Goal: Information Seeking & Learning: Learn about a topic

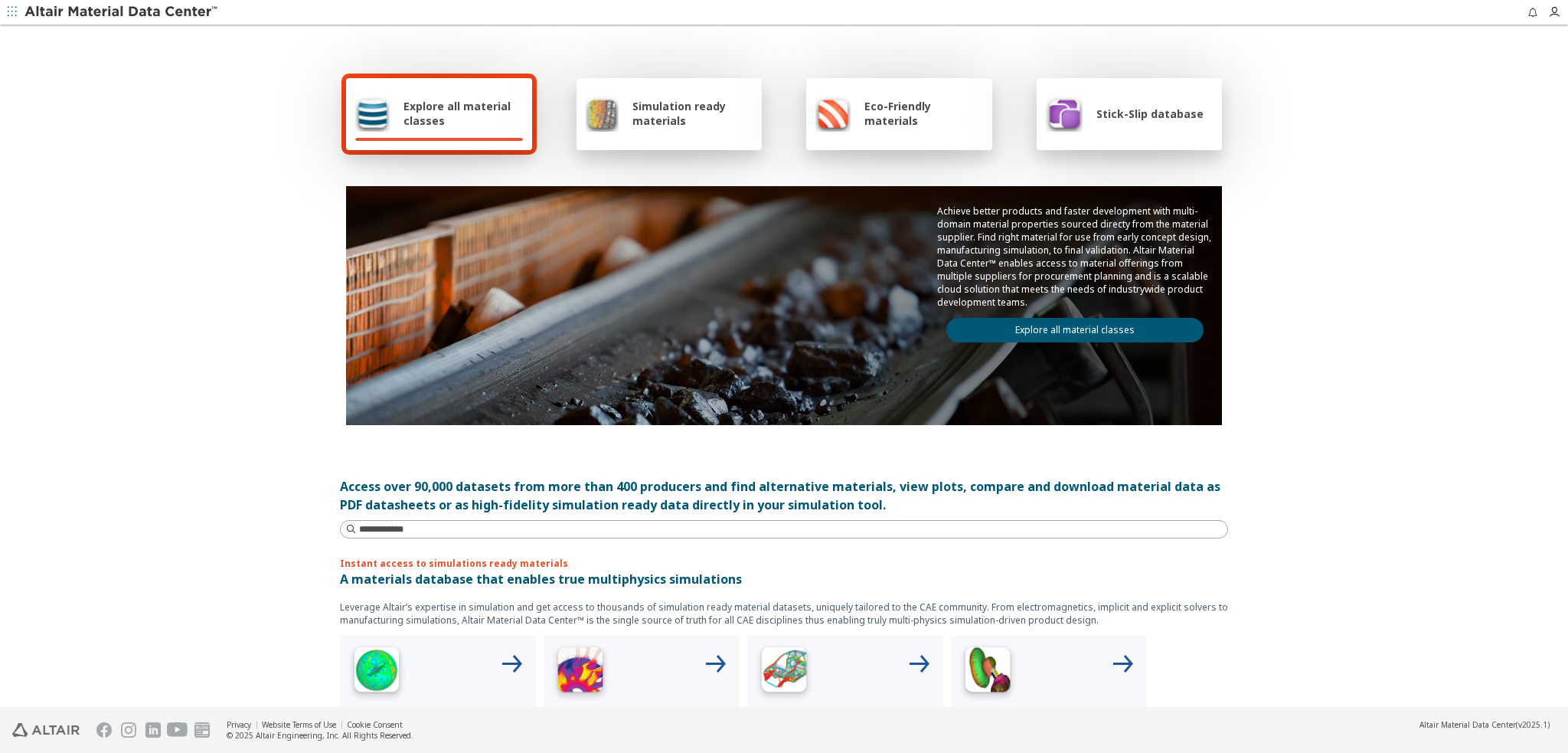
click at [675, 113] on span "Simulation ready materials" at bounding box center [693, 113] width 120 height 29
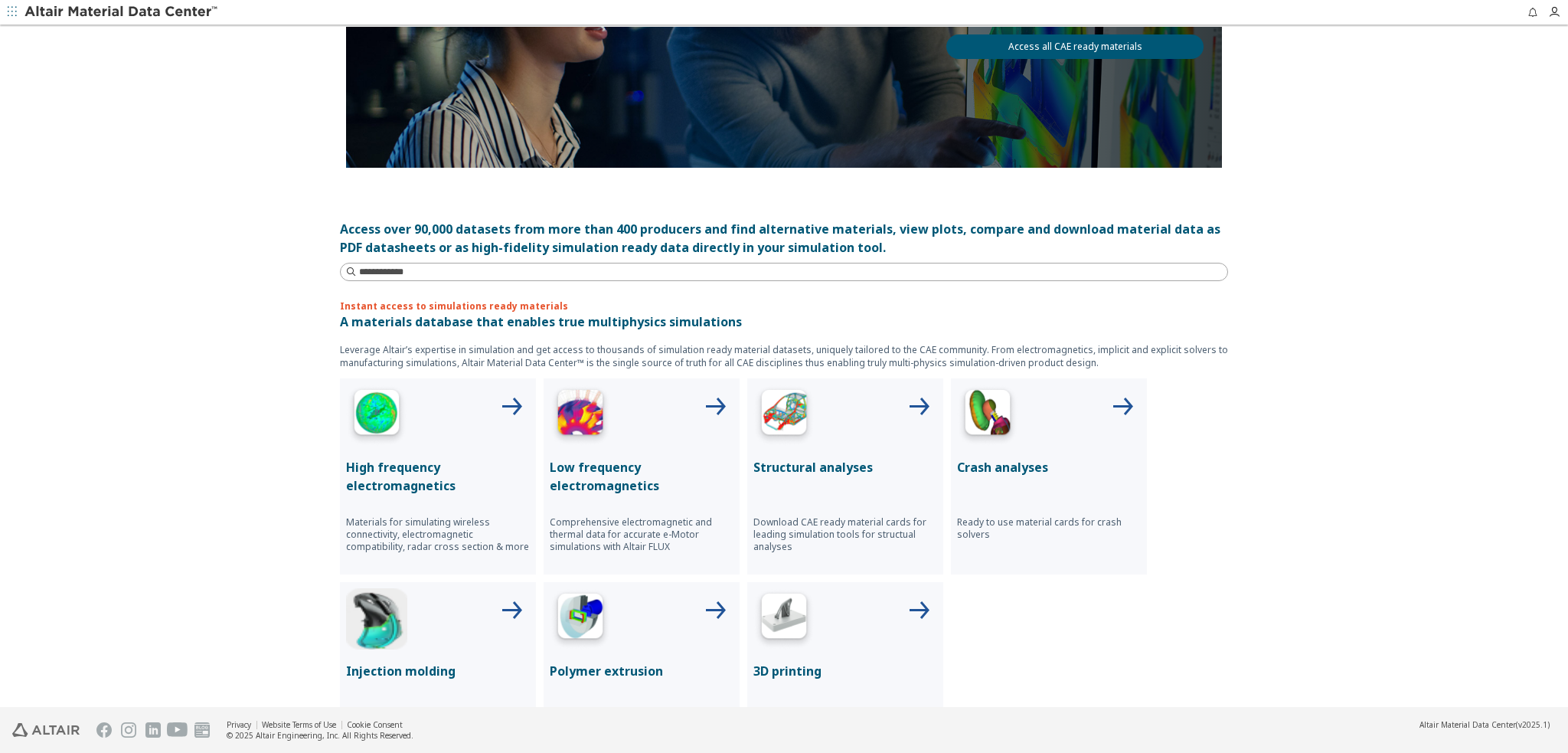
scroll to position [306, 0]
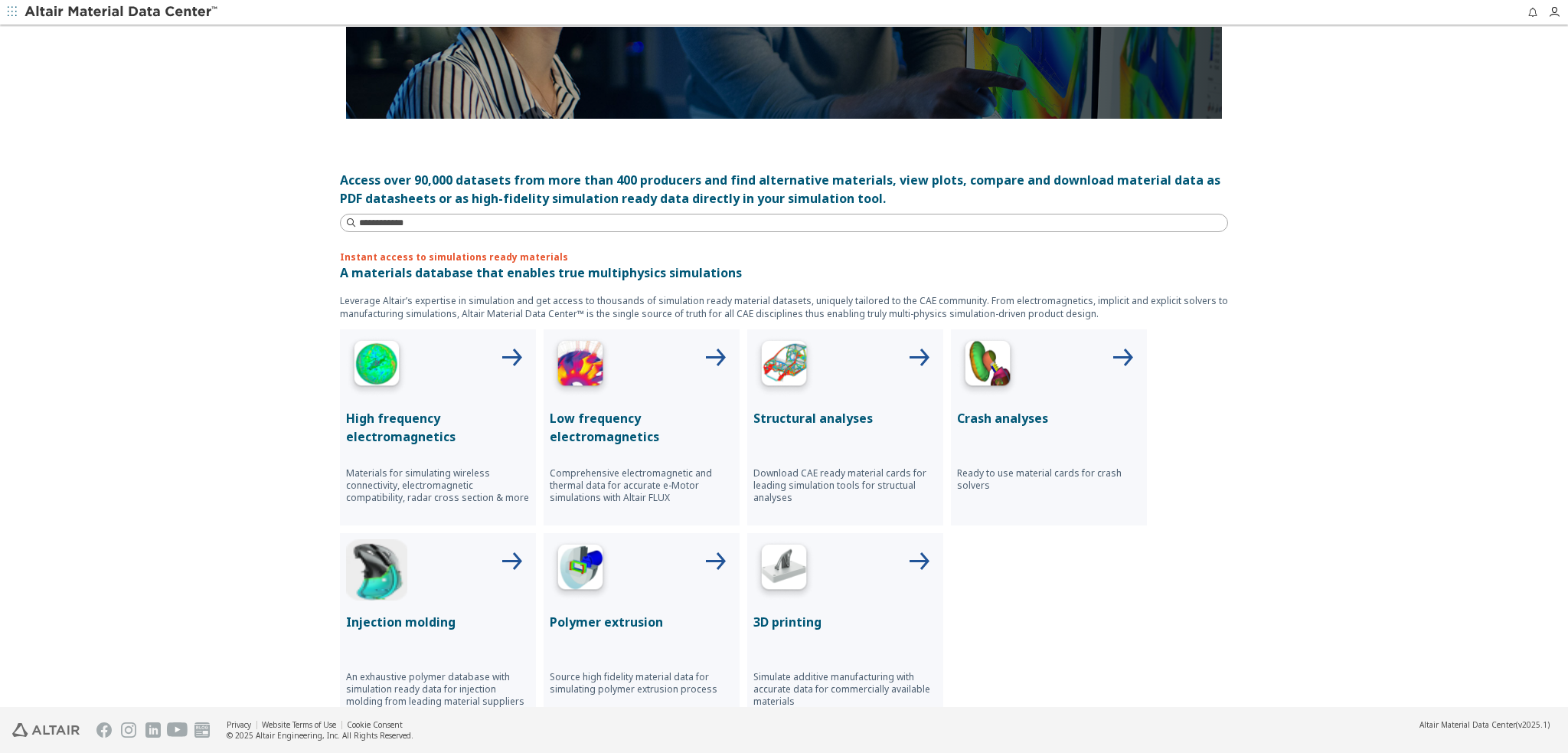
click at [788, 364] on img at bounding box center [784, 366] width 62 height 62
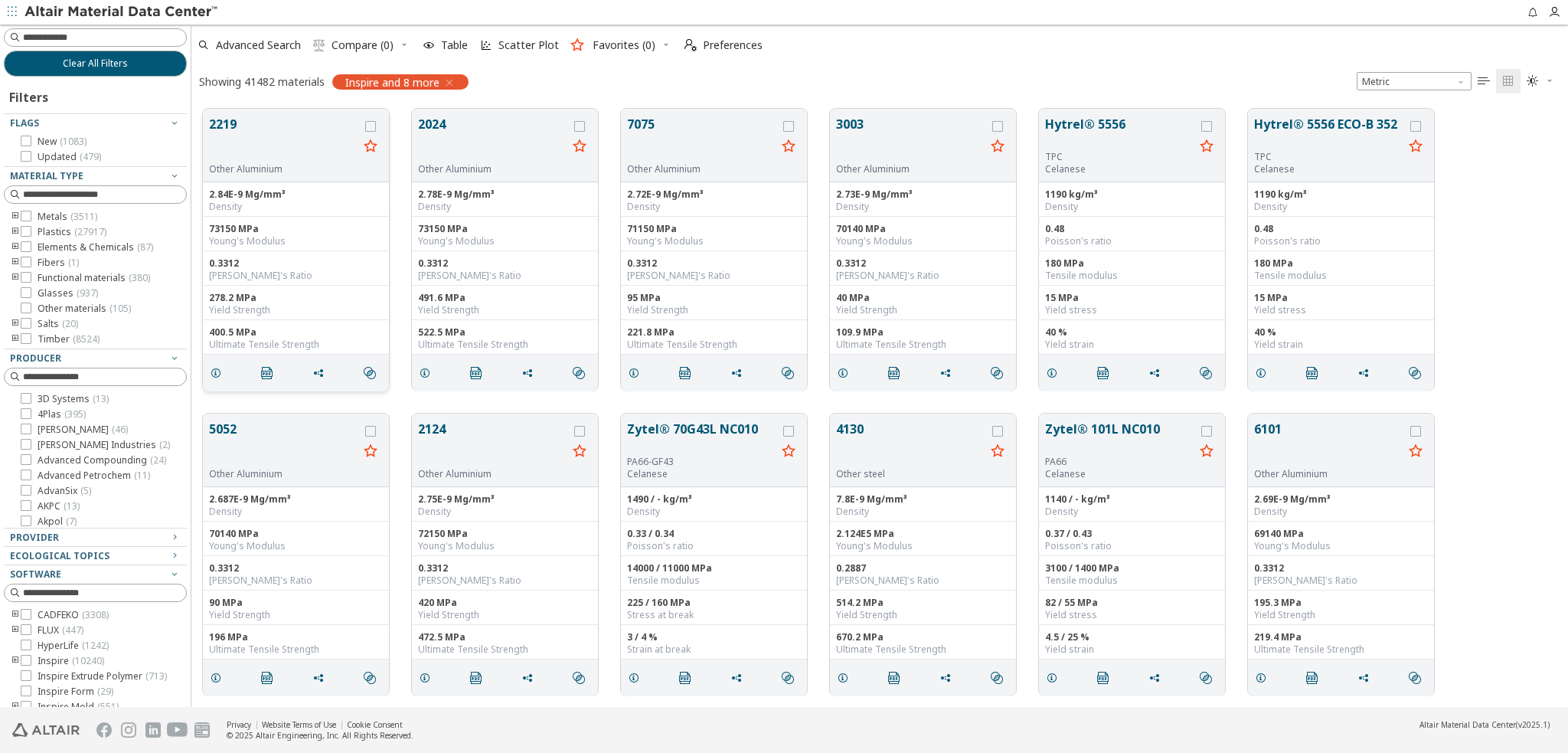
scroll to position [13, 13]
click at [97, 34] on input at bounding box center [97, 37] width 180 height 17
type input "****"
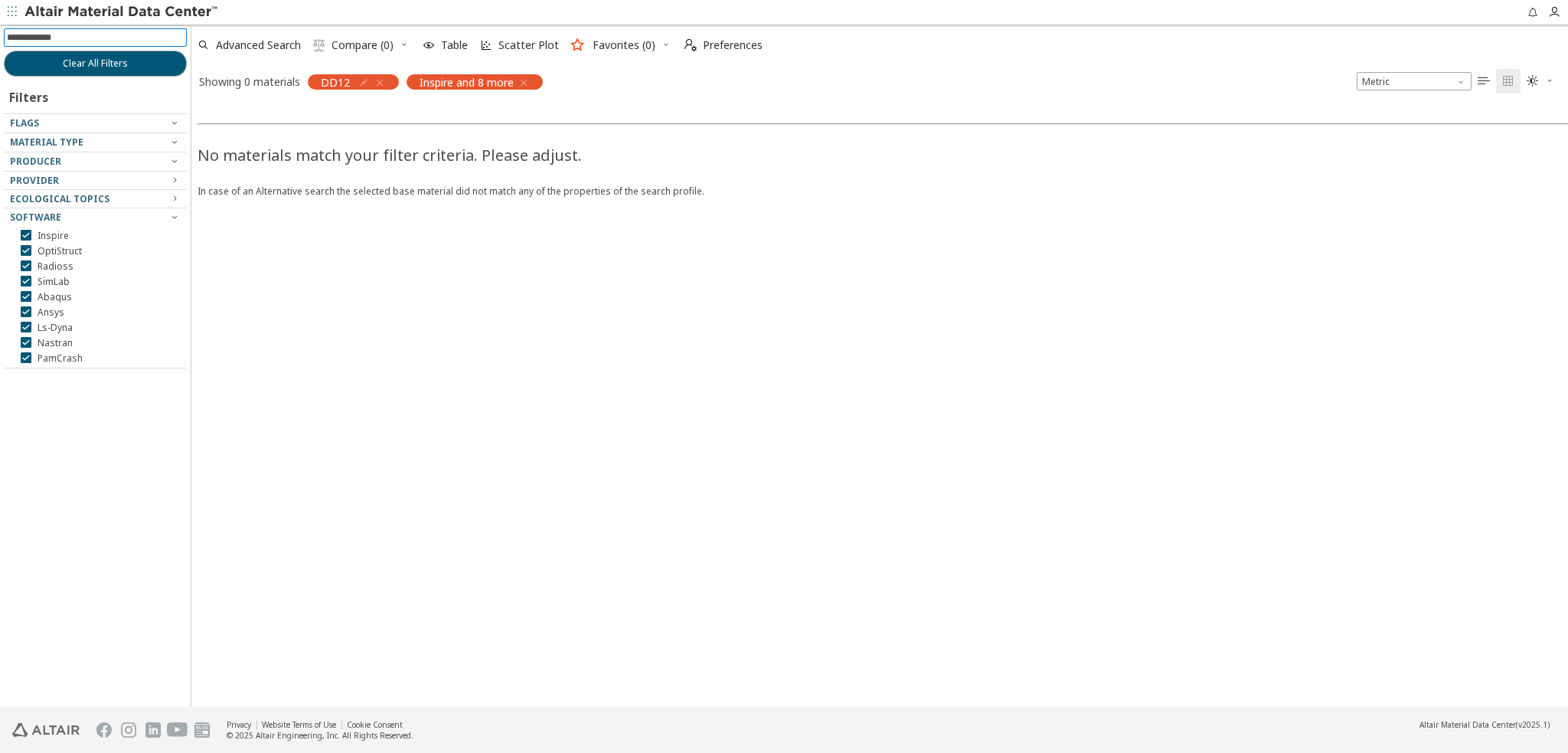
click at [520, 79] on icon "button" at bounding box center [523, 82] width 13 height 13
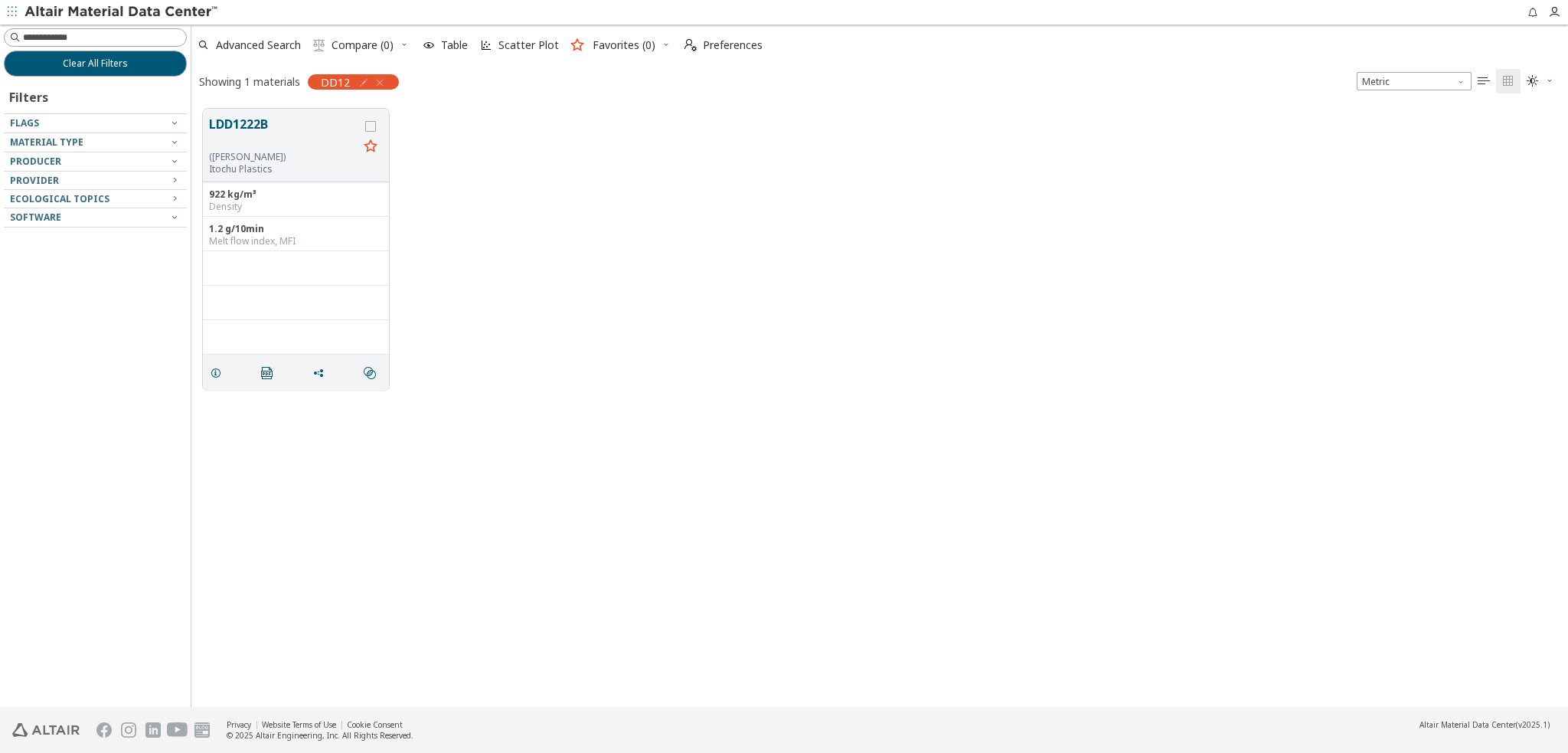
scroll to position [598, 1365]
click at [264, 141] on button "LDD1222B" at bounding box center [284, 132] width 150 height 36
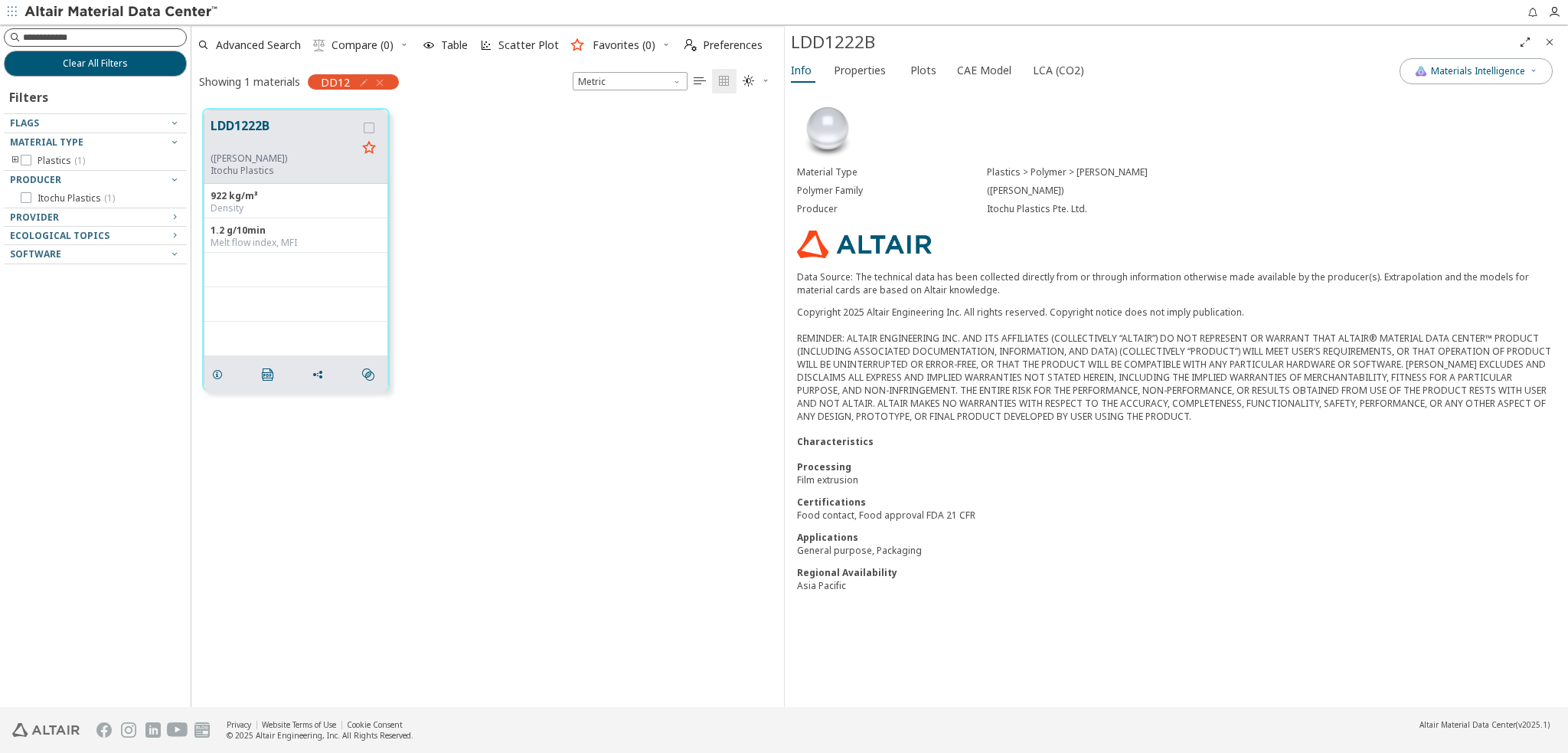
click at [109, 34] on input at bounding box center [104, 38] width 163 height 16
click at [99, 69] on button "Clear All Filters" at bounding box center [95, 64] width 183 height 26
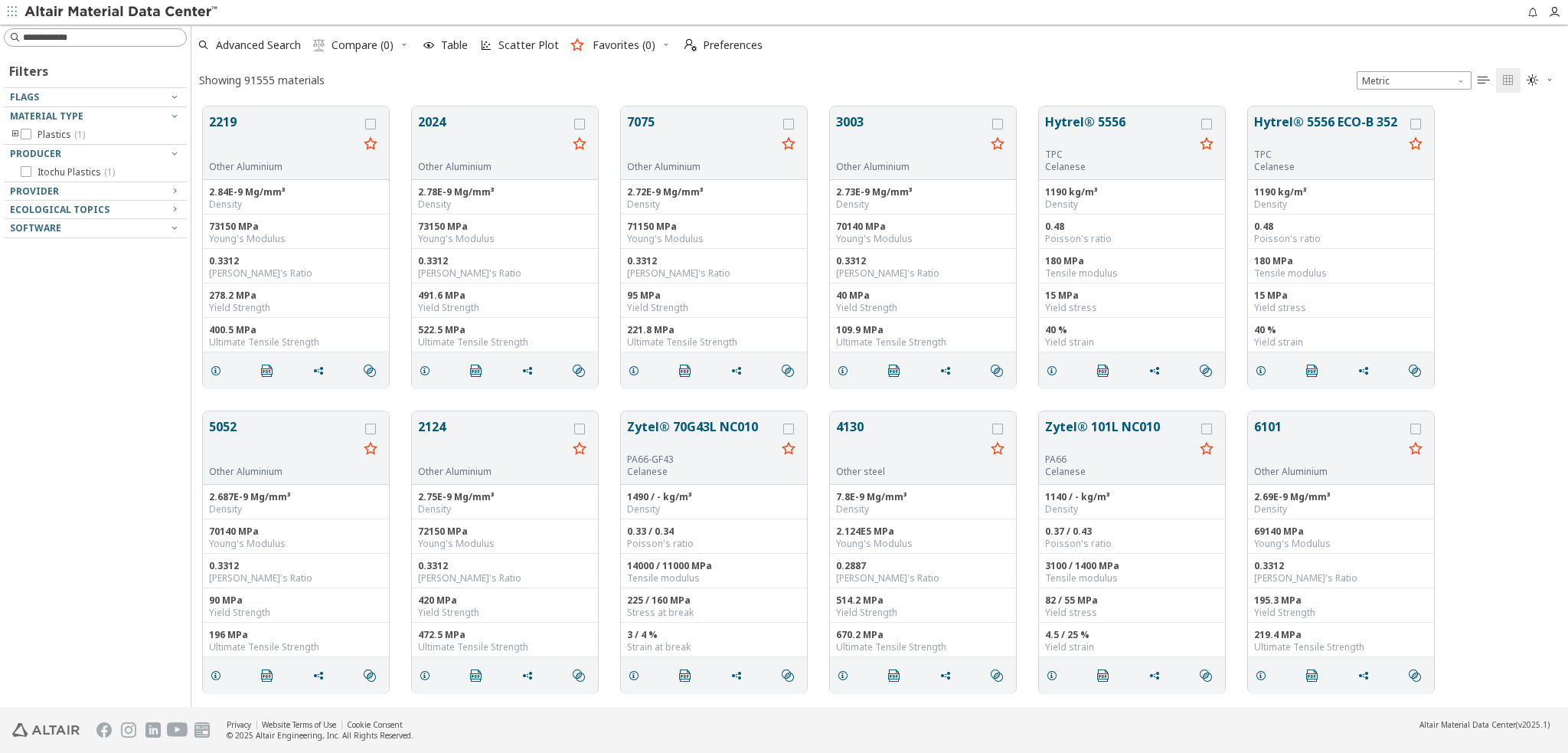
scroll to position [600, 1365]
click at [90, 39] on input at bounding box center [104, 38] width 163 height 16
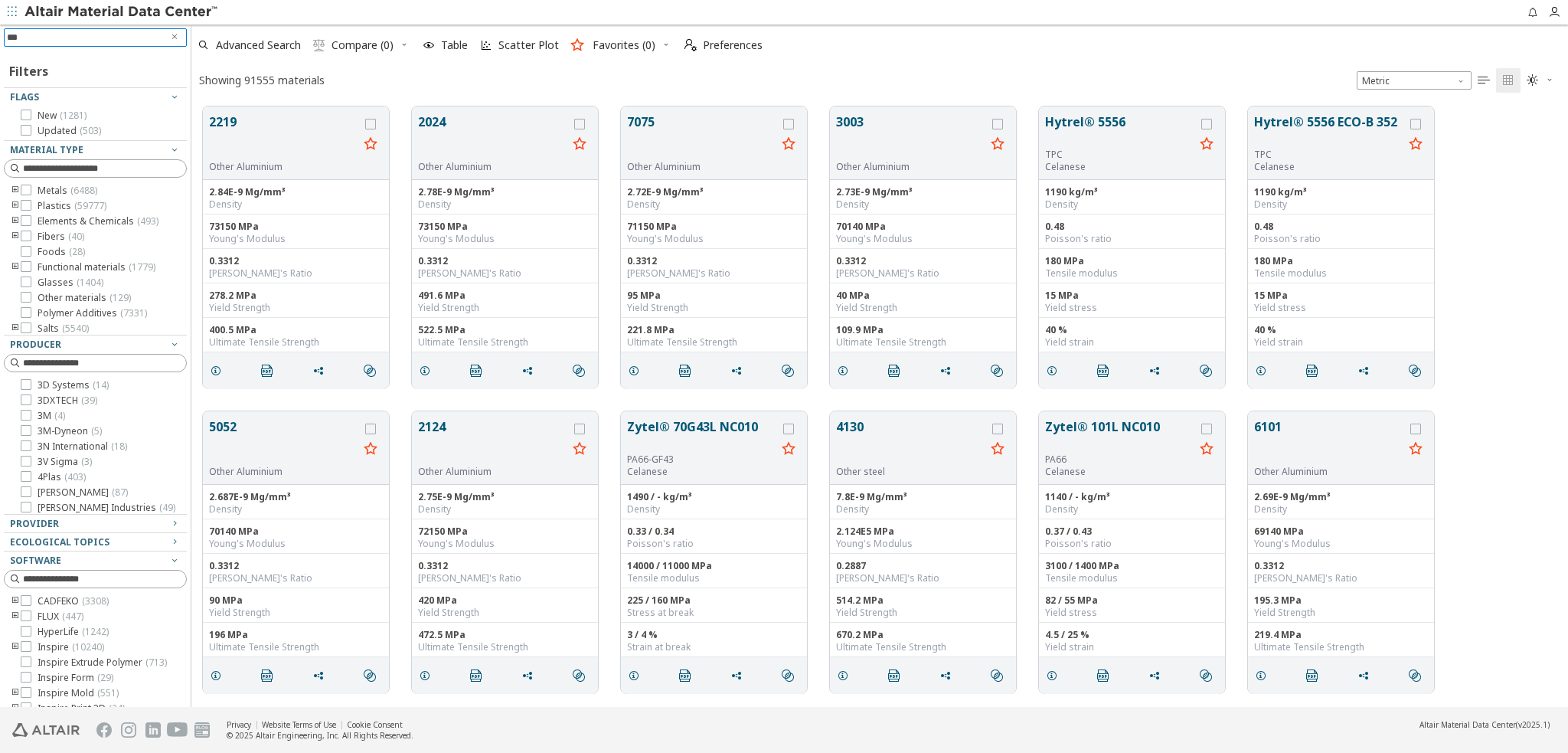
type input "****"
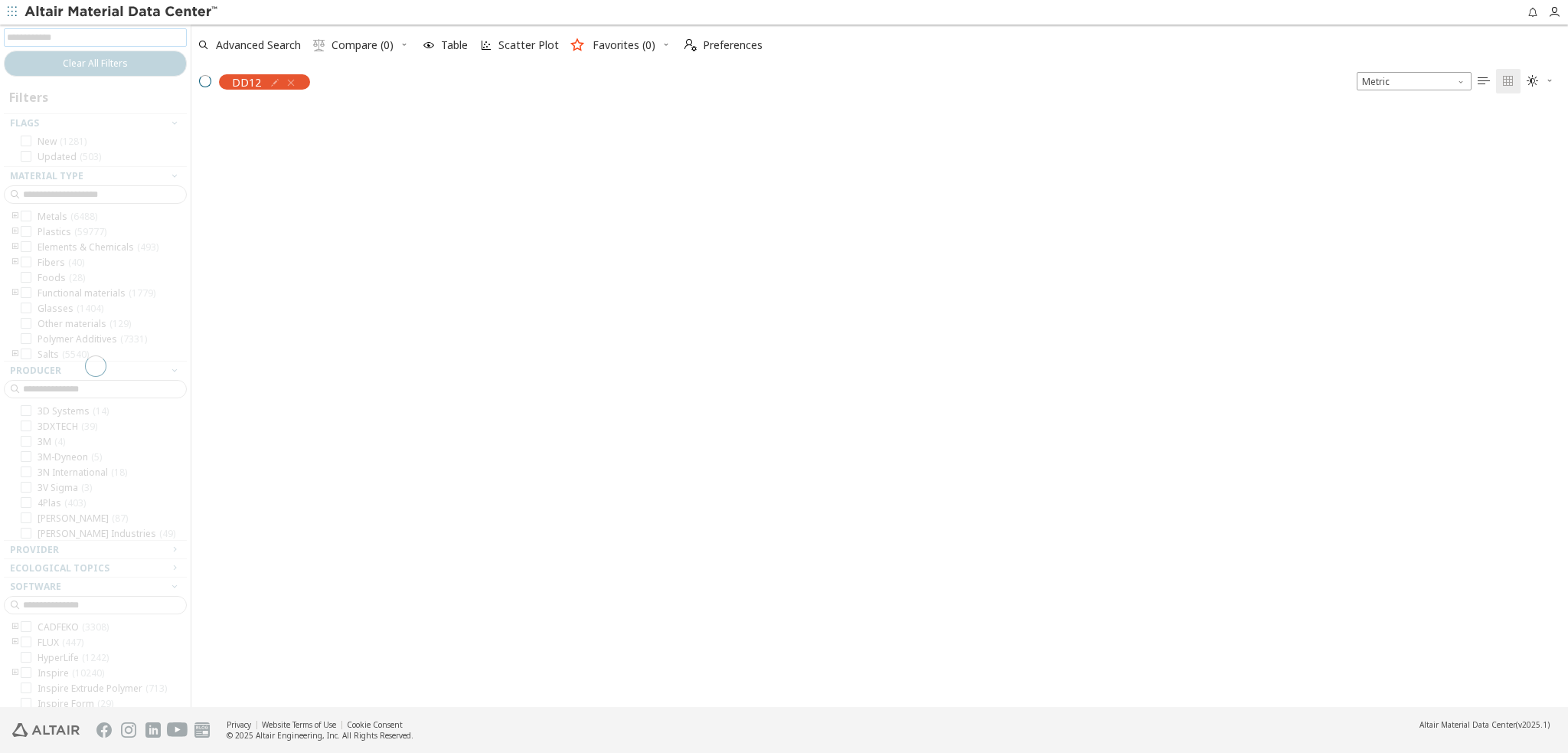
scroll to position [13, 13]
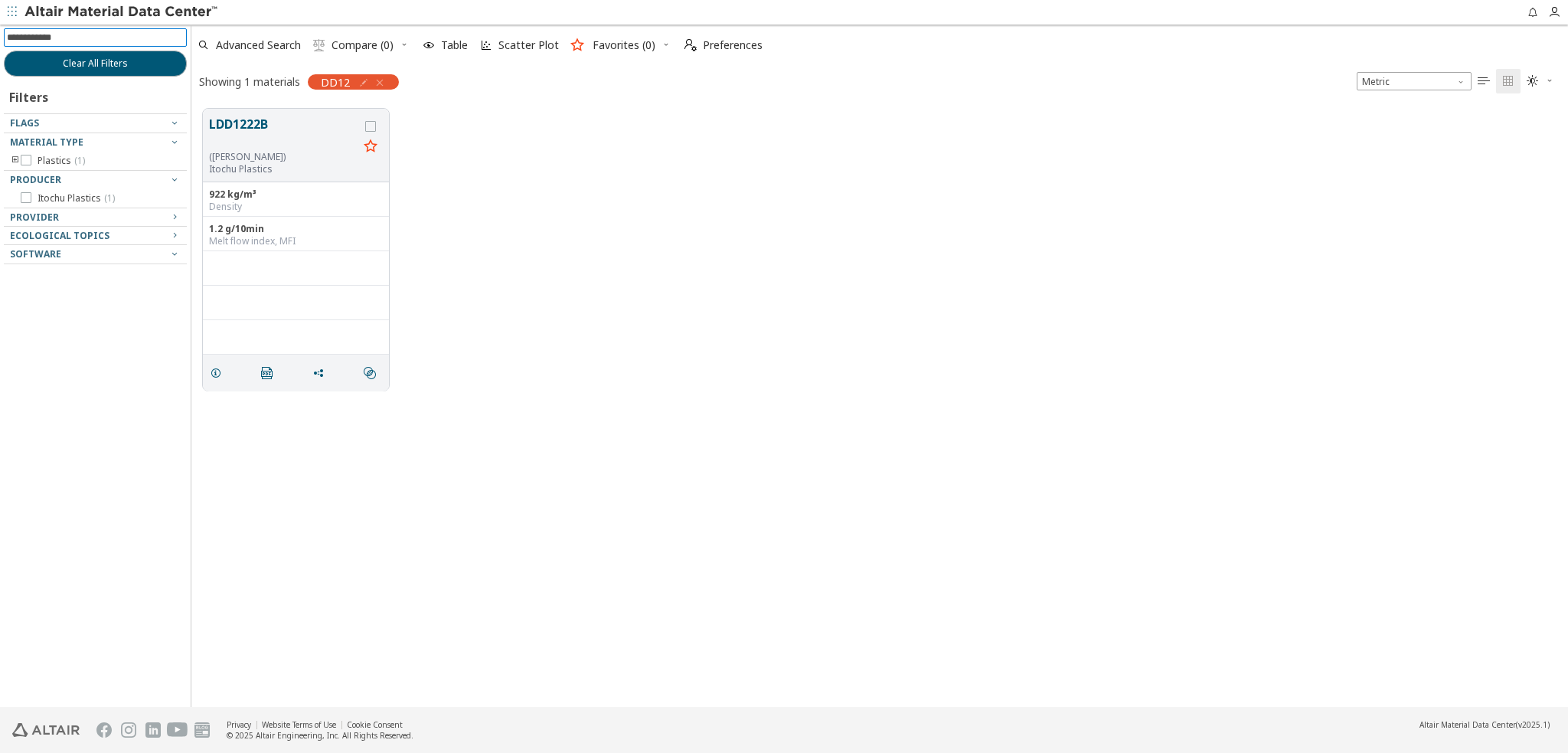
click at [577, 319] on div "LDD1222B (PE-LD) Itochu Plastics 922 kg/m³ Density 1.2 g/10min Melt flow index,…" at bounding box center [880, 249] width 1377 height 305
click at [382, 80] on icon "button" at bounding box center [380, 82] width 13 height 13
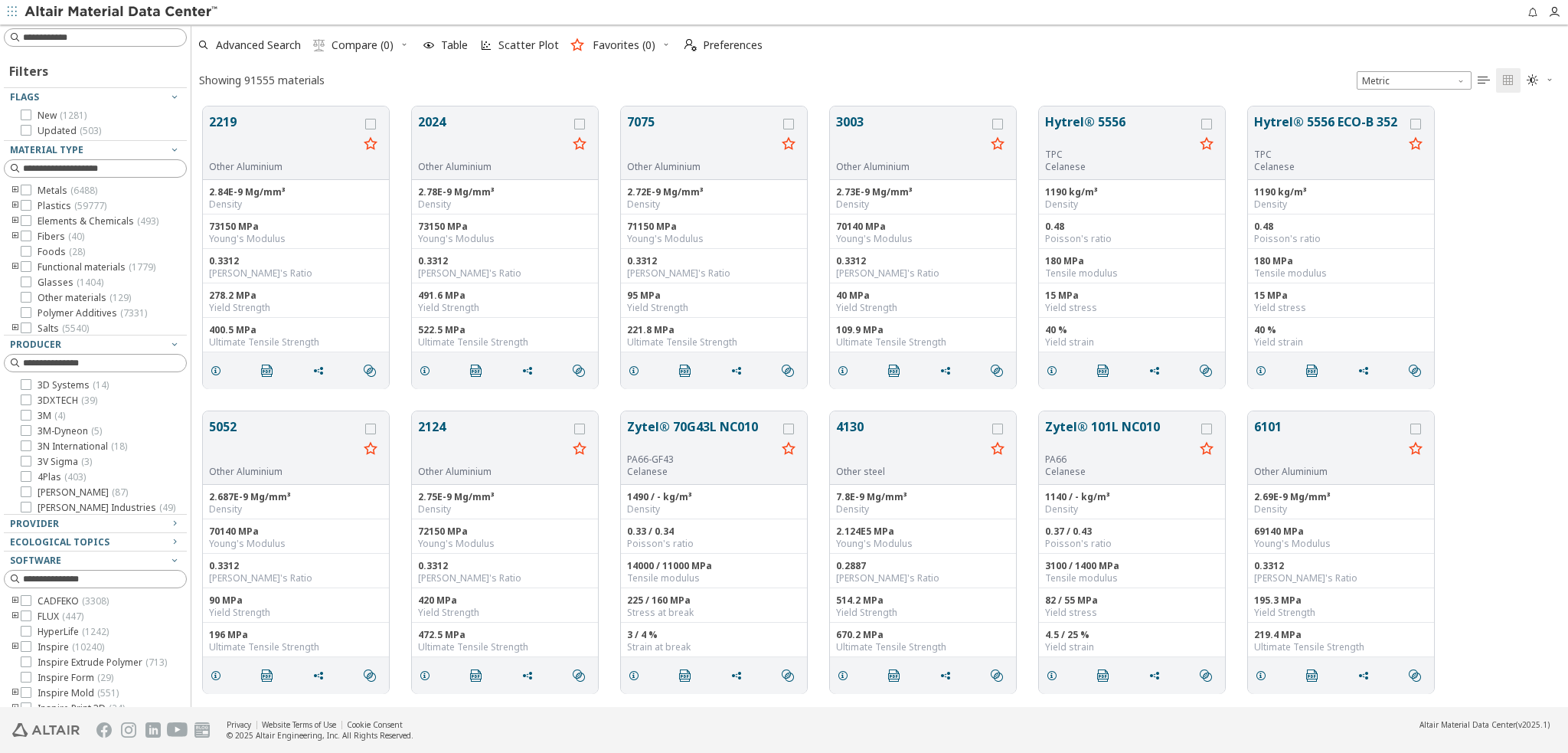
scroll to position [600, 1365]
click at [27, 188] on icon at bounding box center [25, 190] width 11 height 11
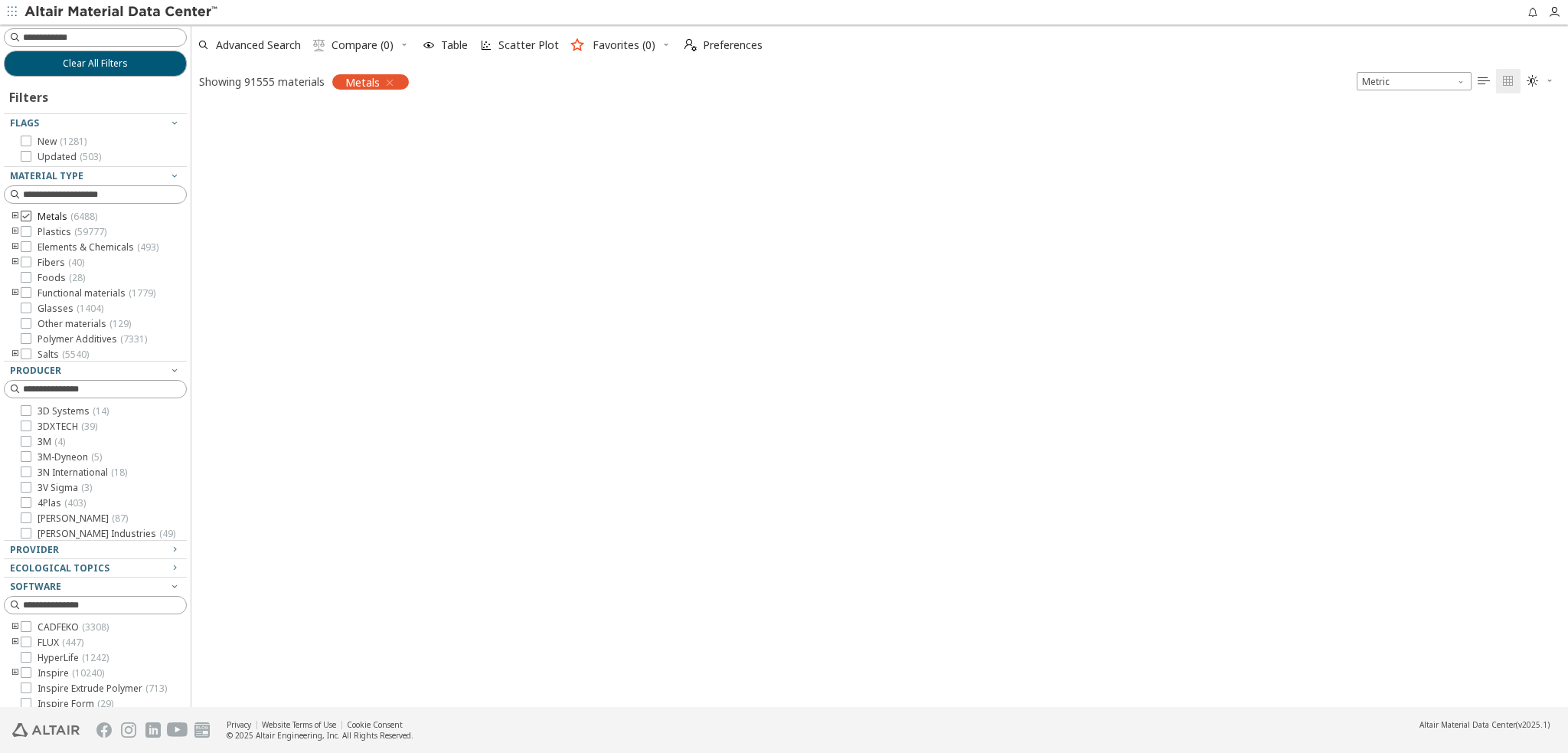
scroll to position [13, 13]
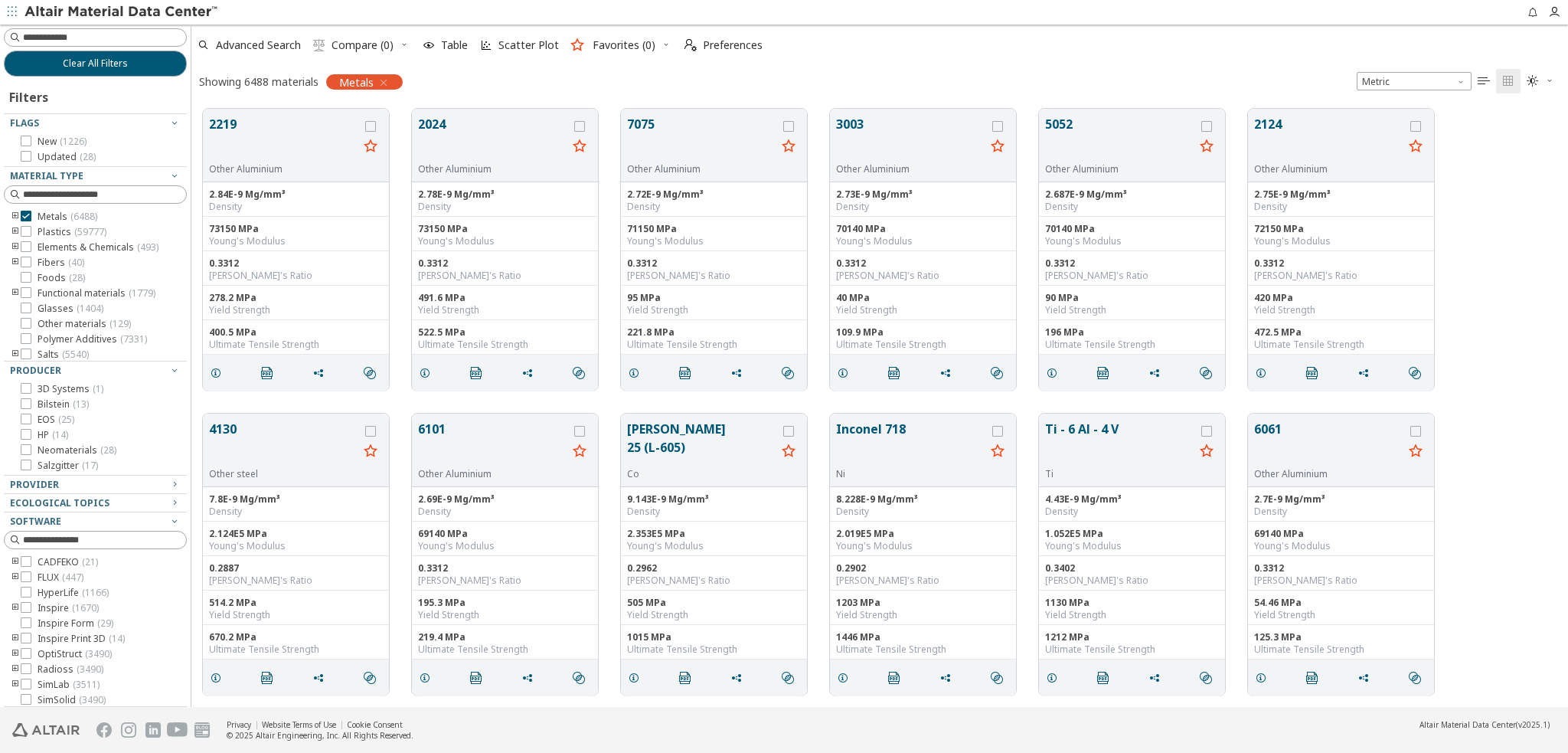
click at [13, 211] on icon "toogle group" at bounding box center [15, 216] width 11 height 13
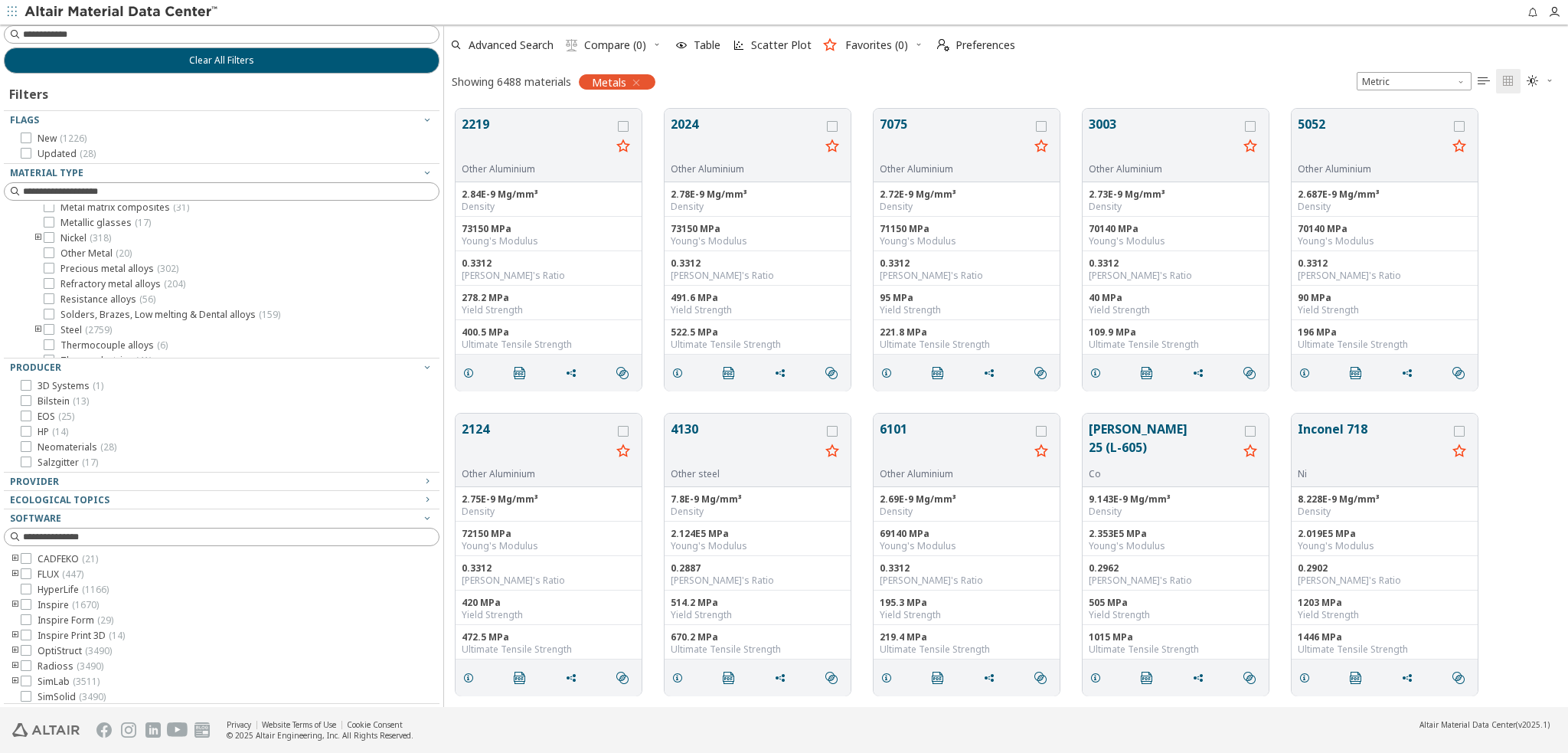
drag, startPoint x: 189, startPoint y: 307, endPoint x: 469, endPoint y: 298, distance: 280.1
click at [469, 298] on div "Clear All Filters Filters Flags New ( 1226 ) Updated ( 28 ) Material Type Metal…" at bounding box center [784, 366] width 1568 height 683
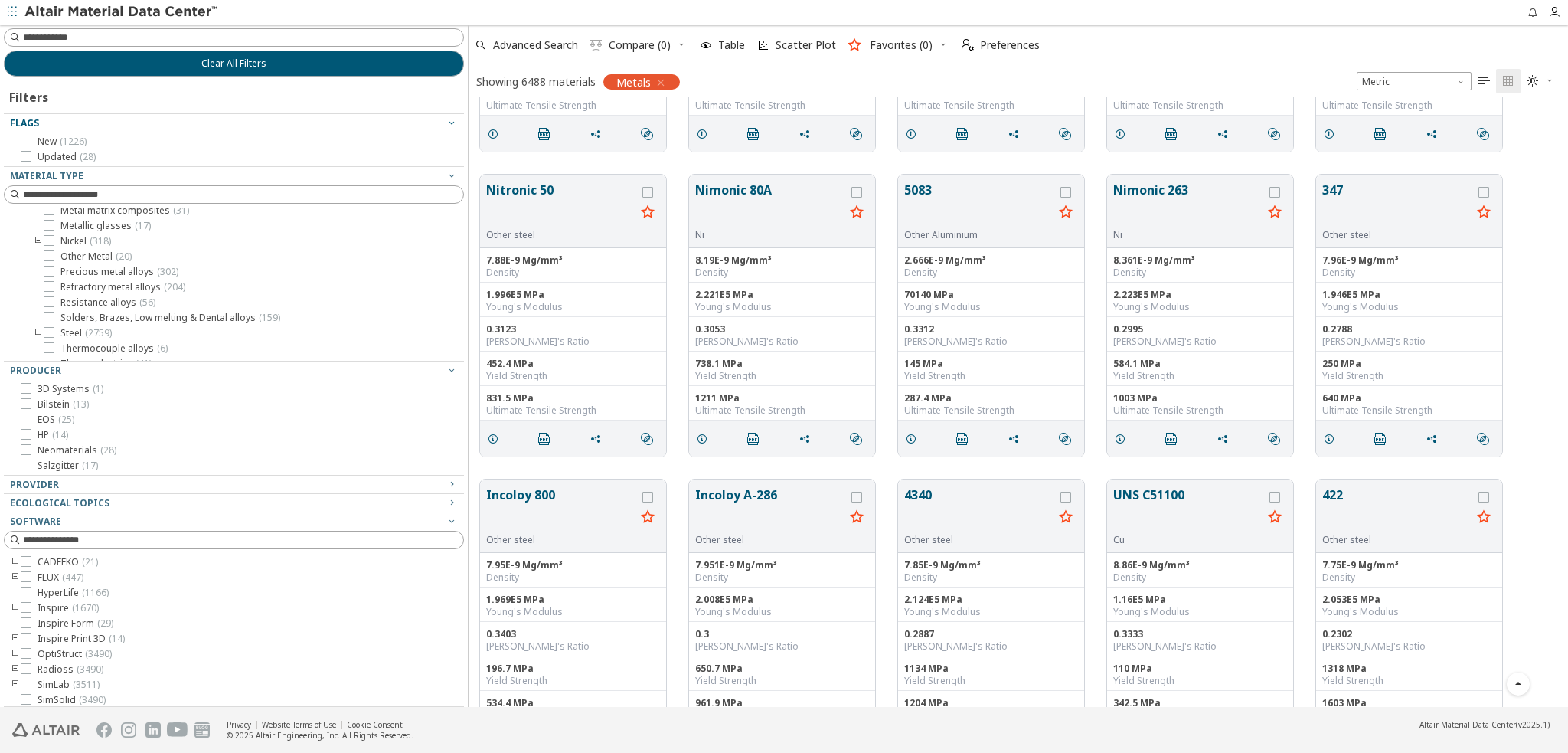
scroll to position [0, 0]
click at [331, 36] on input at bounding box center [243, 38] width 440 height 16
paste input "******"
type input "******"
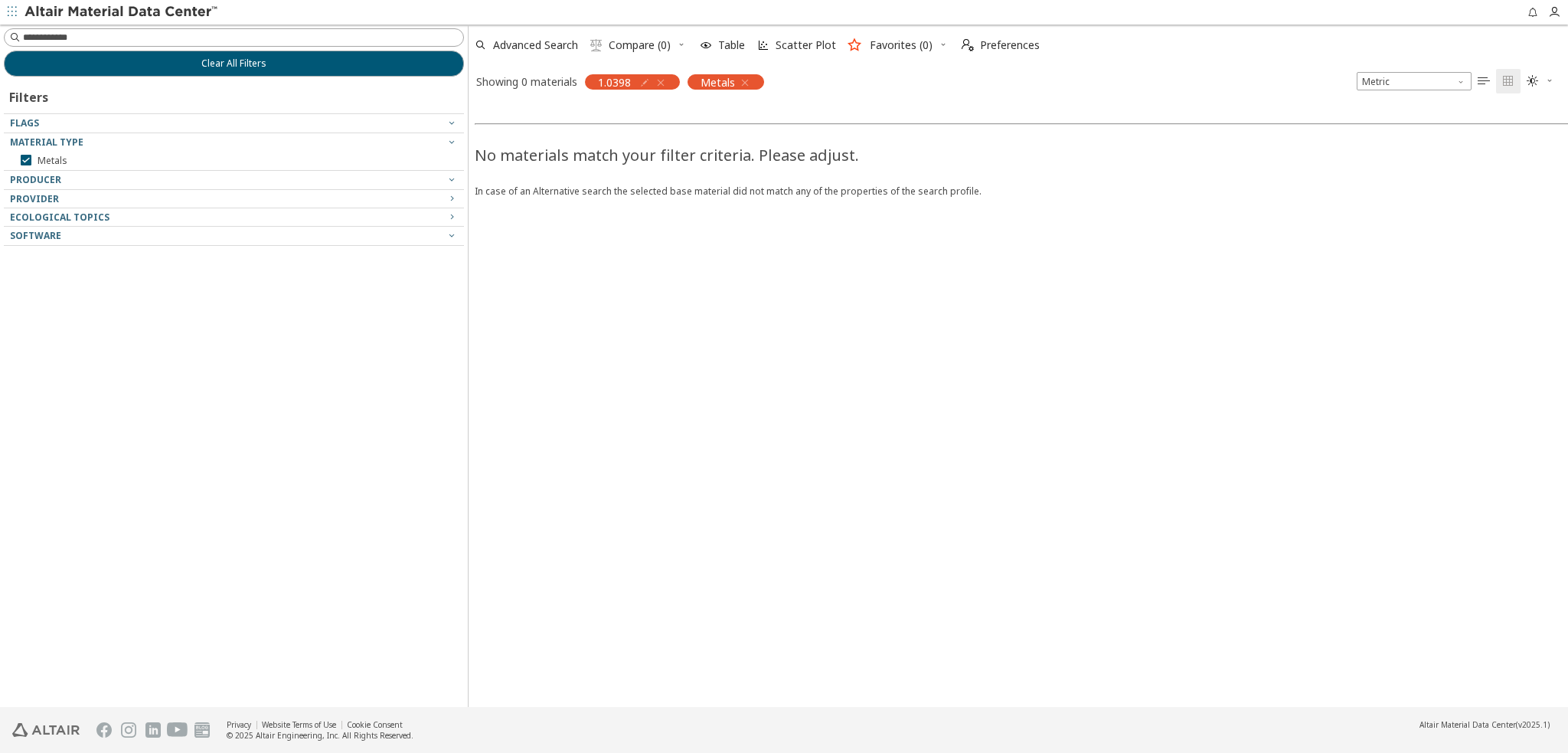
click at [745, 81] on icon "button" at bounding box center [744, 82] width 13 height 13
click at [81, 35] on input at bounding box center [235, 37] width 457 height 17
paste input "**********"
type input "**********"
click at [665, 81] on icon "button" at bounding box center [660, 82] width 13 height 13
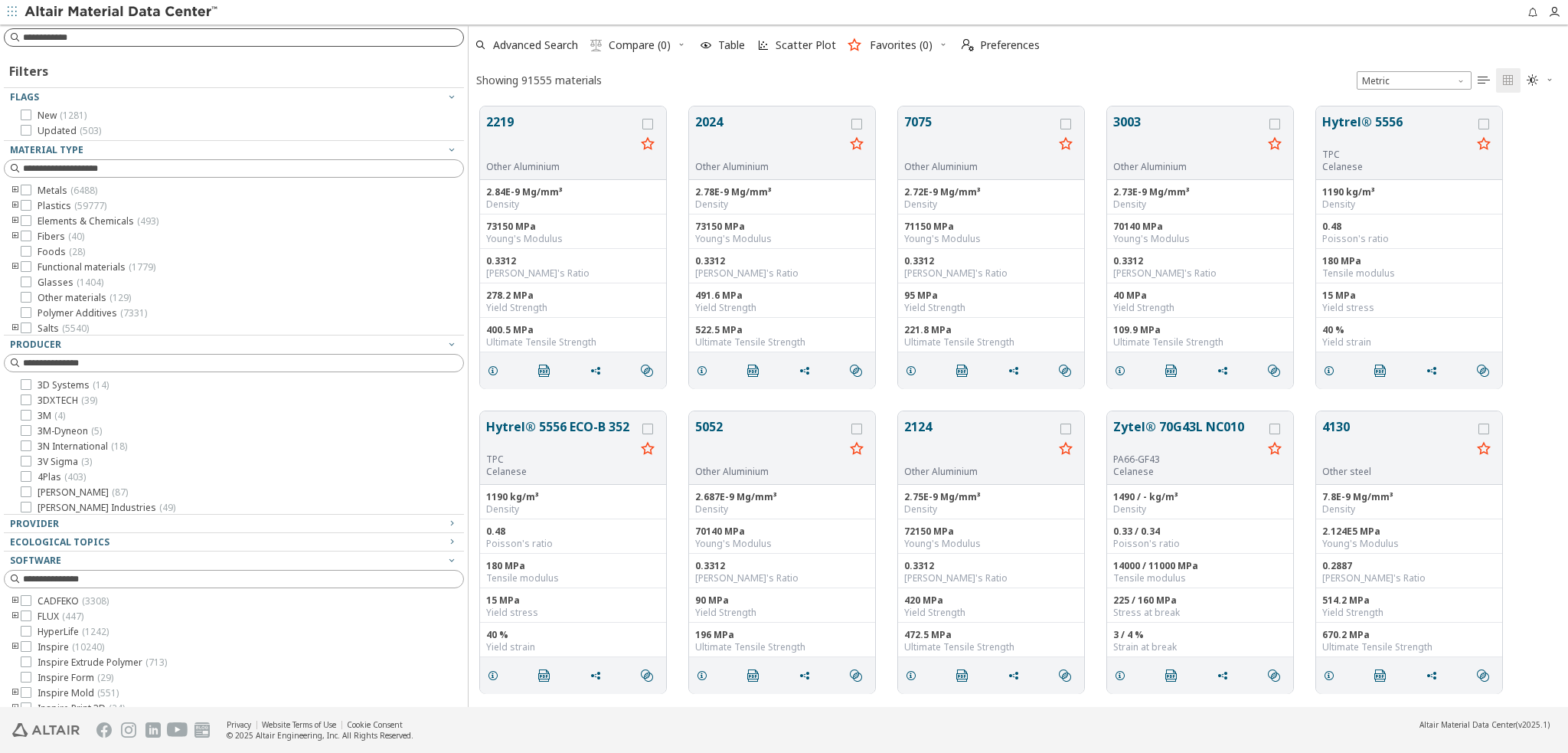
scroll to position [600, 1088]
click at [75, 33] on input at bounding box center [235, 37] width 457 height 17
paste input "**********"
click at [9, 38] on input "**********" at bounding box center [235, 37] width 457 height 17
type input "**********"
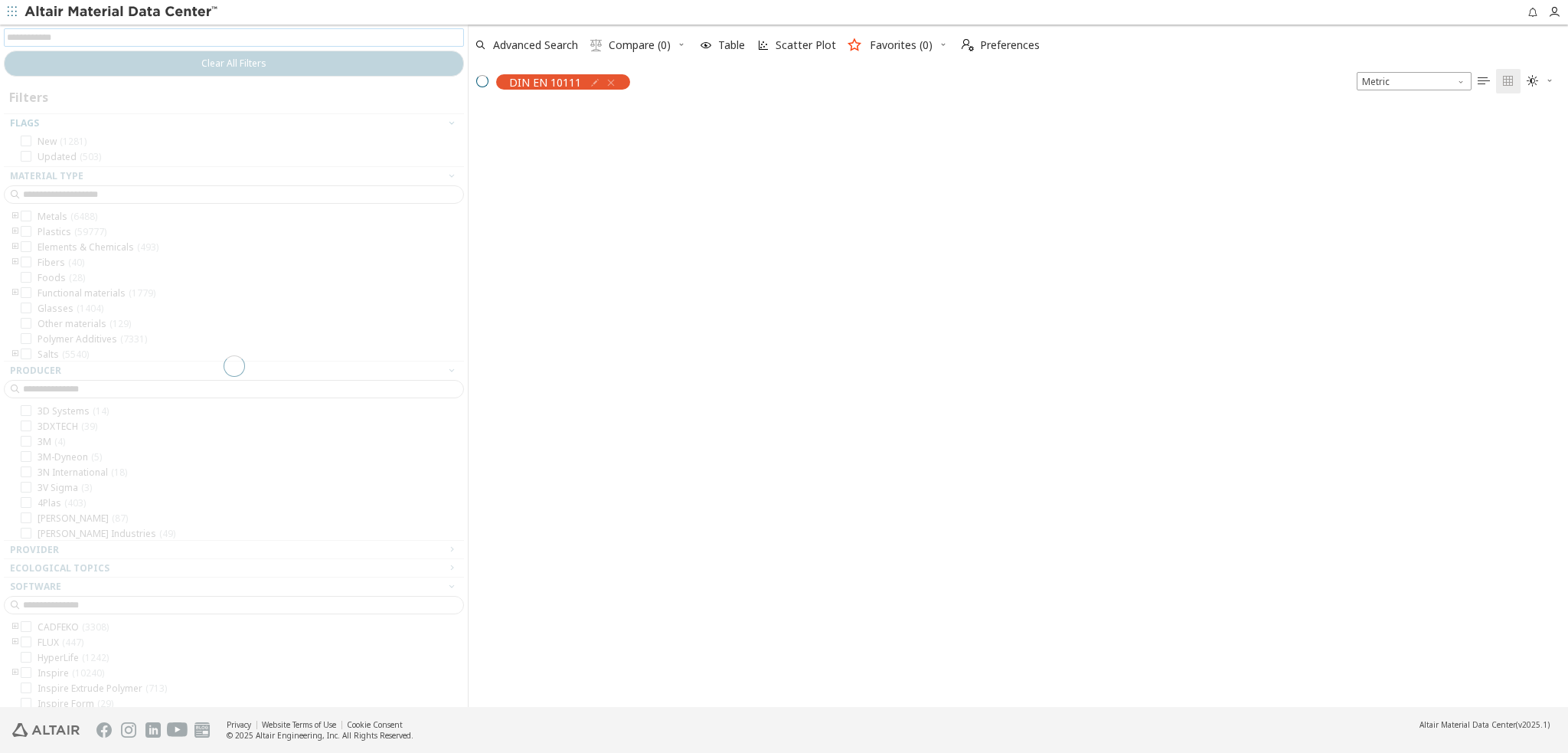
scroll to position [13, 13]
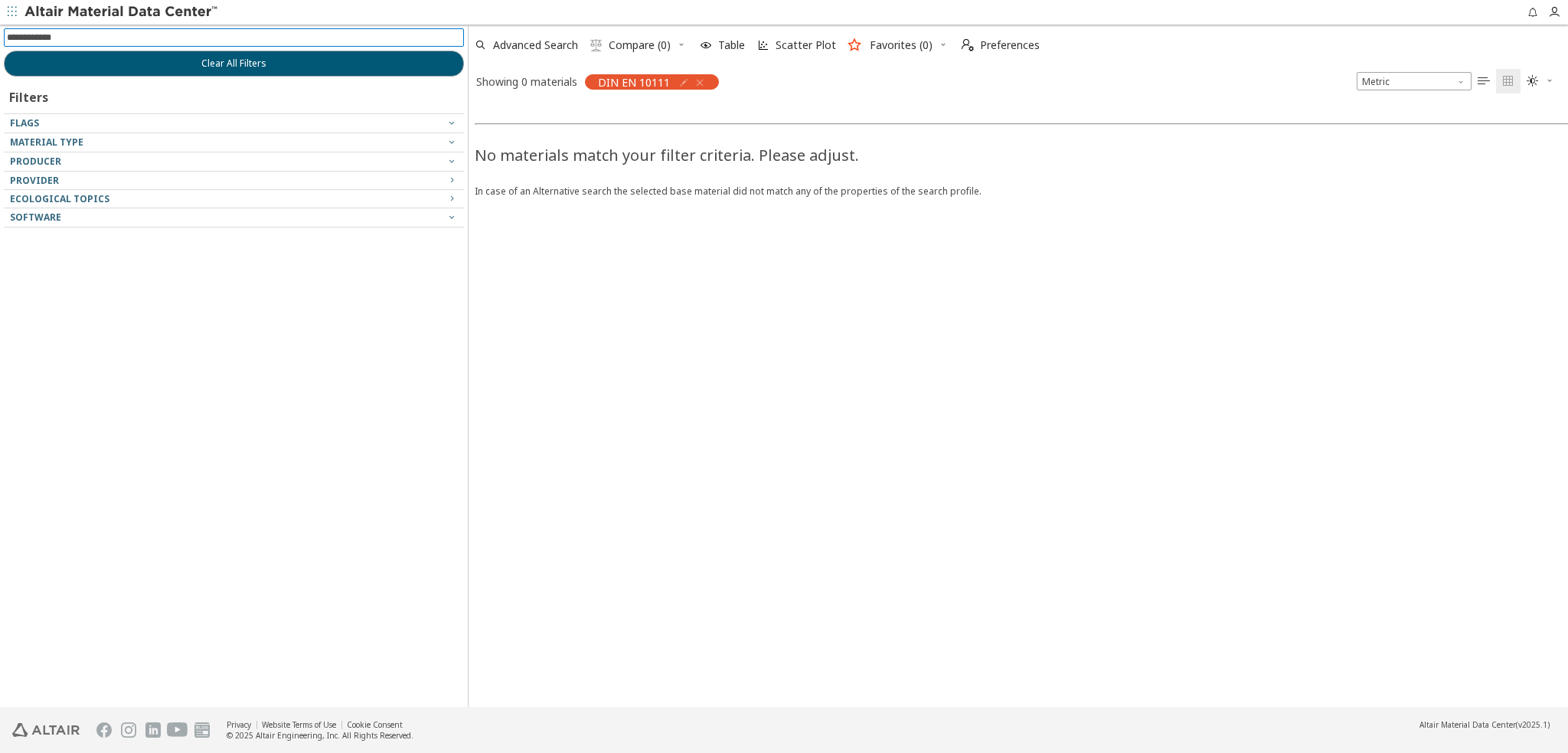
click at [700, 79] on icon "button" at bounding box center [699, 82] width 13 height 13
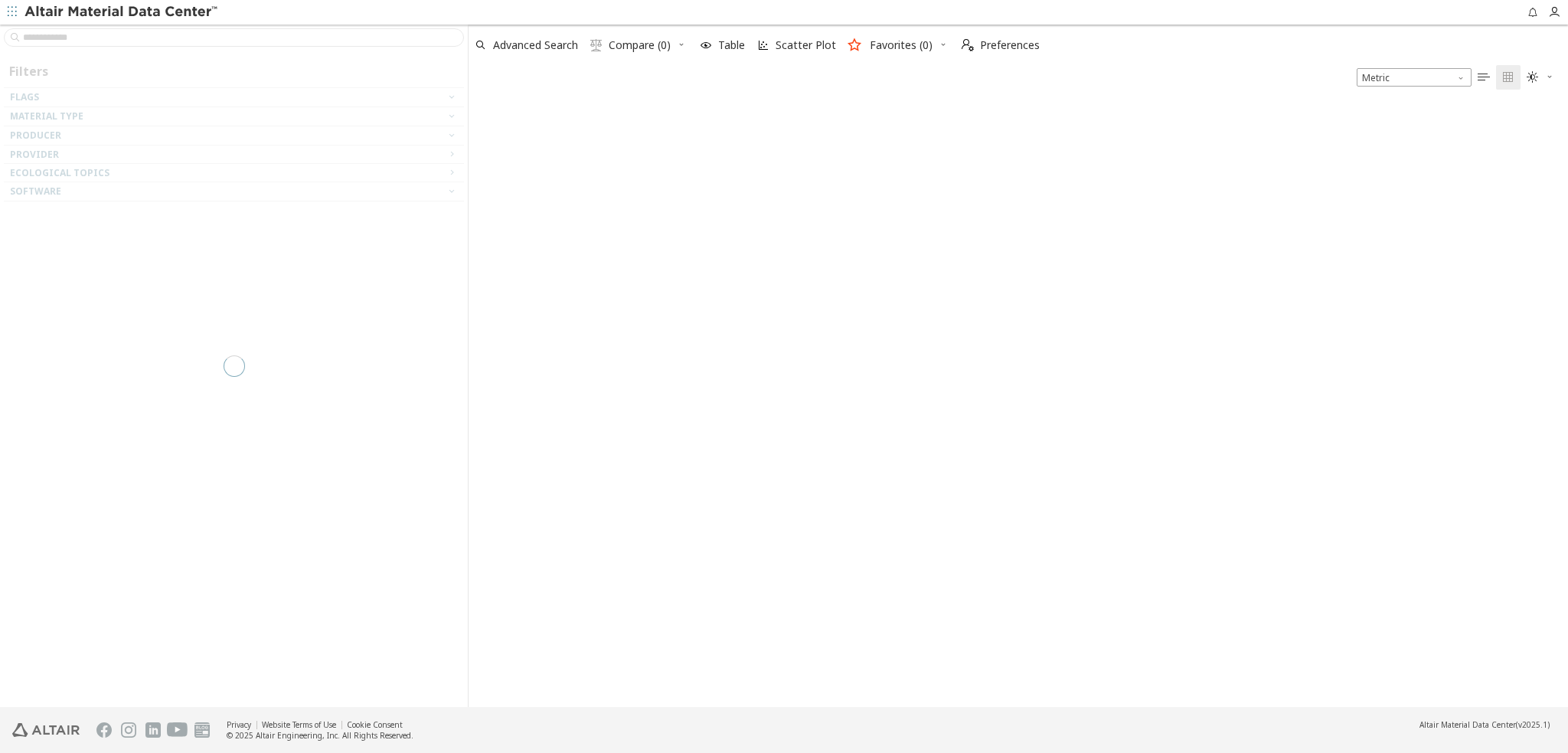
click at [55, 9] on img at bounding box center [122, 13] width 196 height 16
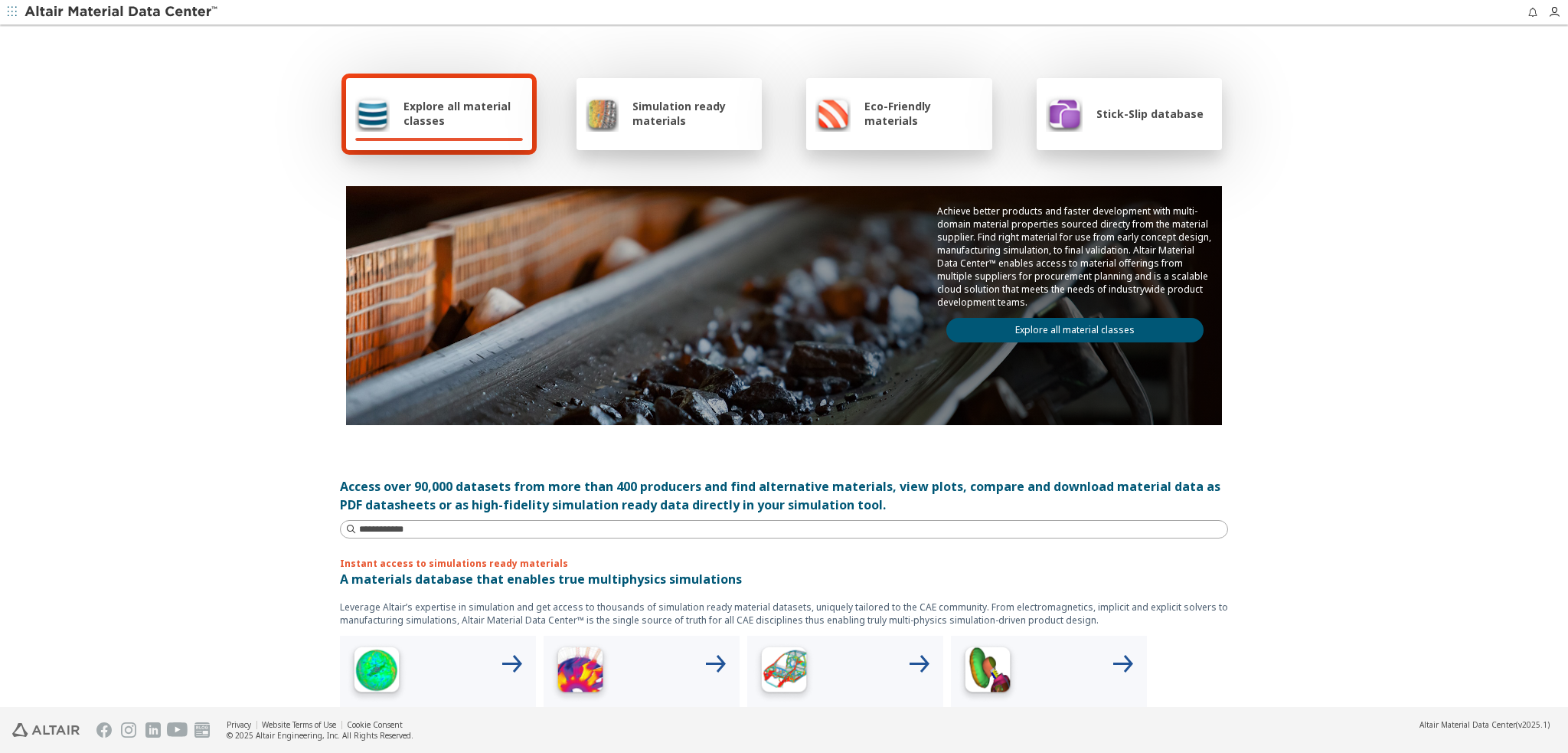
click at [384, 108] on div "Explore all material classes" at bounding box center [438, 113] width 167 height 37
click at [421, 121] on span "Explore all material classes" at bounding box center [464, 113] width 119 height 29
click at [205, 244] on div "Explore all material classes Simulation ready materials Eco-Friendly materials …" at bounding box center [784, 367] width 1568 height 681
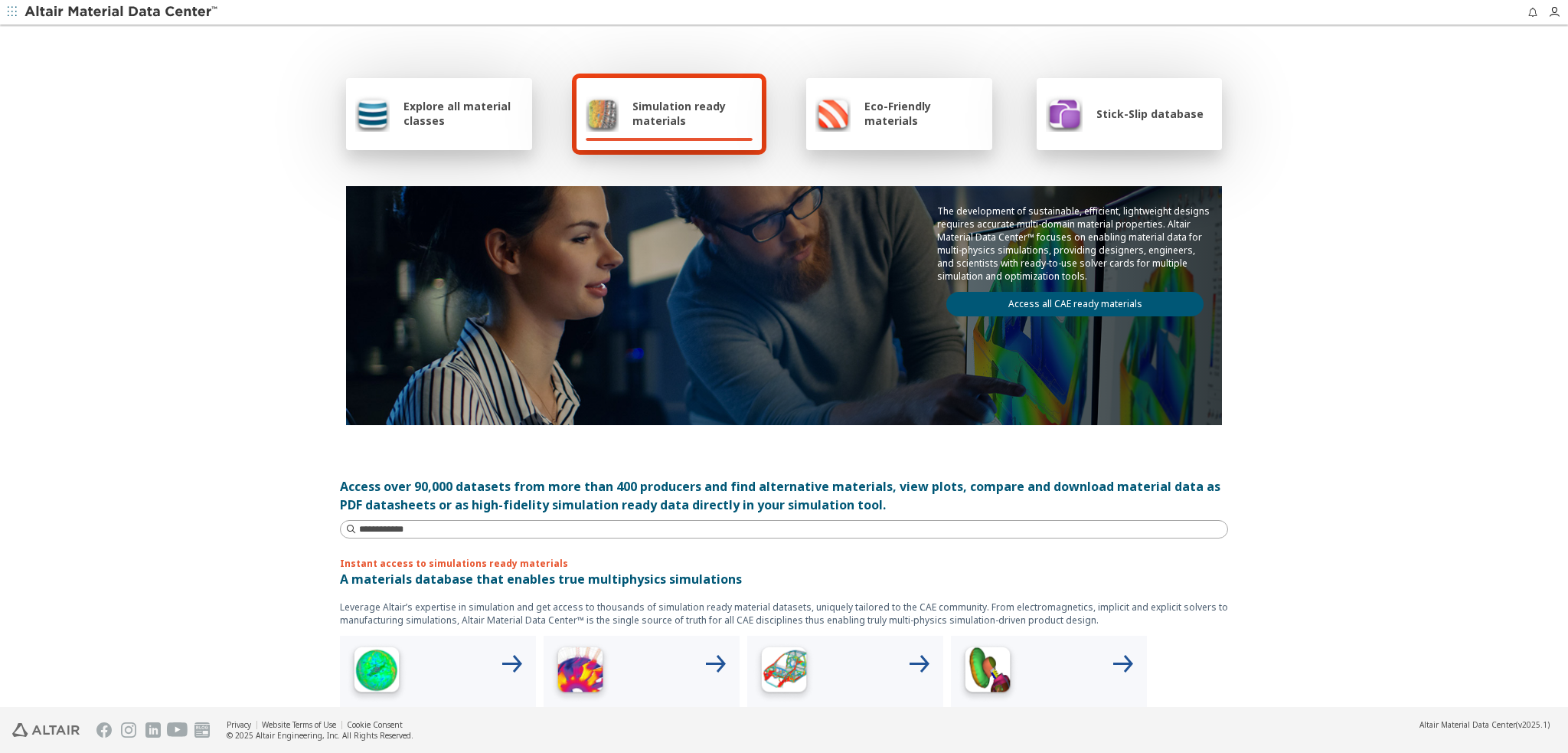
click at [404, 111] on span "Explore all material classes" at bounding box center [464, 113] width 119 height 29
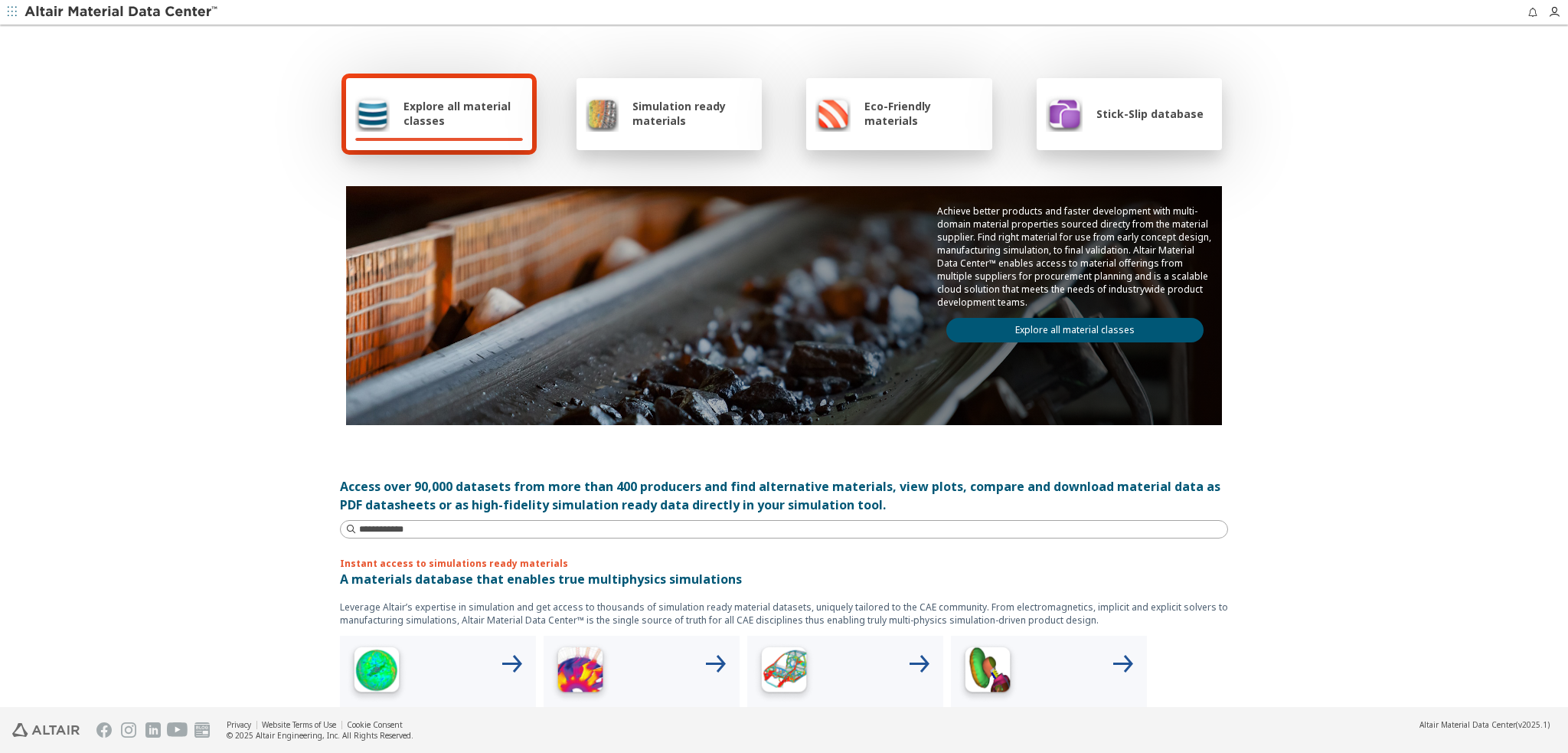
click at [1009, 327] on link "Explore all material classes" at bounding box center [1075, 330] width 257 height 24
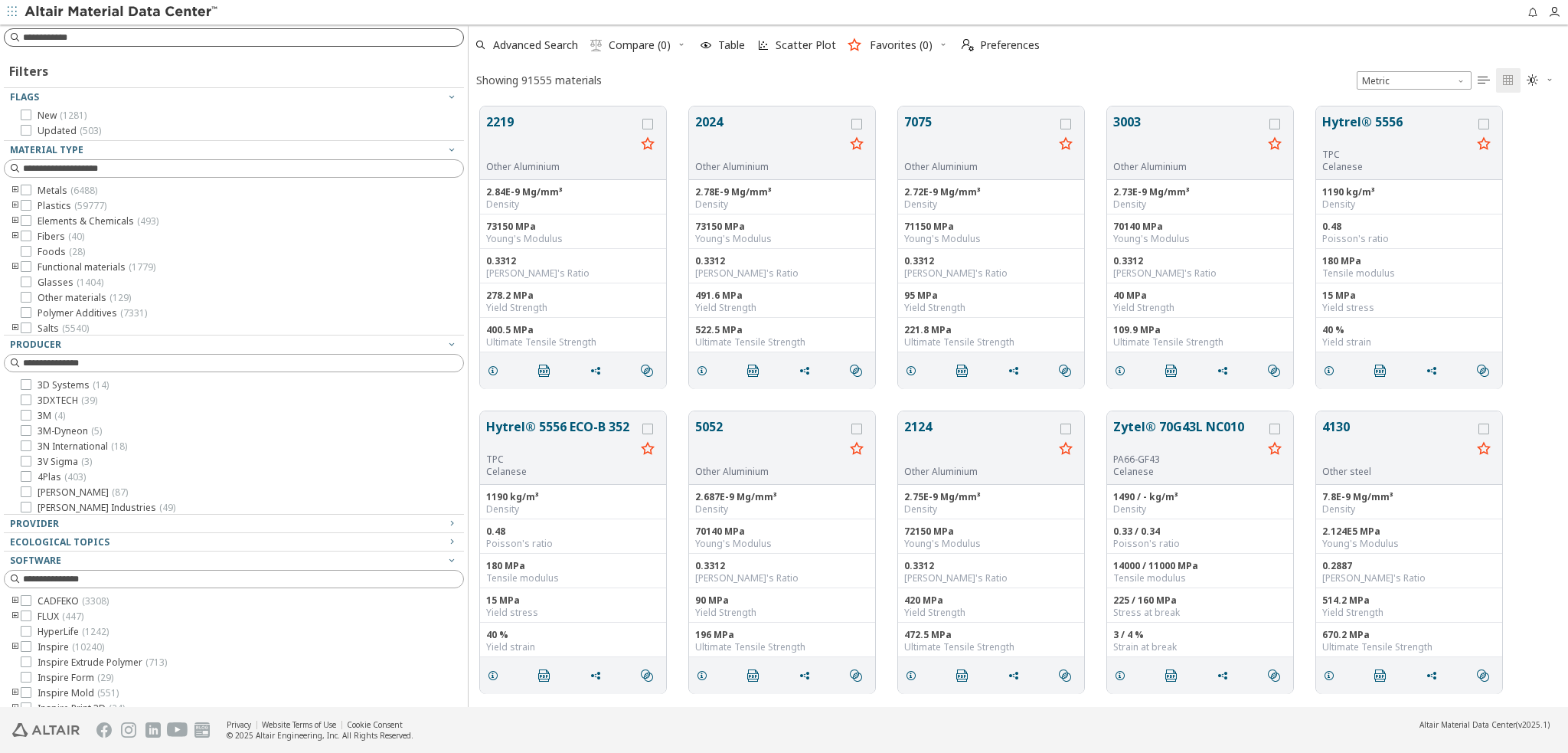
scroll to position [600, 1088]
click at [228, 41] on input at bounding box center [243, 38] width 440 height 16
type input "****"
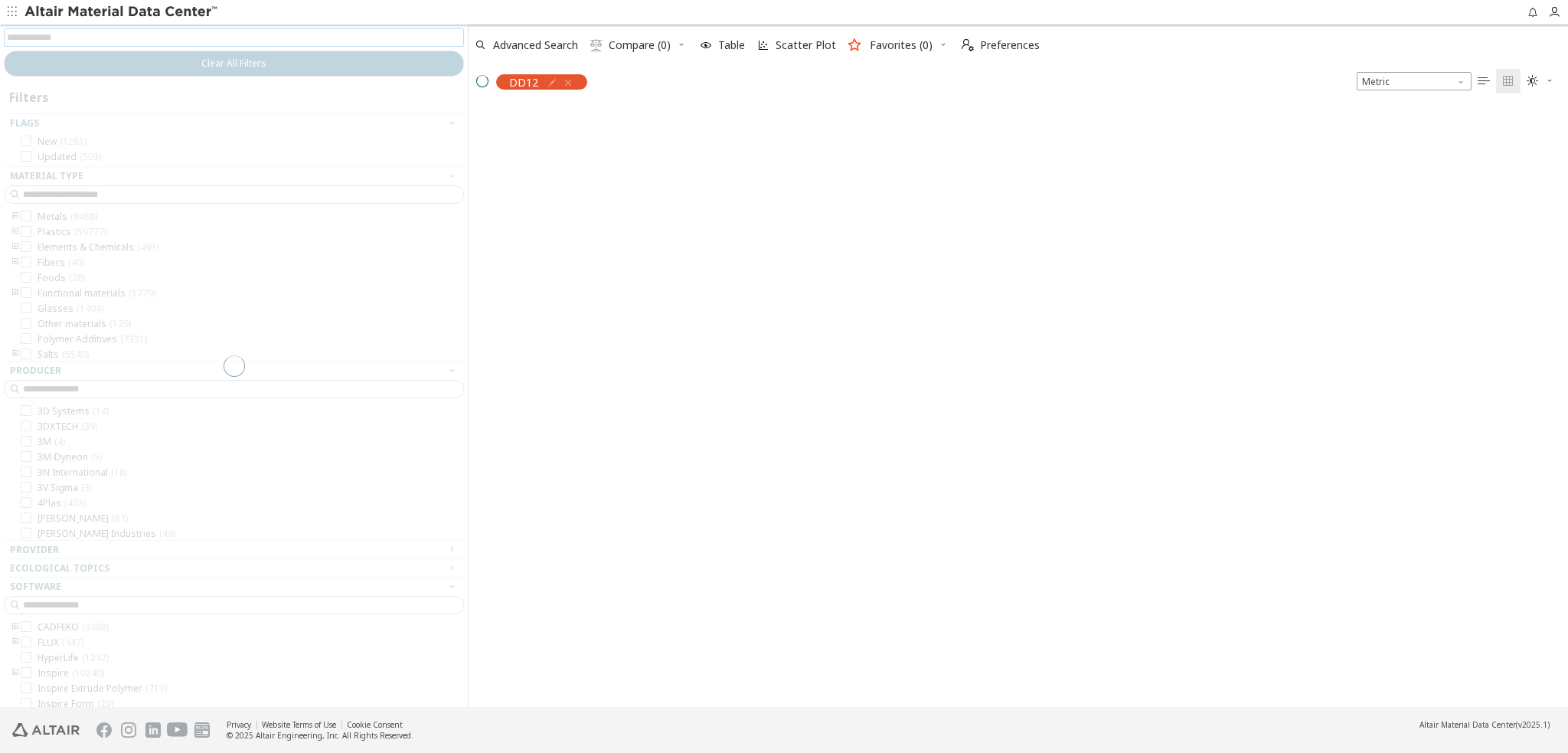
scroll to position [13, 13]
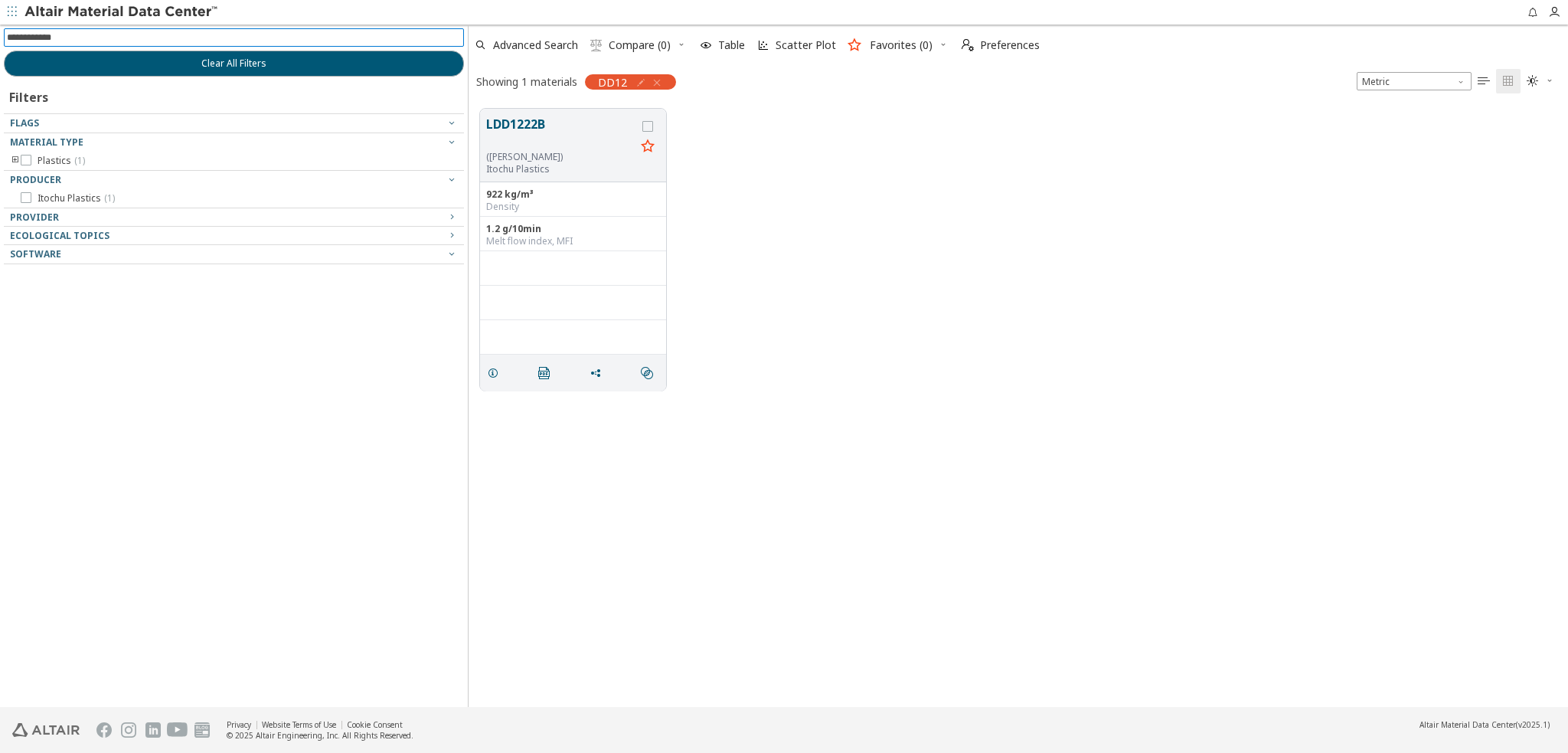
click at [17, 162] on div at bounding box center [230, 166] width 453 height 8
click at [655, 81] on icon "button" at bounding box center [656, 82] width 13 height 13
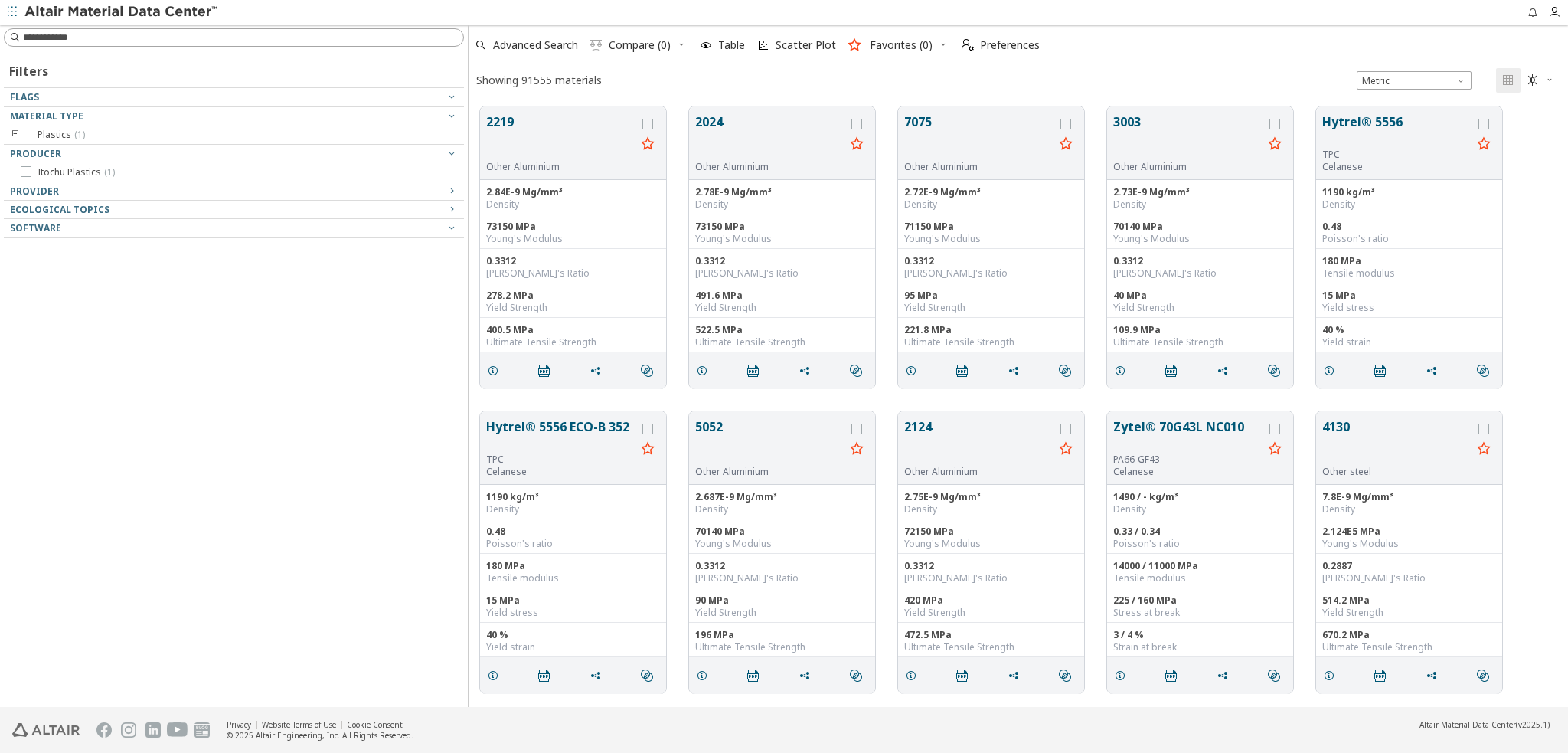
scroll to position [600, 1088]
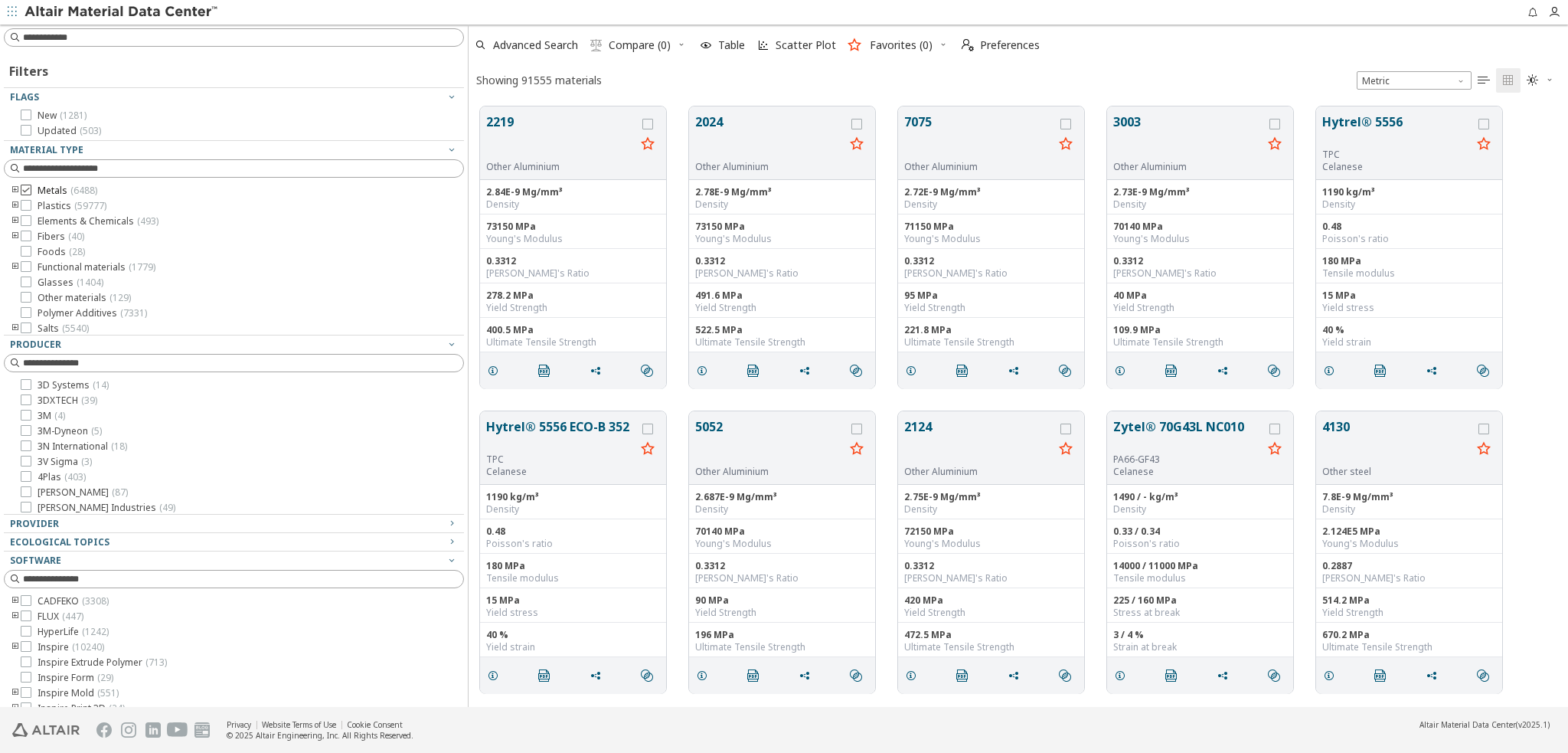
click at [27, 189] on icon at bounding box center [25, 190] width 11 height 11
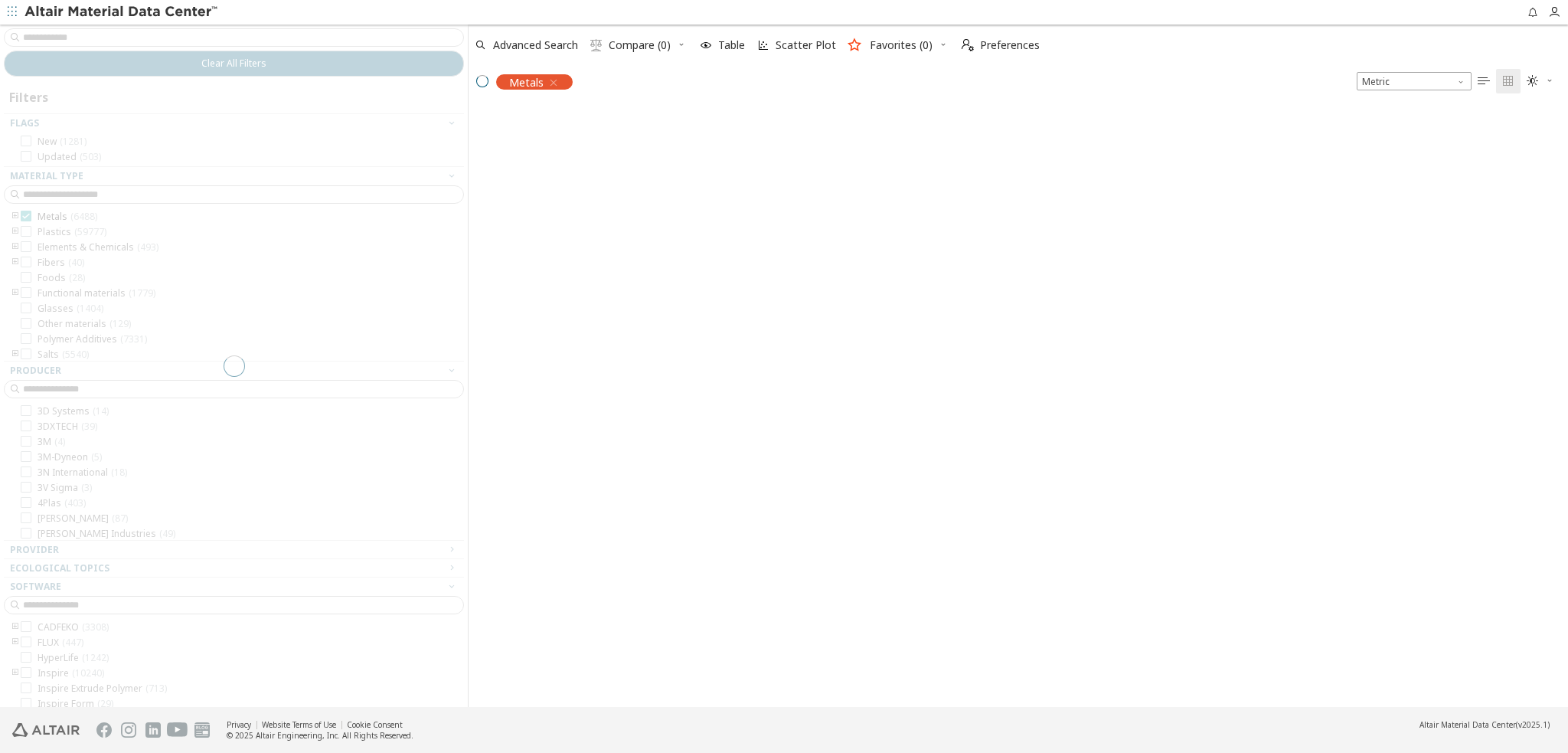
scroll to position [13, 13]
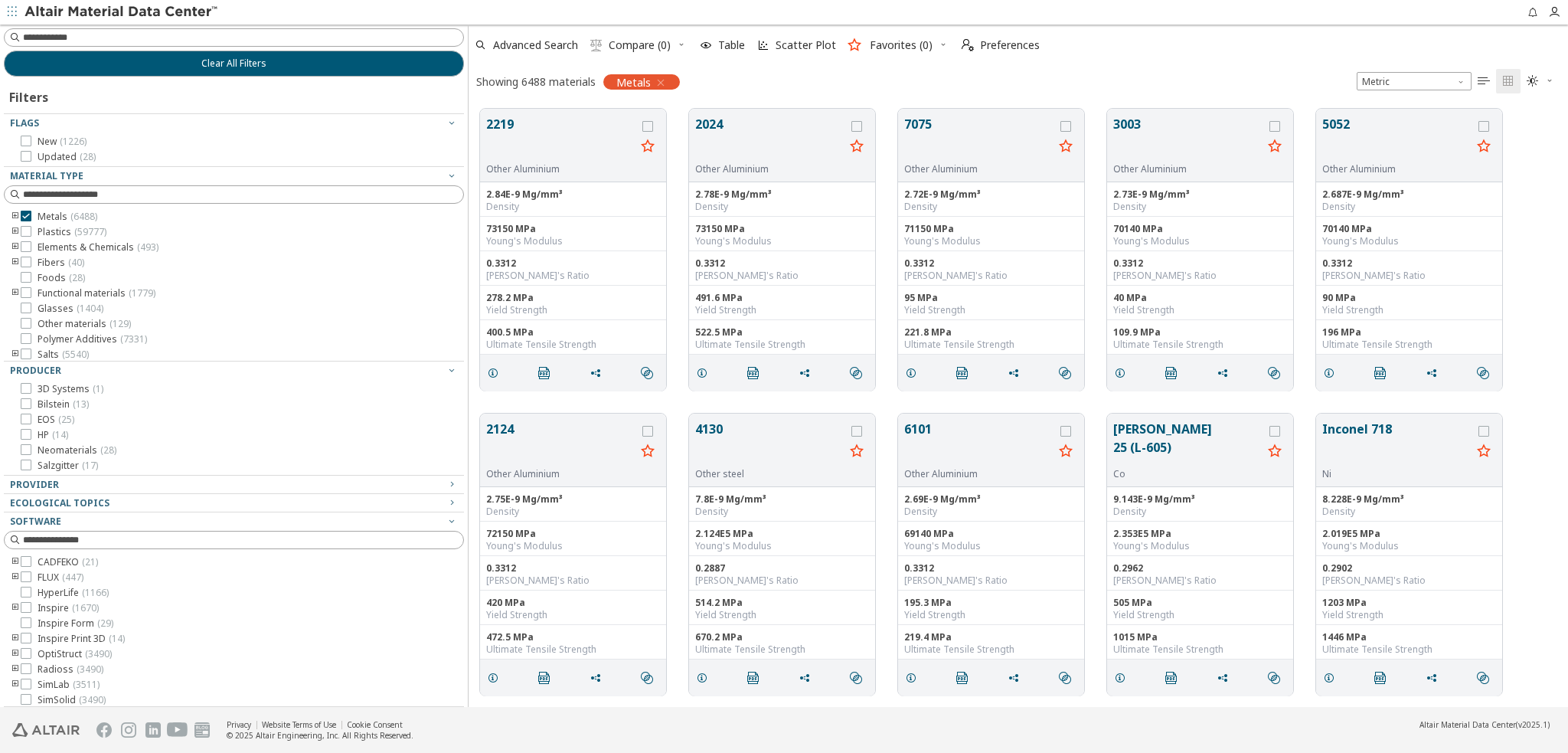
click at [19, 212] on icon "toogle group" at bounding box center [15, 216] width 11 height 13
click at [48, 232] on icon at bounding box center [49, 231] width 11 height 11
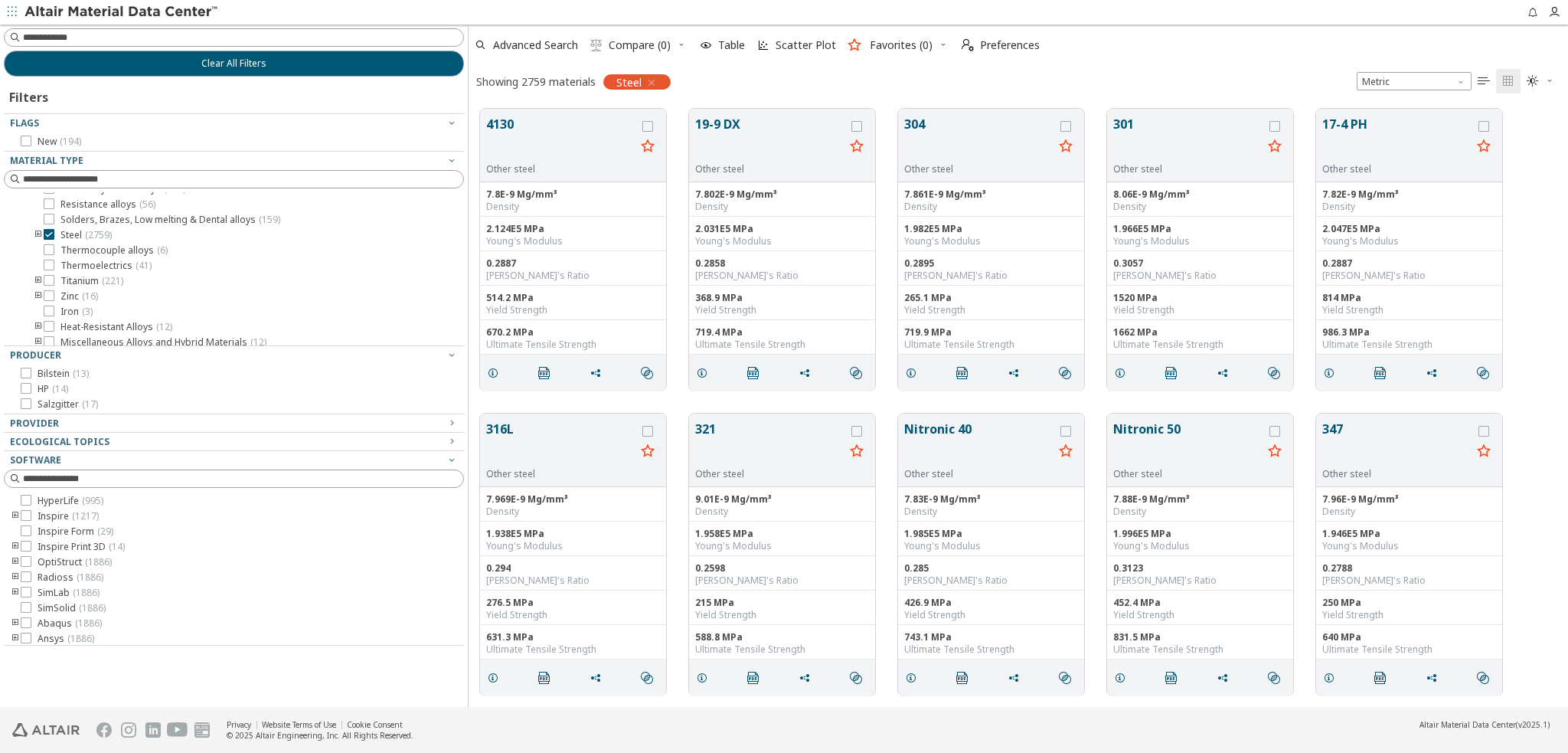
scroll to position [230, 0]
click at [38, 213] on icon "toogle group" at bounding box center [38, 216] width 11 height 13
click at [75, 231] on icon at bounding box center [71, 231] width 11 height 11
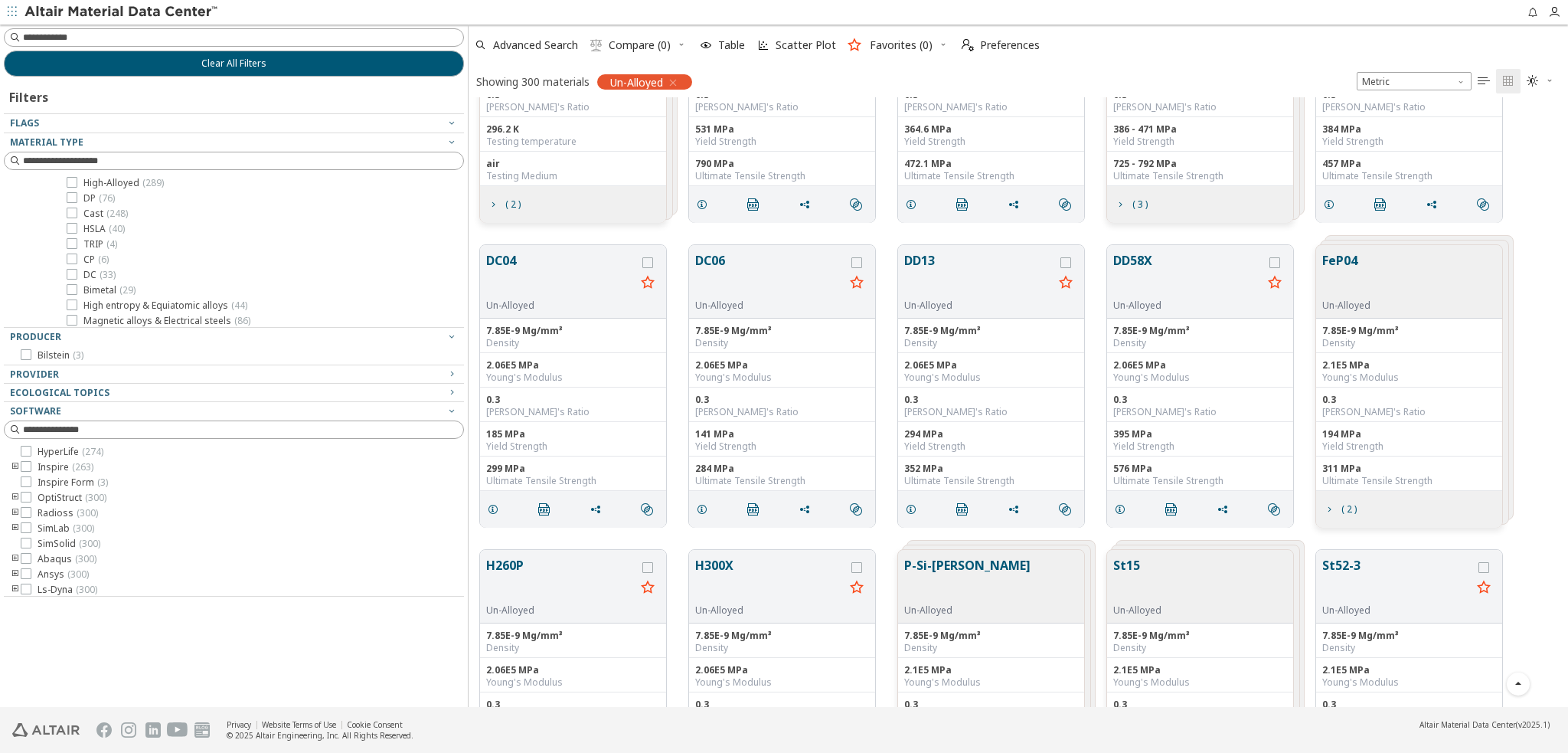
scroll to position [4441, 0]
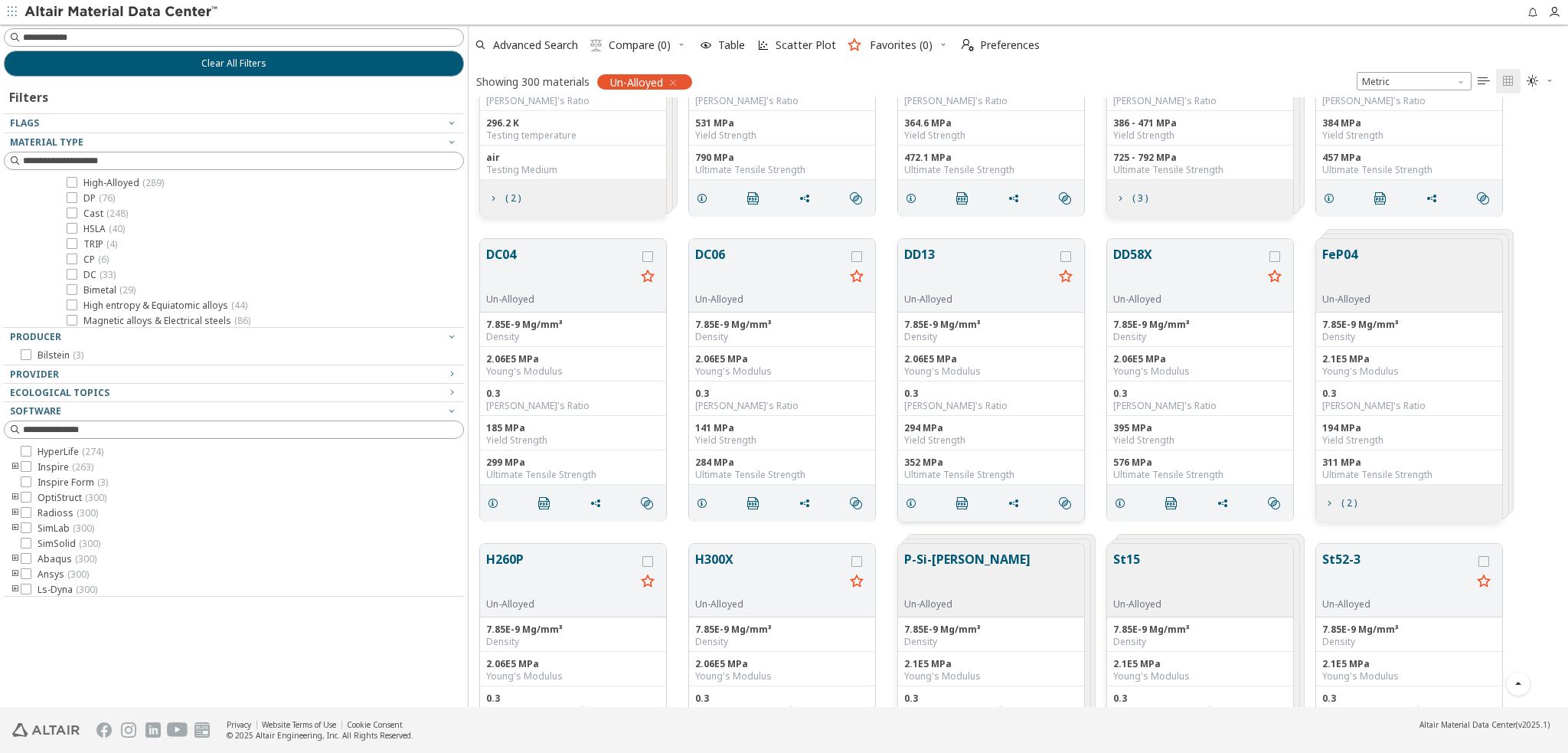
click at [994, 262] on button "DD13" at bounding box center [979, 269] width 150 height 48
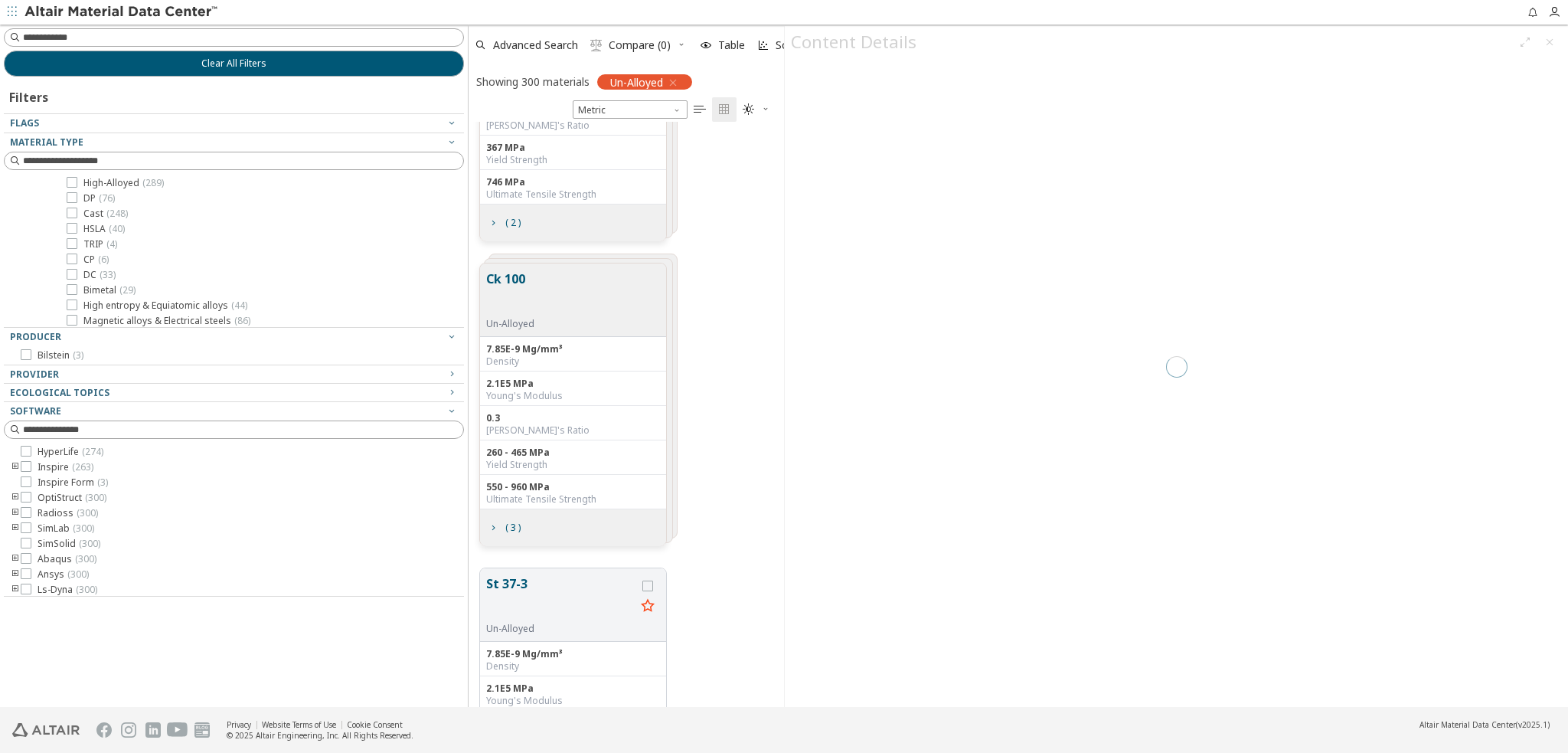
scroll to position [574, 303]
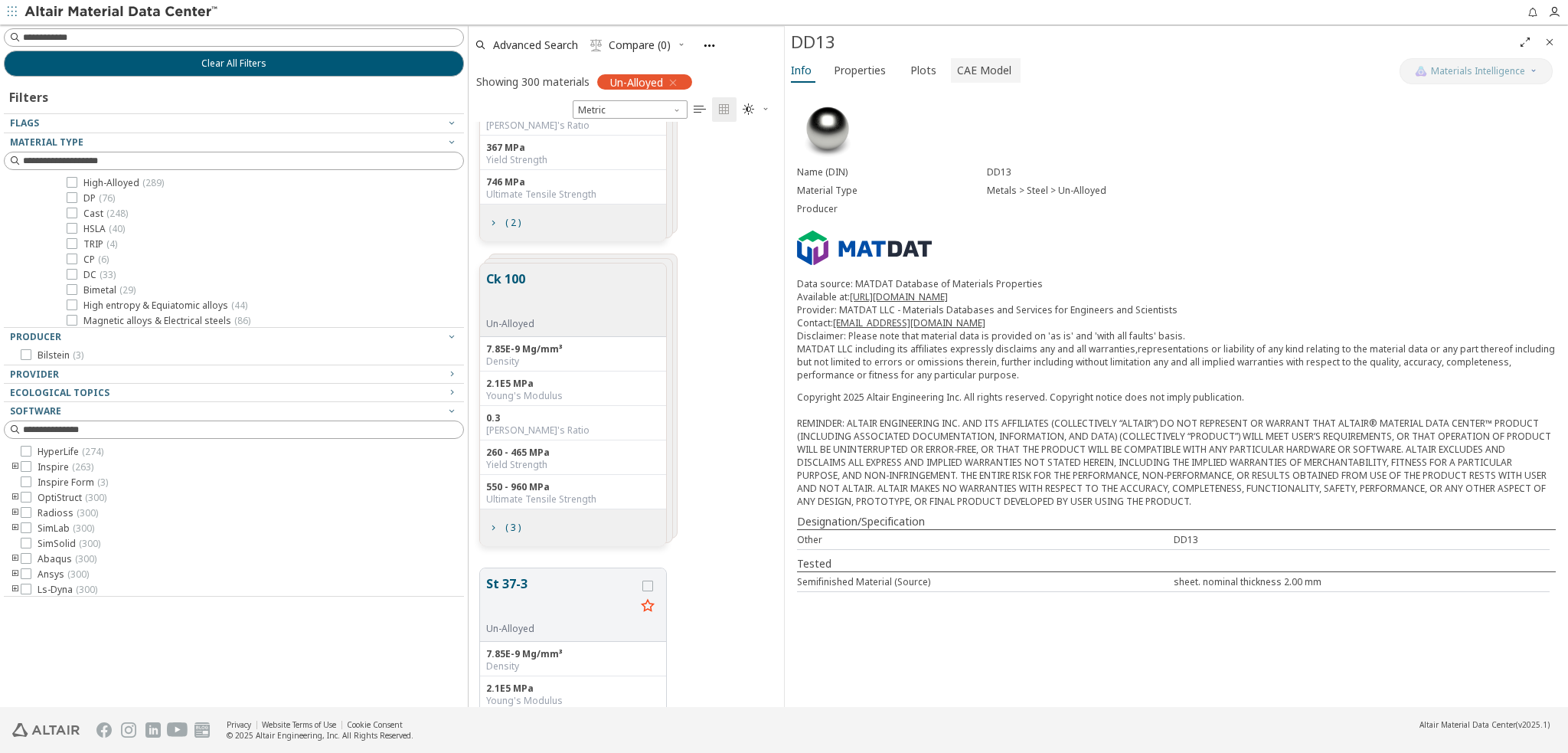
click at [989, 64] on span "CAE Model" at bounding box center [985, 69] width 55 height 24
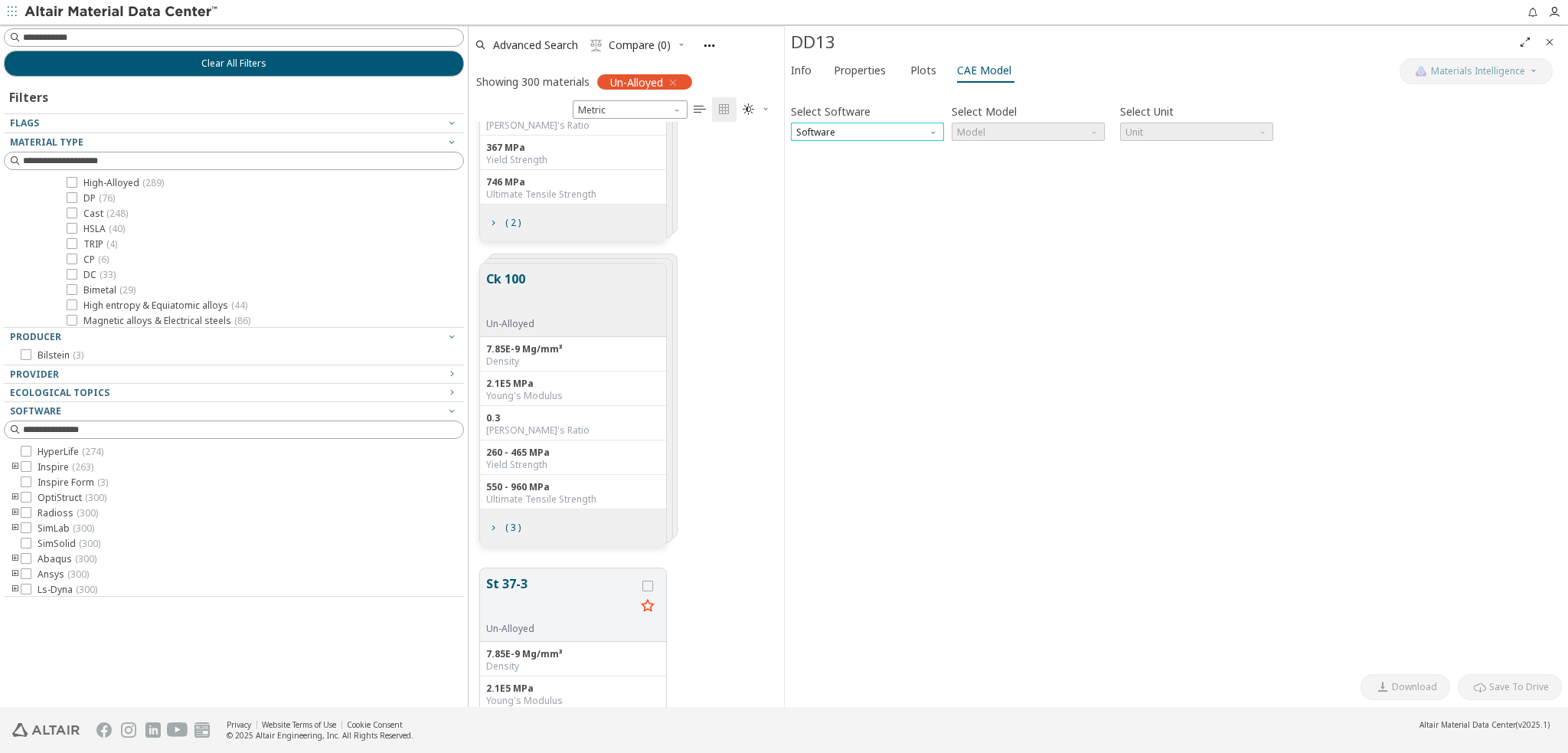
click at [884, 135] on span "Software" at bounding box center [868, 131] width 154 height 19
click at [867, 180] on button "OptiStruct" at bounding box center [868, 187] width 154 height 19
click at [1219, 132] on span "N mm s Mg" at bounding box center [1196, 131] width 154 height 19
click at [1182, 210] on span "N mm s Mg" at bounding box center [1197, 205] width 141 height 11
click at [1047, 270] on div "Select Software OptiStruct Select Model Model Select Unit N mm s Mg Invalid dat…" at bounding box center [1177, 379] width 771 height 573
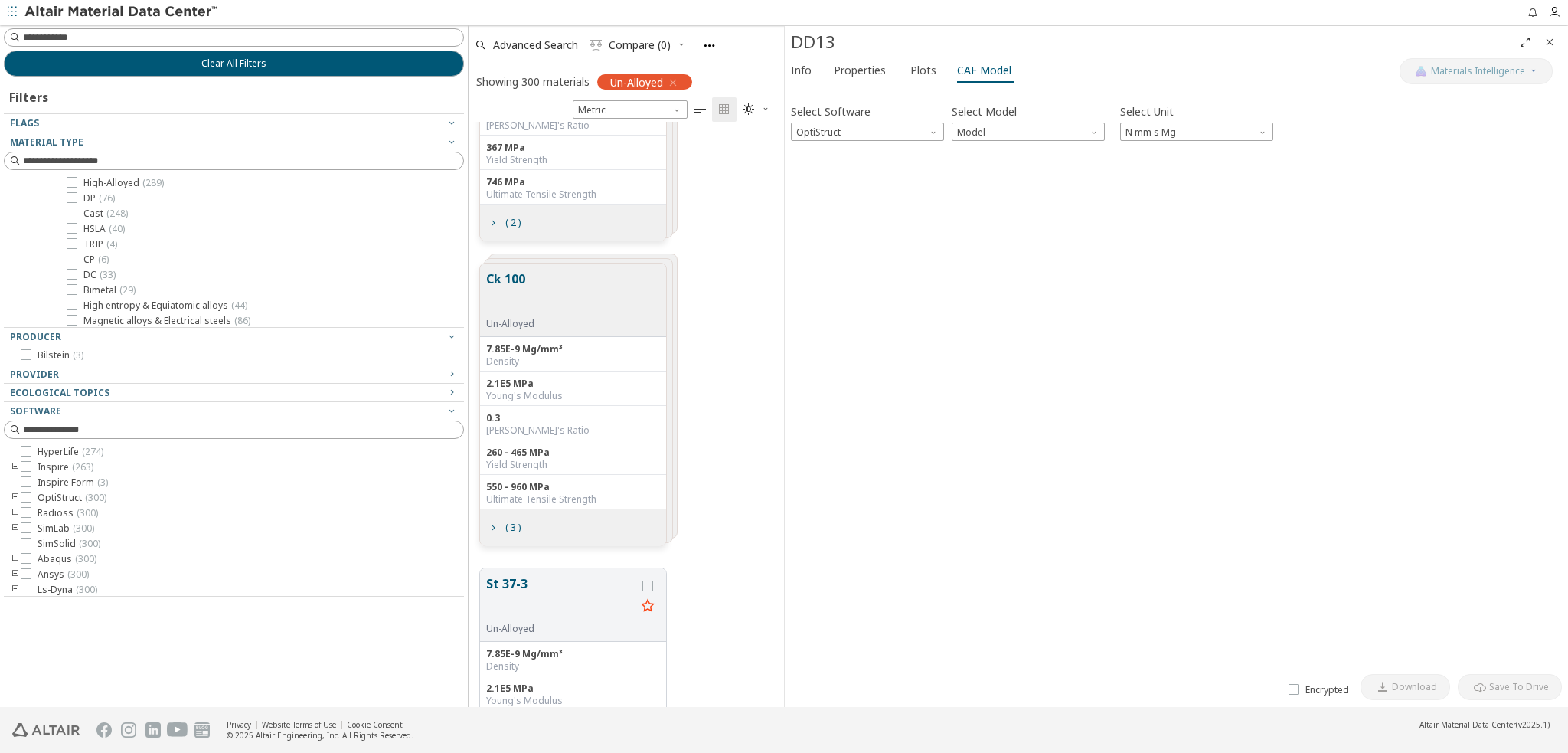
click at [1229, 605] on div "Select Software OptiStruct Select Model Model Select Unit N mm s Mg Invalid dat…" at bounding box center [1177, 379] width 771 height 573
click at [1297, 686] on icon at bounding box center [1294, 688] width 11 height 11
click at [1297, 691] on icon at bounding box center [1294, 688] width 11 height 11
drag, startPoint x: 1059, startPoint y: 309, endPoint x: 989, endPoint y: 115, distance: 206.2
click at [1049, 290] on div "Select Software OptiStruct Select Model Model Select Unit N mm s Mg Invalid dat…" at bounding box center [1177, 379] width 771 height 573
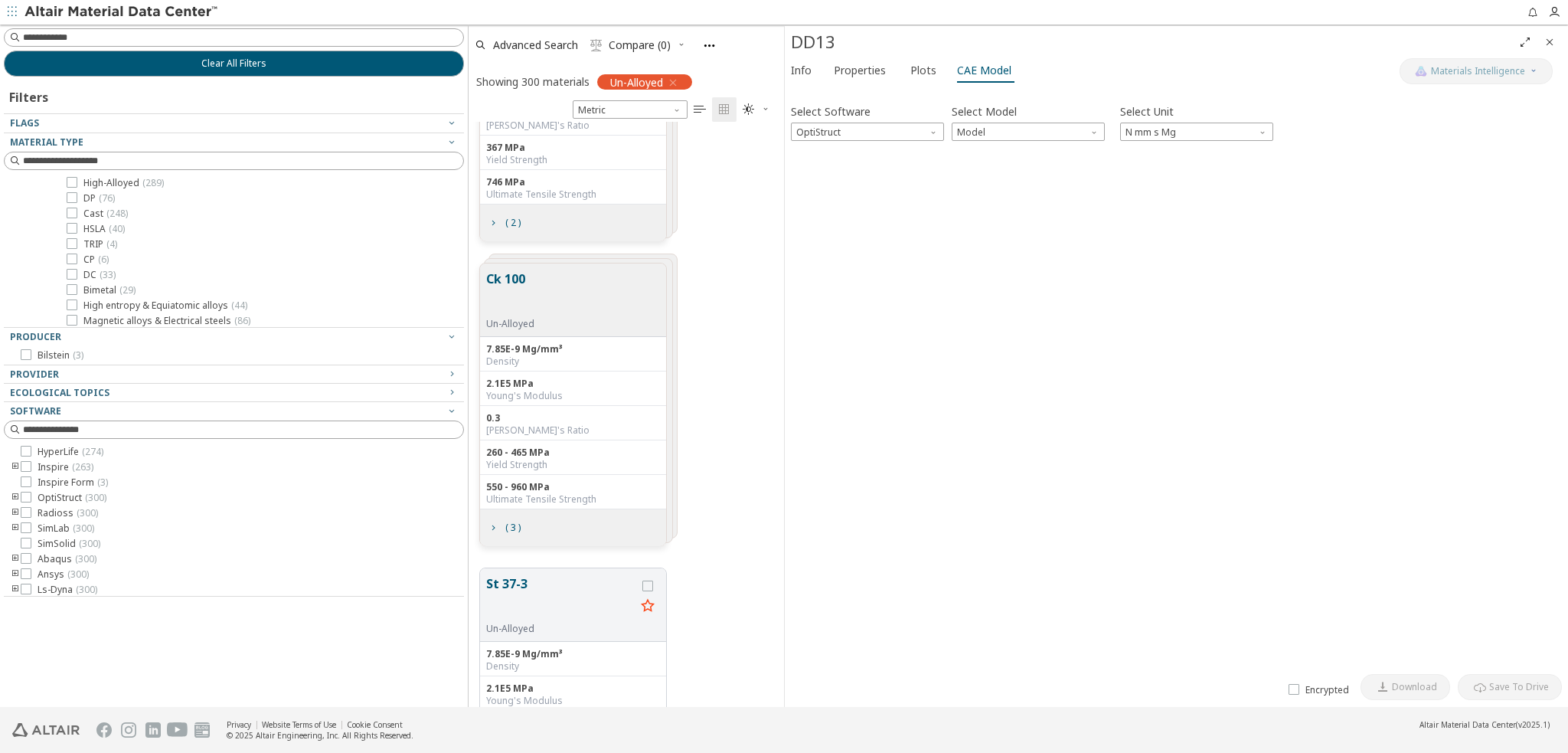
click at [999, 140] on div "Select Software OptiStruct Select Model Model Select Unit N mm s Mg Invalid dat…" at bounding box center [1177, 379] width 771 height 573
click at [997, 133] on span "Model" at bounding box center [1028, 131] width 154 height 19
click at [995, 151] on span "Mat1" at bounding box center [1028, 151] width 141 height 11
click at [1294, 376] on div "Select Software OptiStruct Select Model Mat1 Select Unit N mm s Mg Material Id …" at bounding box center [1177, 379] width 771 height 573
click at [1247, 275] on div "Select Software OptiStruct Select Model Mat1 Select Unit N mm s Mg Material Id …" at bounding box center [1177, 379] width 771 height 573
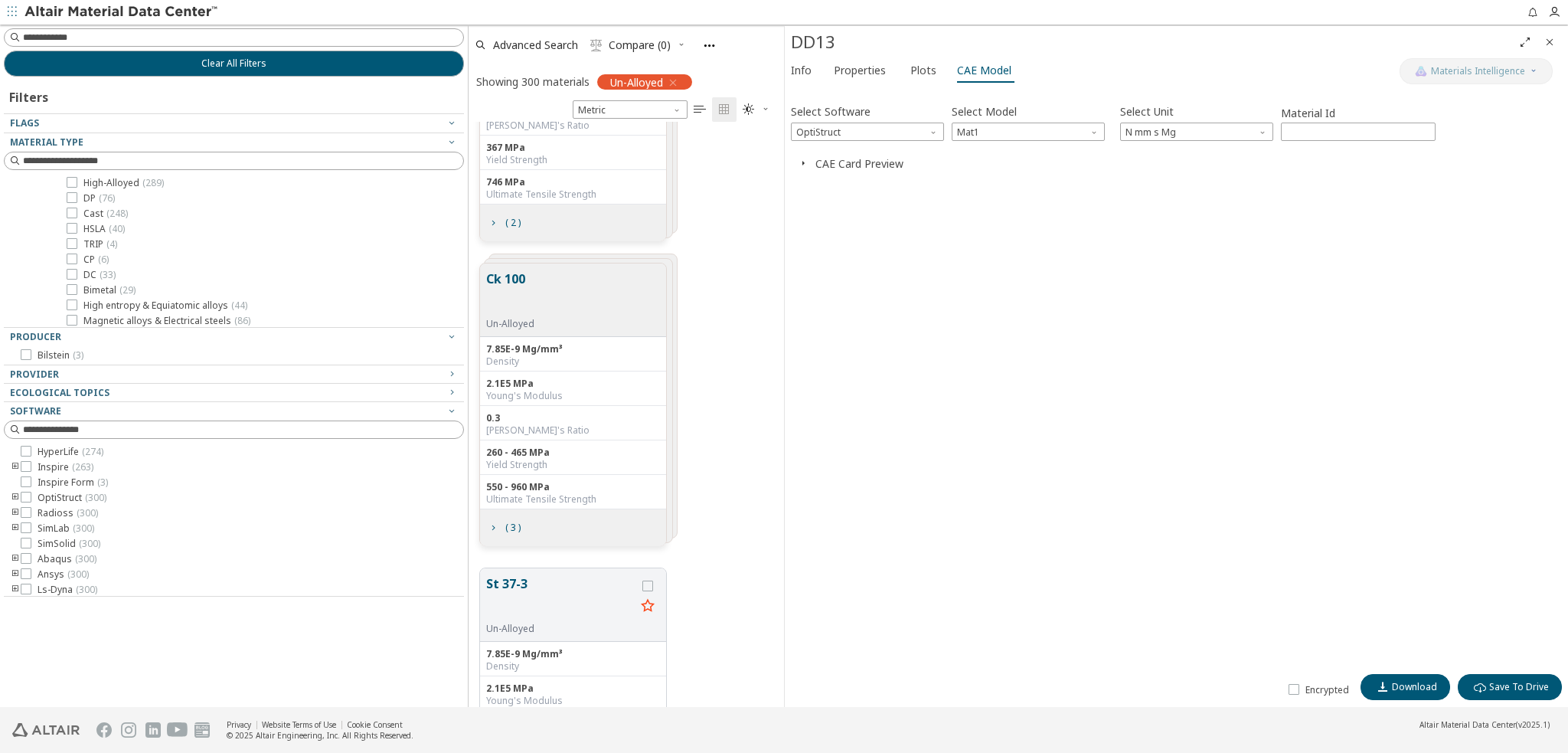
click at [805, 167] on icon "button" at bounding box center [803, 162] width 13 height 13
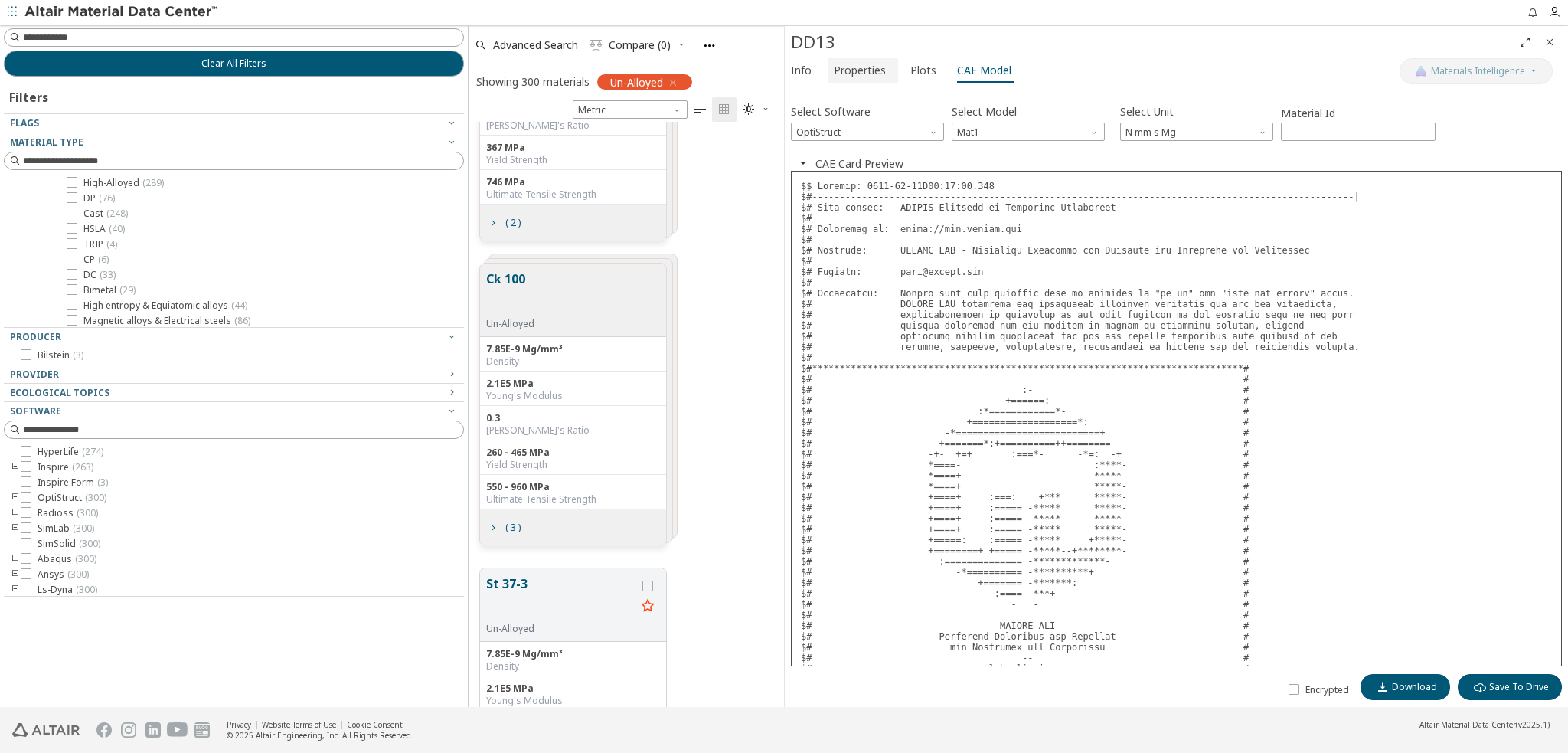
click at [869, 68] on span "Properties" at bounding box center [860, 69] width 52 height 24
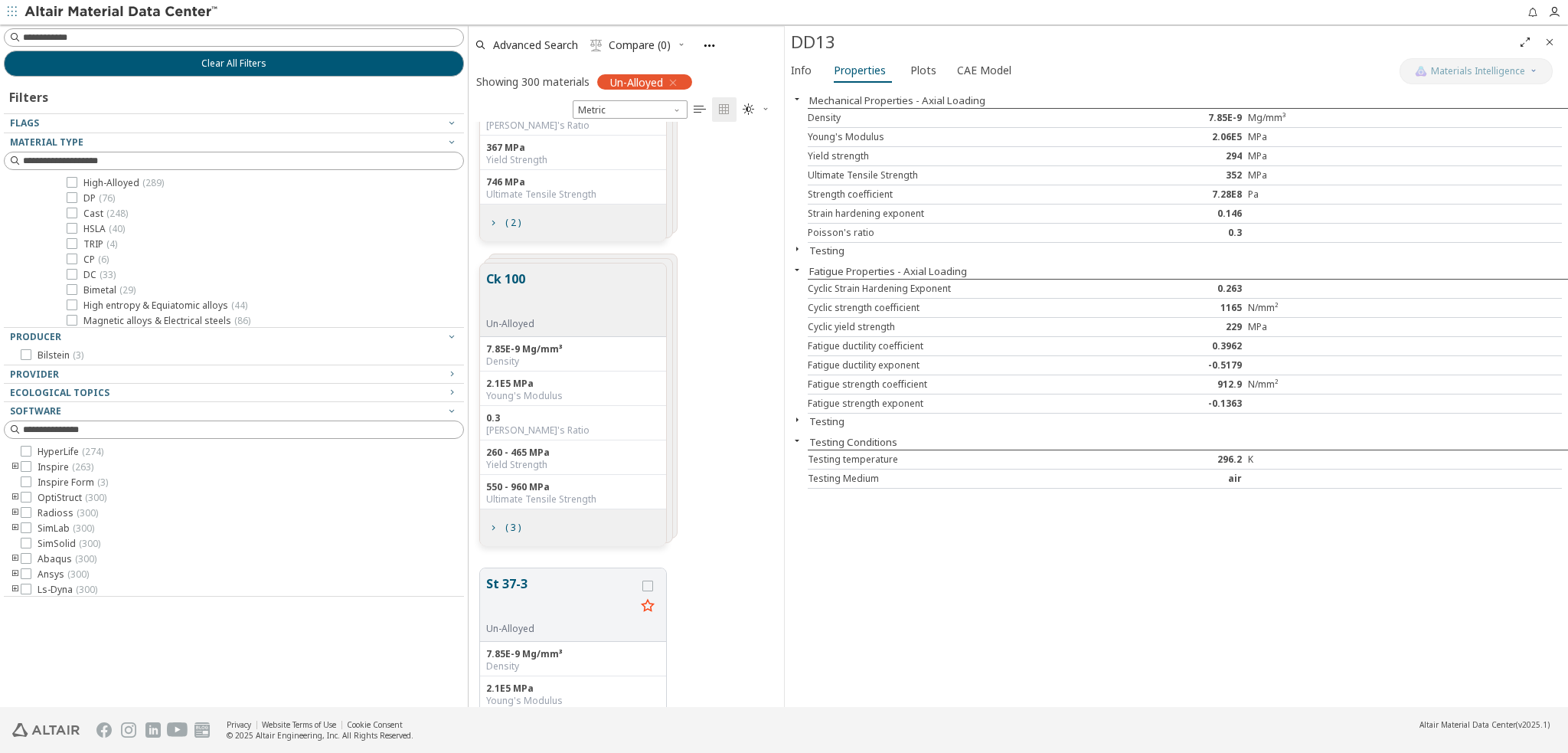
click at [793, 243] on icon "button" at bounding box center [797, 248] width 13 height 13
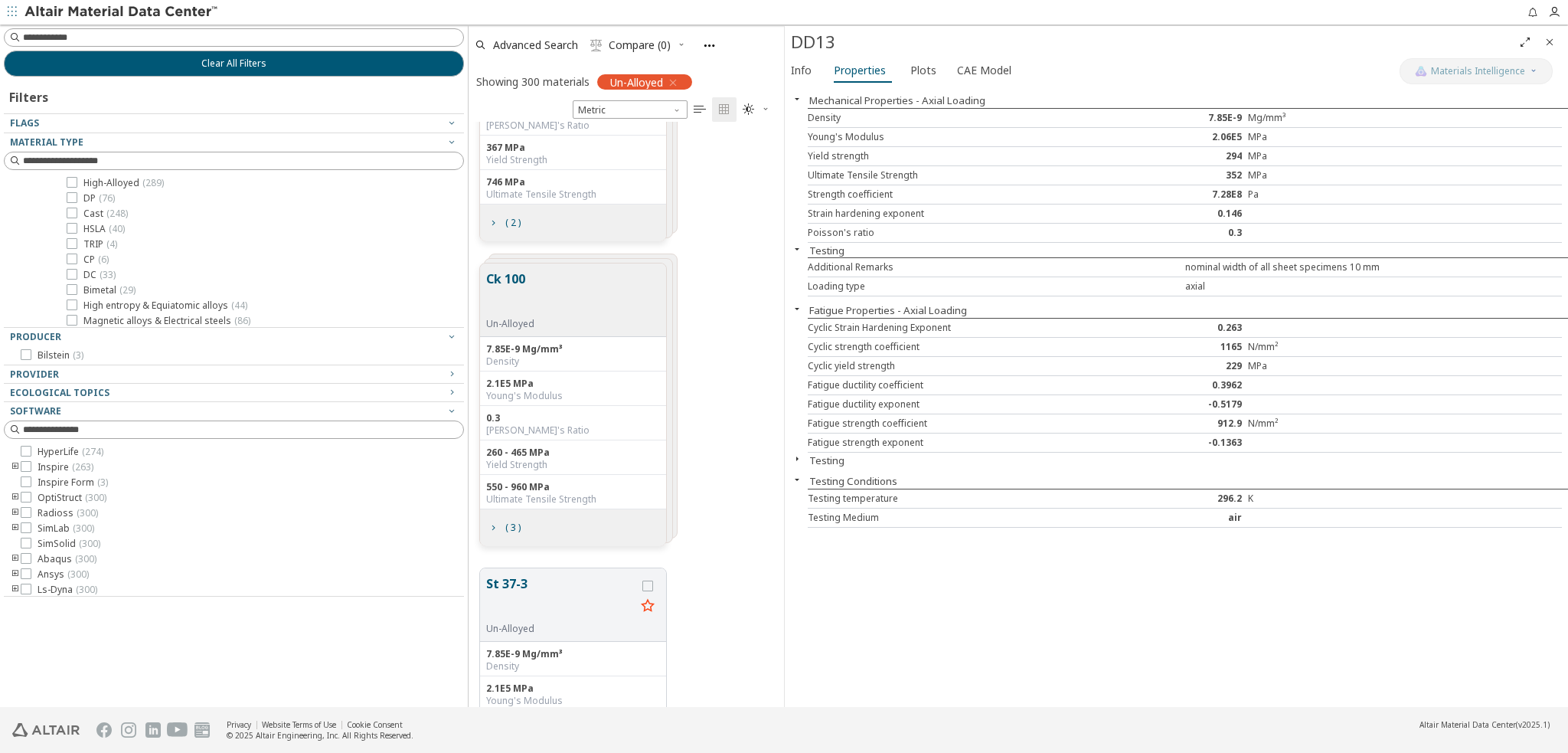
click at [793, 243] on icon "button" at bounding box center [797, 248] width 13 height 13
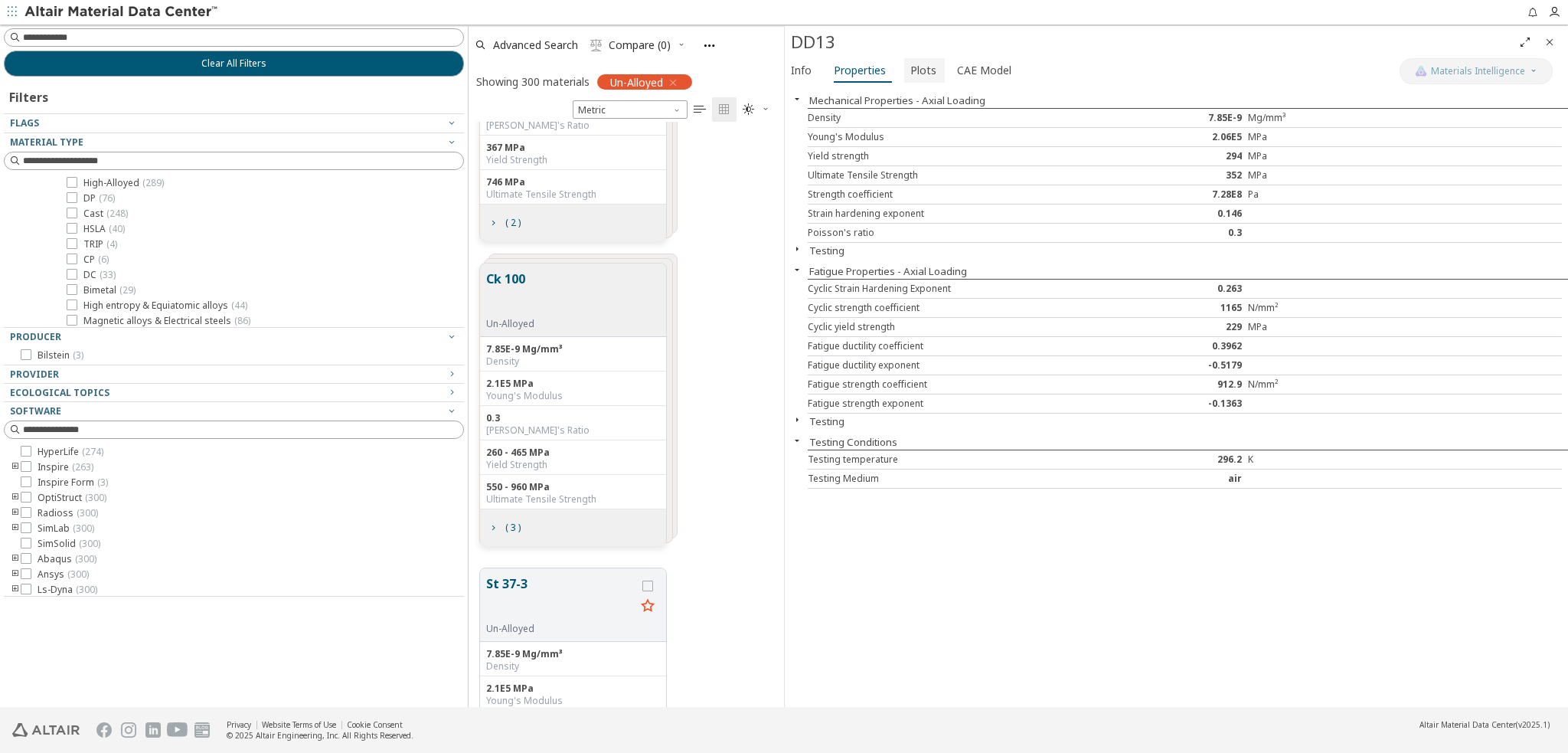
click at [916, 68] on span "Plots" at bounding box center [923, 69] width 26 height 24
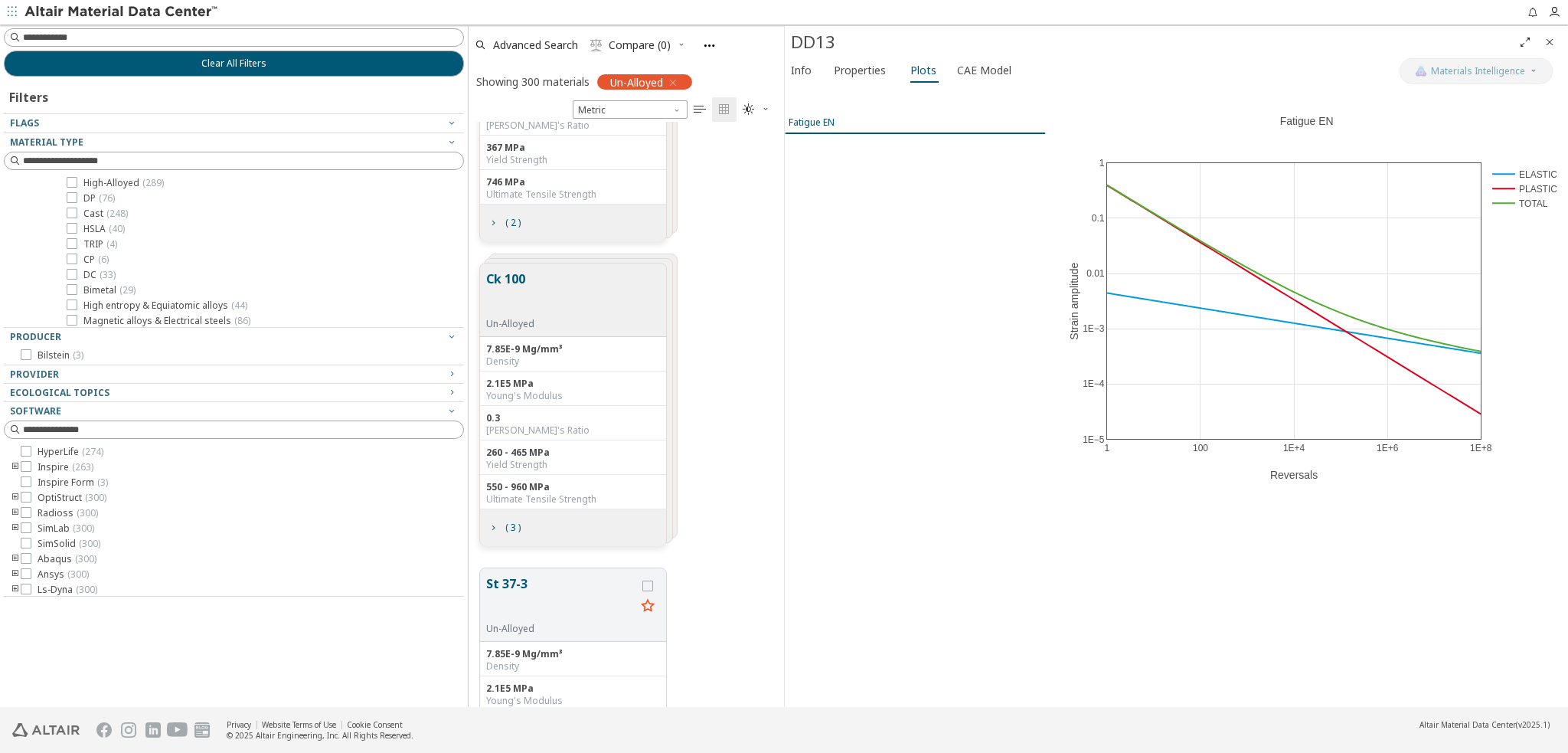
click at [807, 124] on div "Fatigue EN" at bounding box center [811, 121] width 46 height 13
click at [907, 268] on div "Fatigue EN" at bounding box center [915, 396] width 261 height 620
click at [971, 71] on span "CAE Model" at bounding box center [985, 69] width 55 height 24
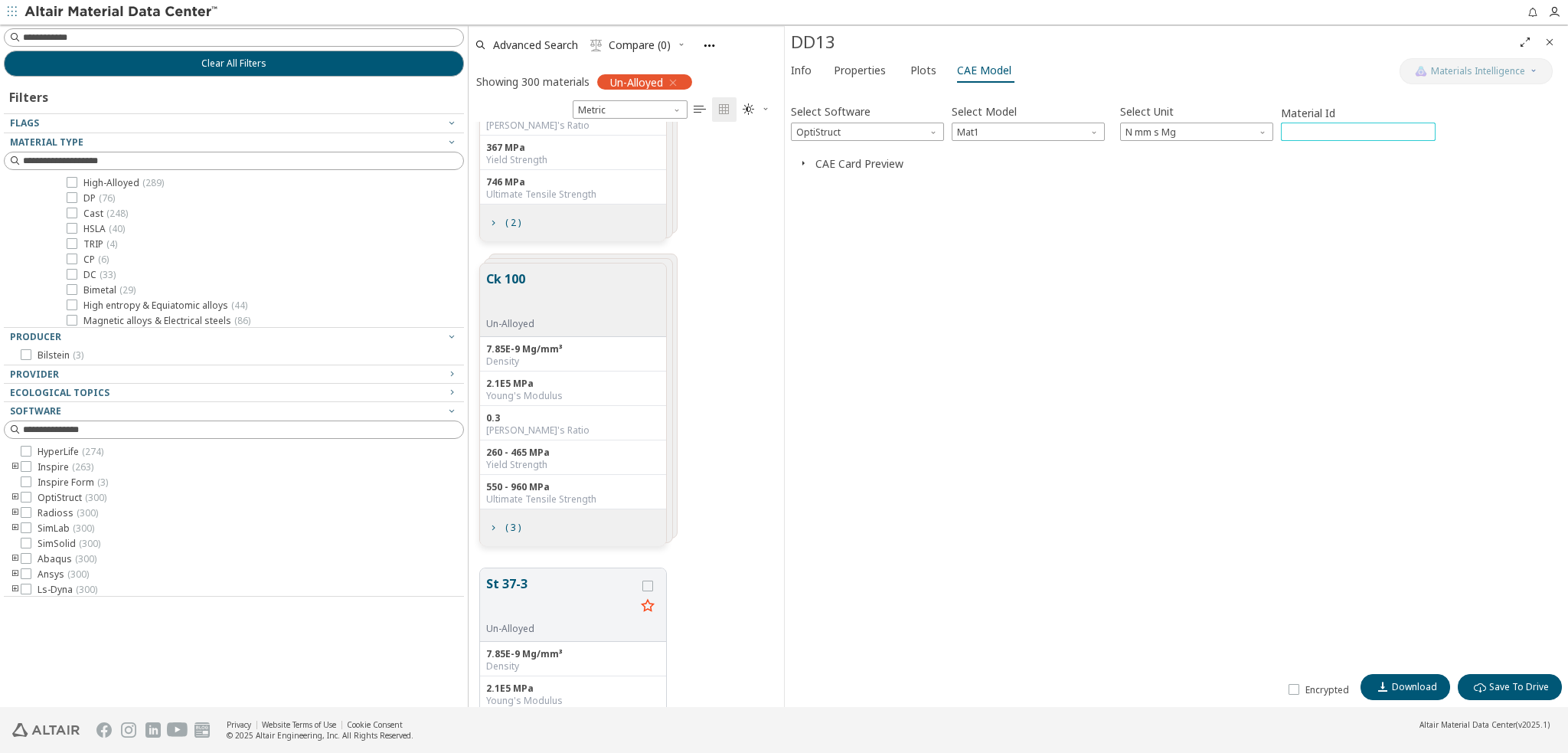
click at [1374, 136] on input "****" at bounding box center [1359, 131] width 154 height 17
click at [1164, 210] on div "Select Software OptiStruct Select Model Mat1 Select Unit N mm s Mg Material Id …" at bounding box center [1177, 379] width 771 height 573
click at [913, 73] on span "Plots" at bounding box center [923, 69] width 26 height 24
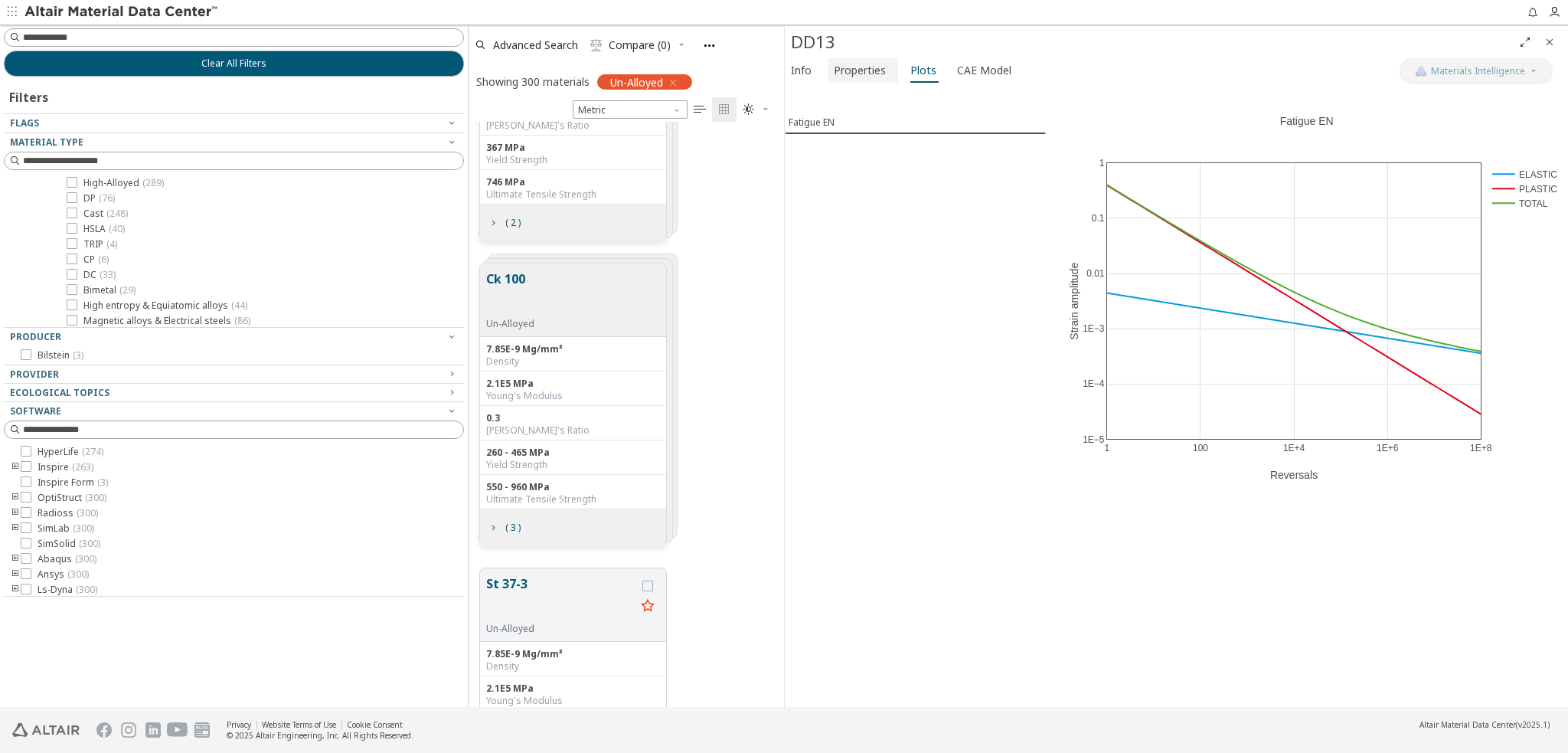
click at [866, 73] on span "Properties" at bounding box center [860, 69] width 52 height 24
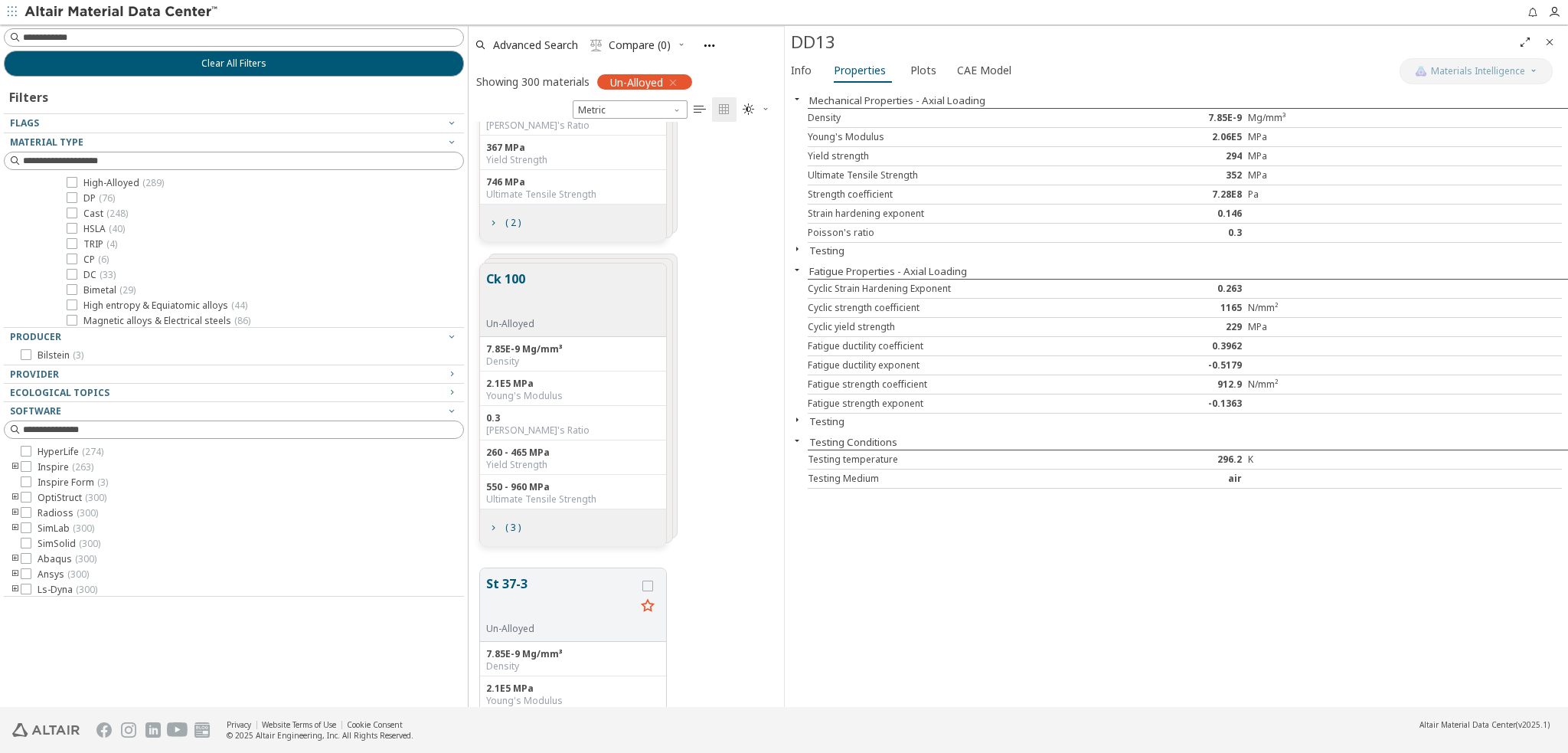
click at [795, 247] on icon "button" at bounding box center [797, 248] width 13 height 13
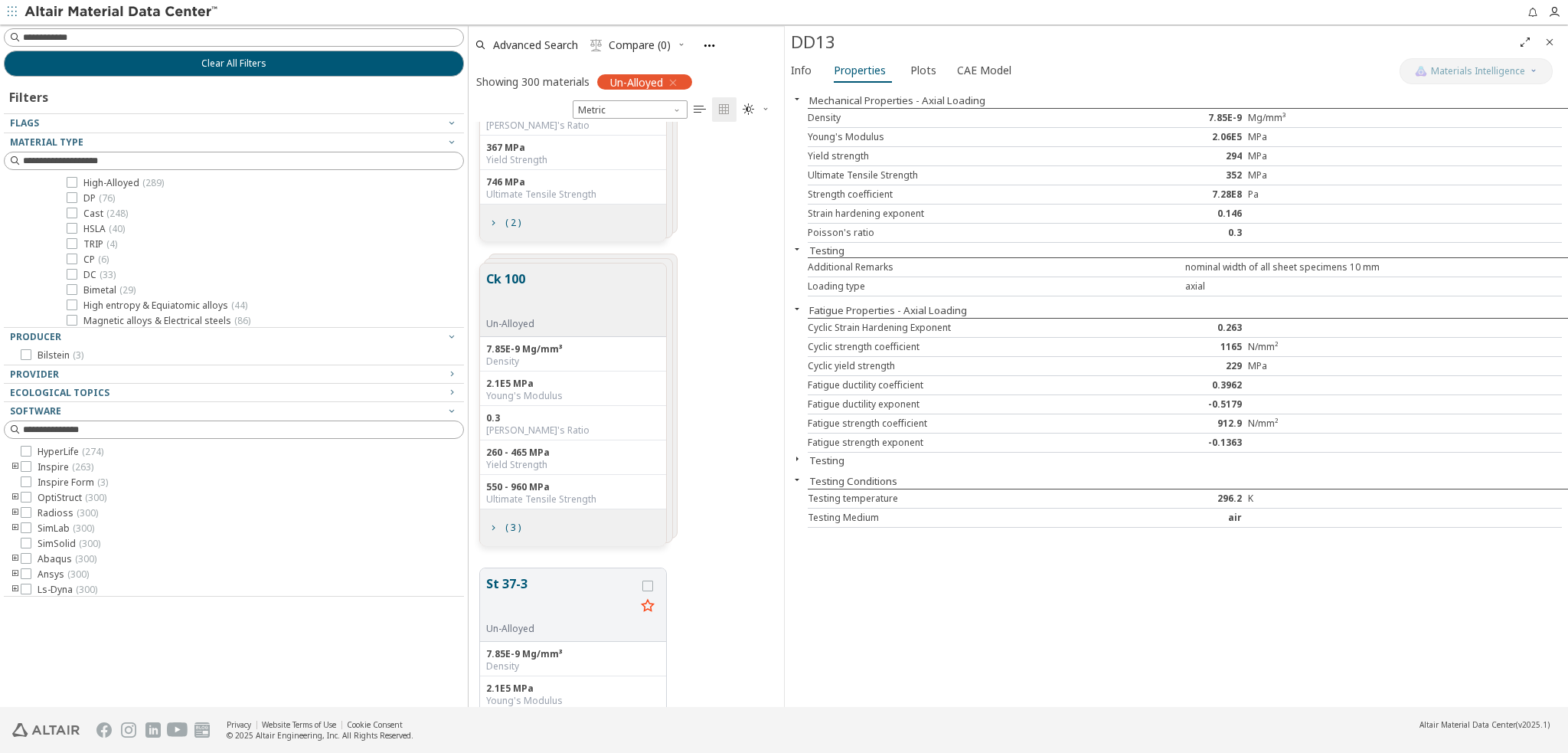
click at [795, 457] on icon "button" at bounding box center [797, 459] width 13 height 13
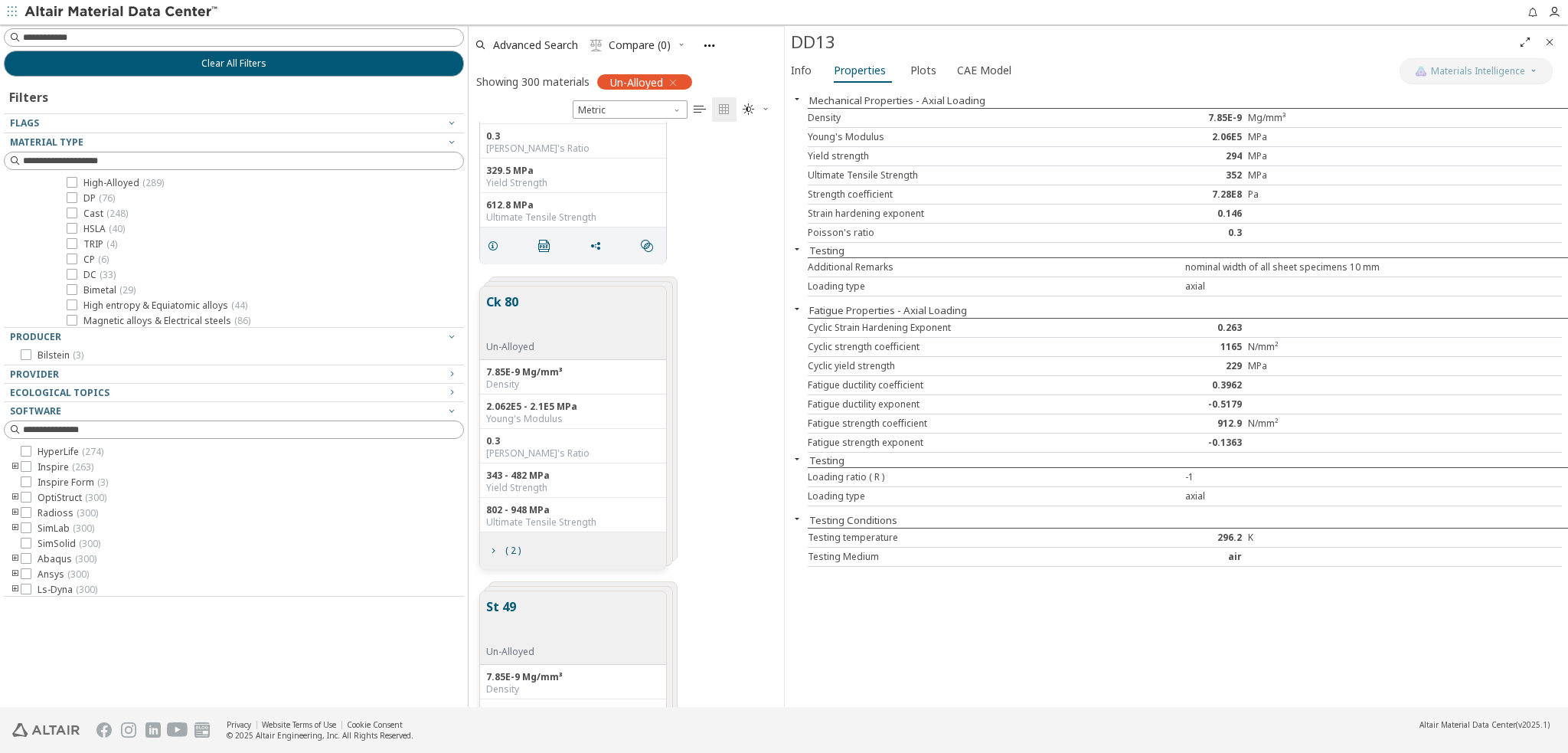
scroll to position [5359, 0]
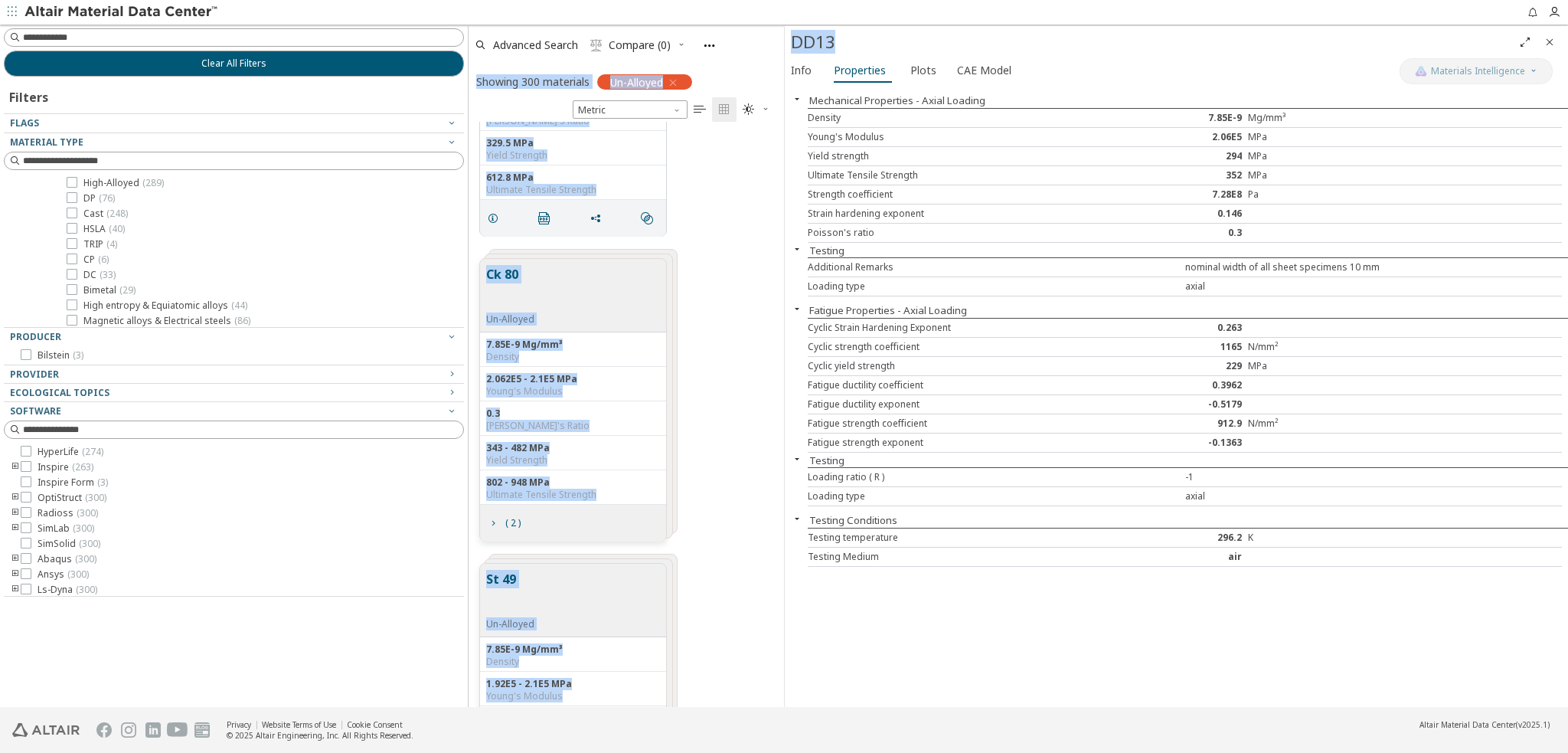
drag, startPoint x: 867, startPoint y: 45, endPoint x: 693, endPoint y: 39, distance: 174.1
click at [693, 39] on div "Clear All Filters Filters Flags Material Type Metals ( 6488 ) Aluminum ( 1120 )…" at bounding box center [784, 366] width 1568 height 683
click at [714, 213] on div "C45 Un-Alloyed 7.85E-9 Mg/mm³ Density 2.1E5 MPa Young's Modulus 0.3 Poisson's R…" at bounding box center [626, 95] width 316 height 305
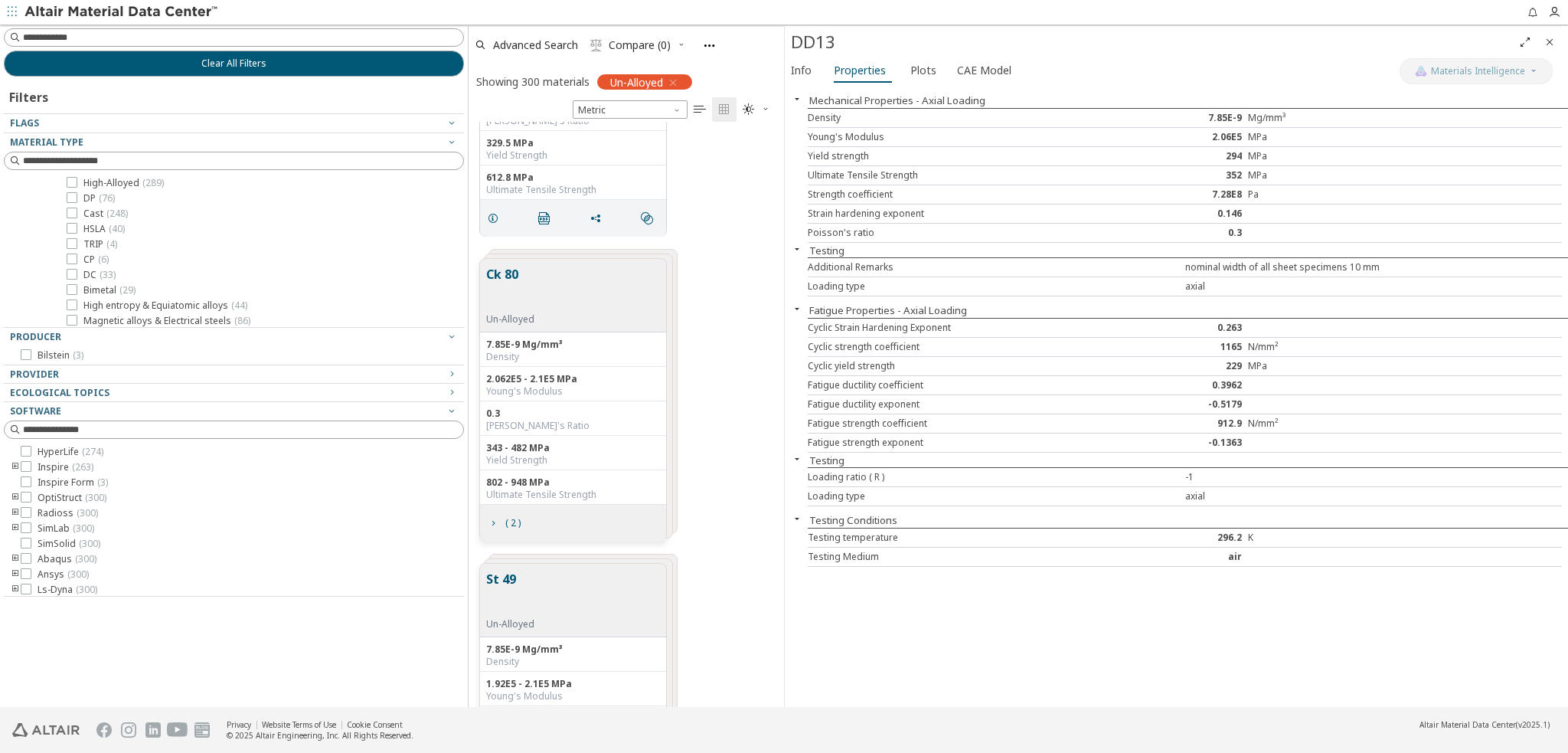
scroll to position [230, 0]
click at [113, 211] on span "Un-Alloyed ( 300 )" at bounding box center [119, 213] width 72 height 13
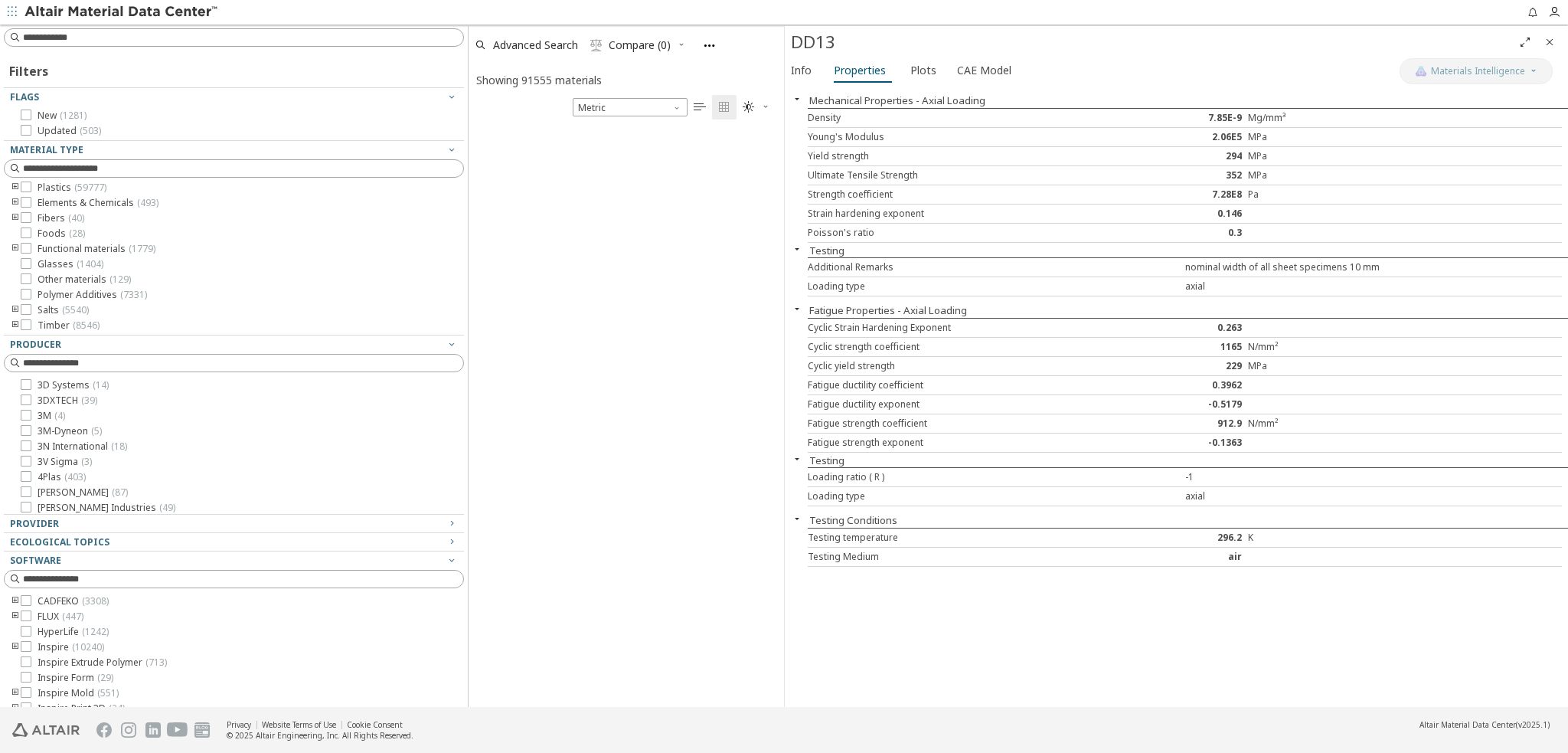
scroll to position [576, 303]
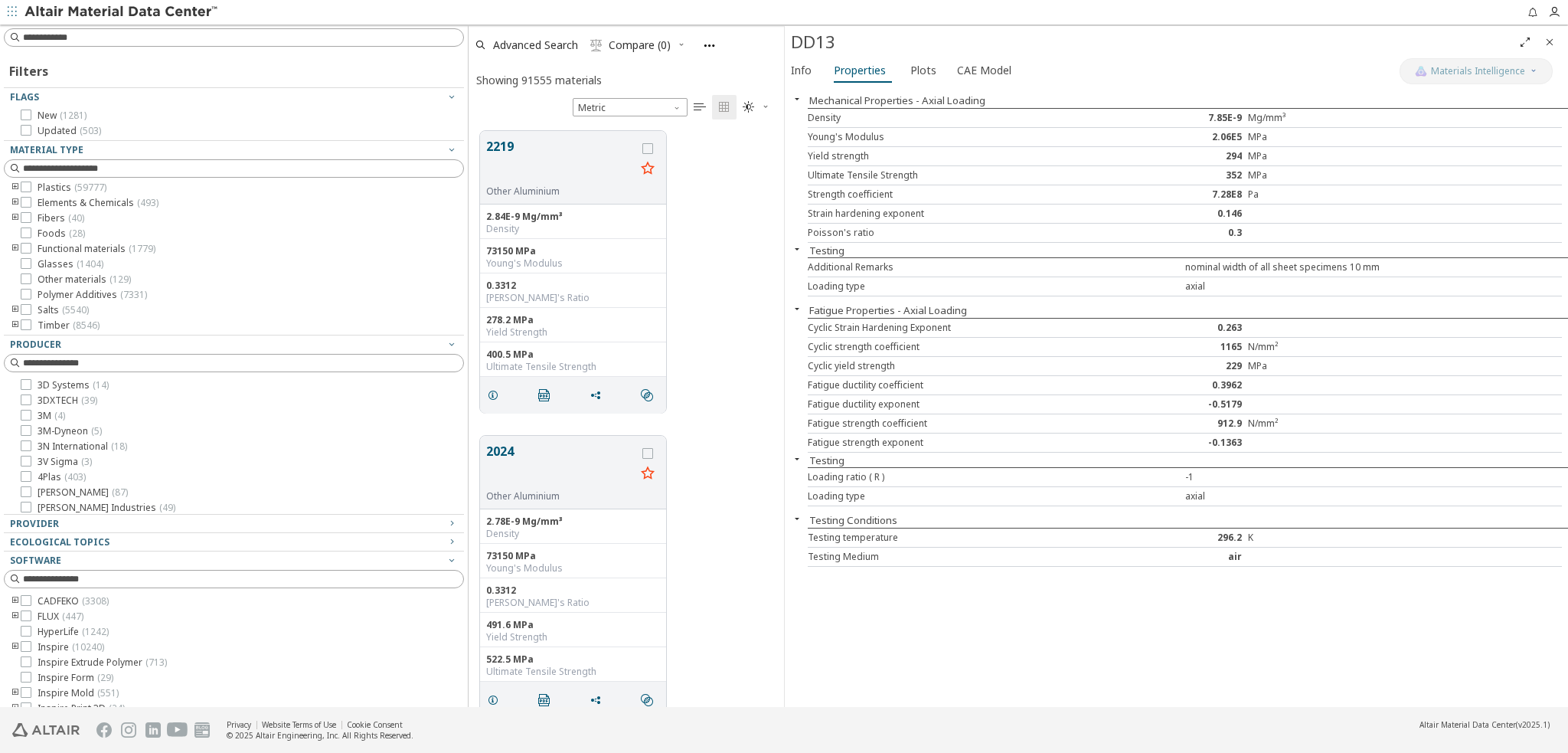
click at [1547, 48] on icon "Close" at bounding box center [1549, 42] width 13 height 13
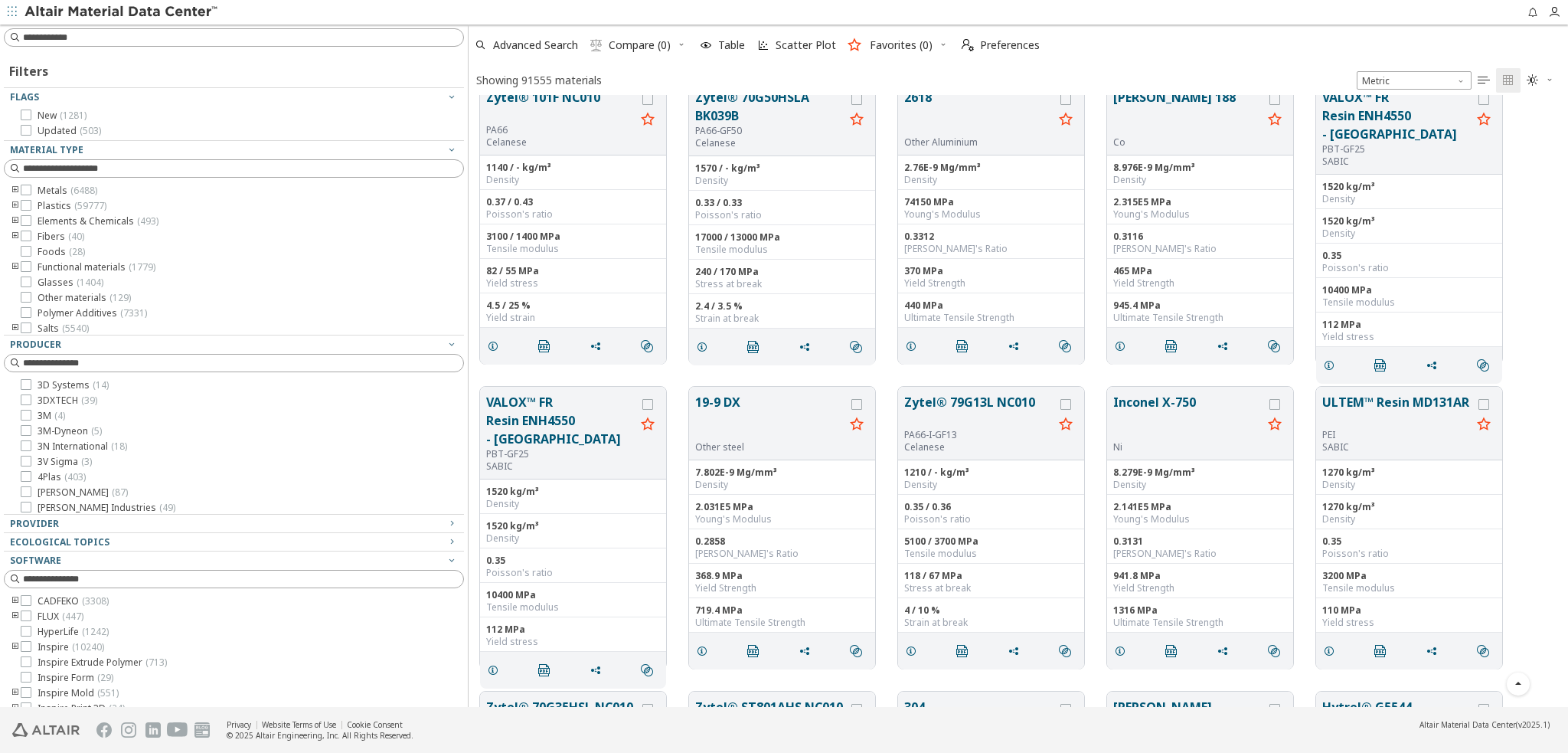
click at [13, 185] on icon "toogle group" at bounding box center [15, 191] width 11 height 13
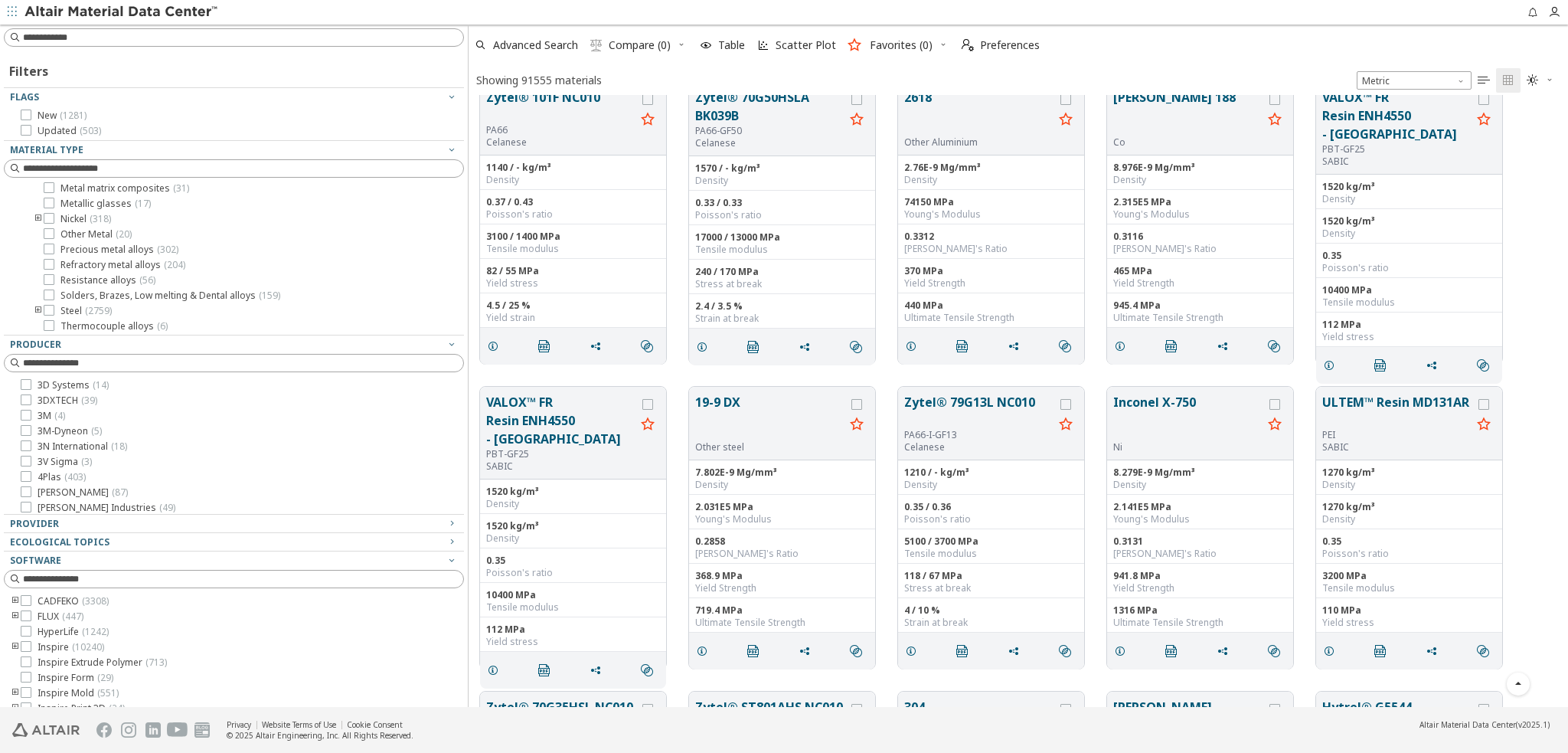
scroll to position [141, 0]
click at [37, 293] on icon "toogle group" at bounding box center [38, 294] width 11 height 13
click at [71, 232] on icon at bounding box center [71, 233] width 11 height 11
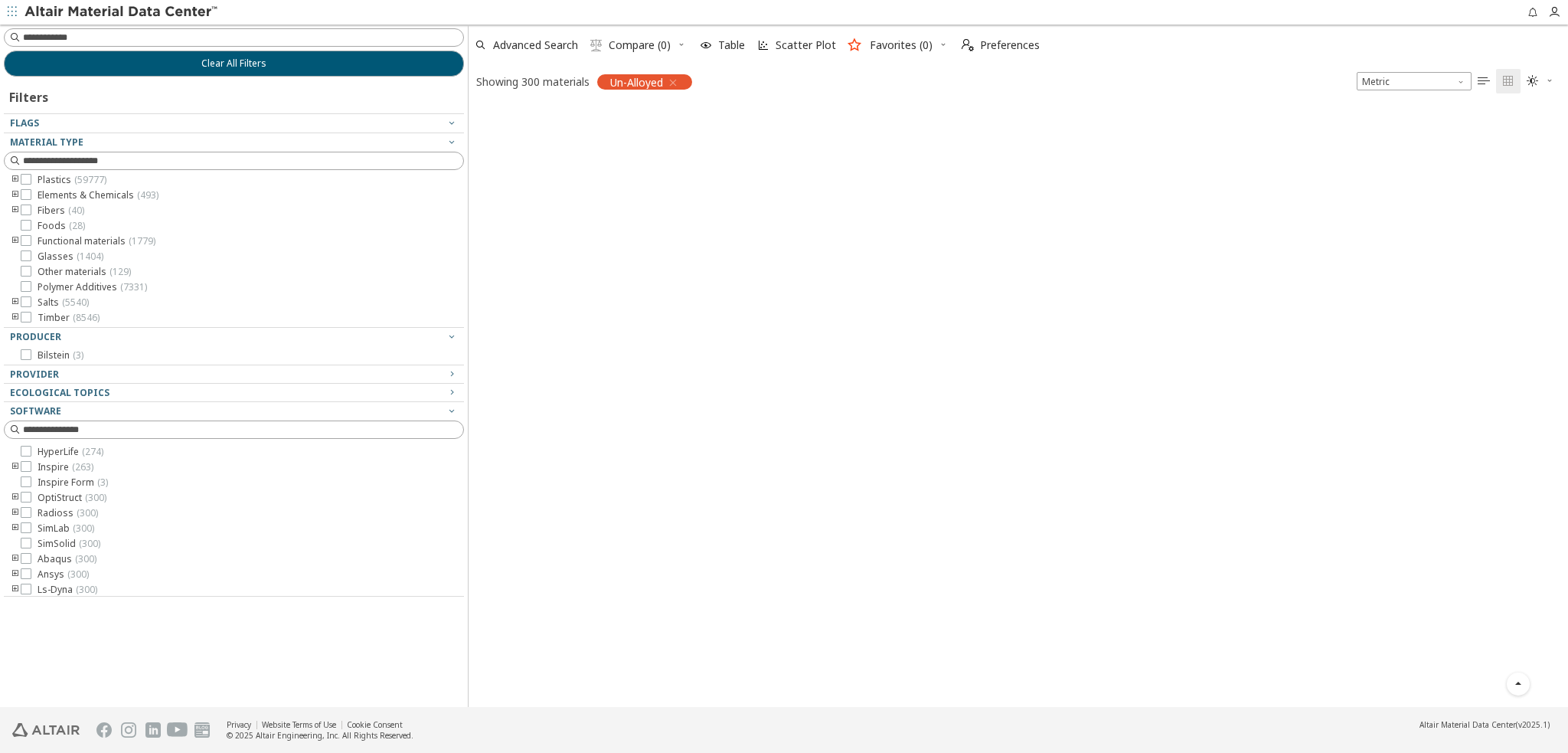
scroll to position [4292, 0]
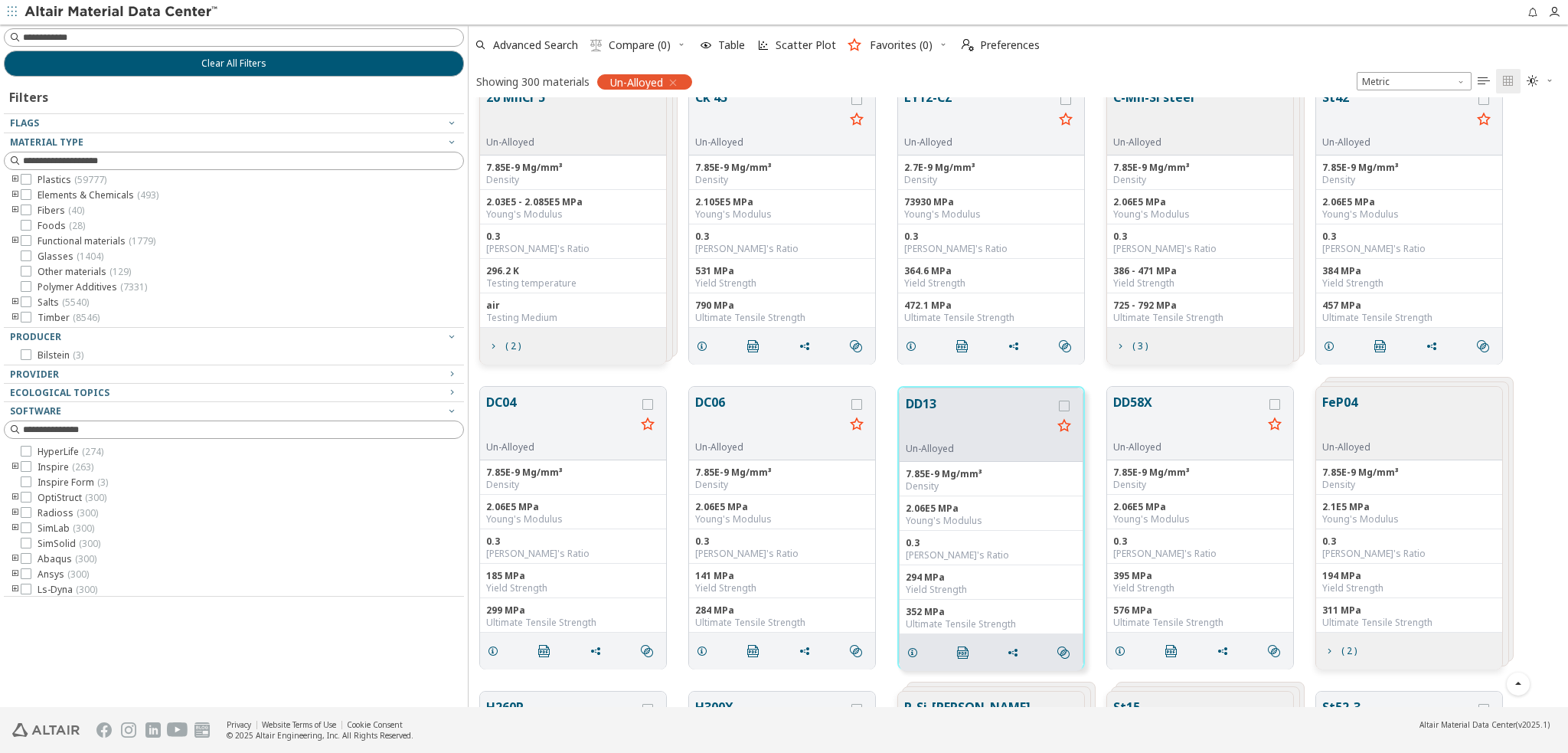
click at [676, 80] on icon "button" at bounding box center [673, 82] width 13 height 13
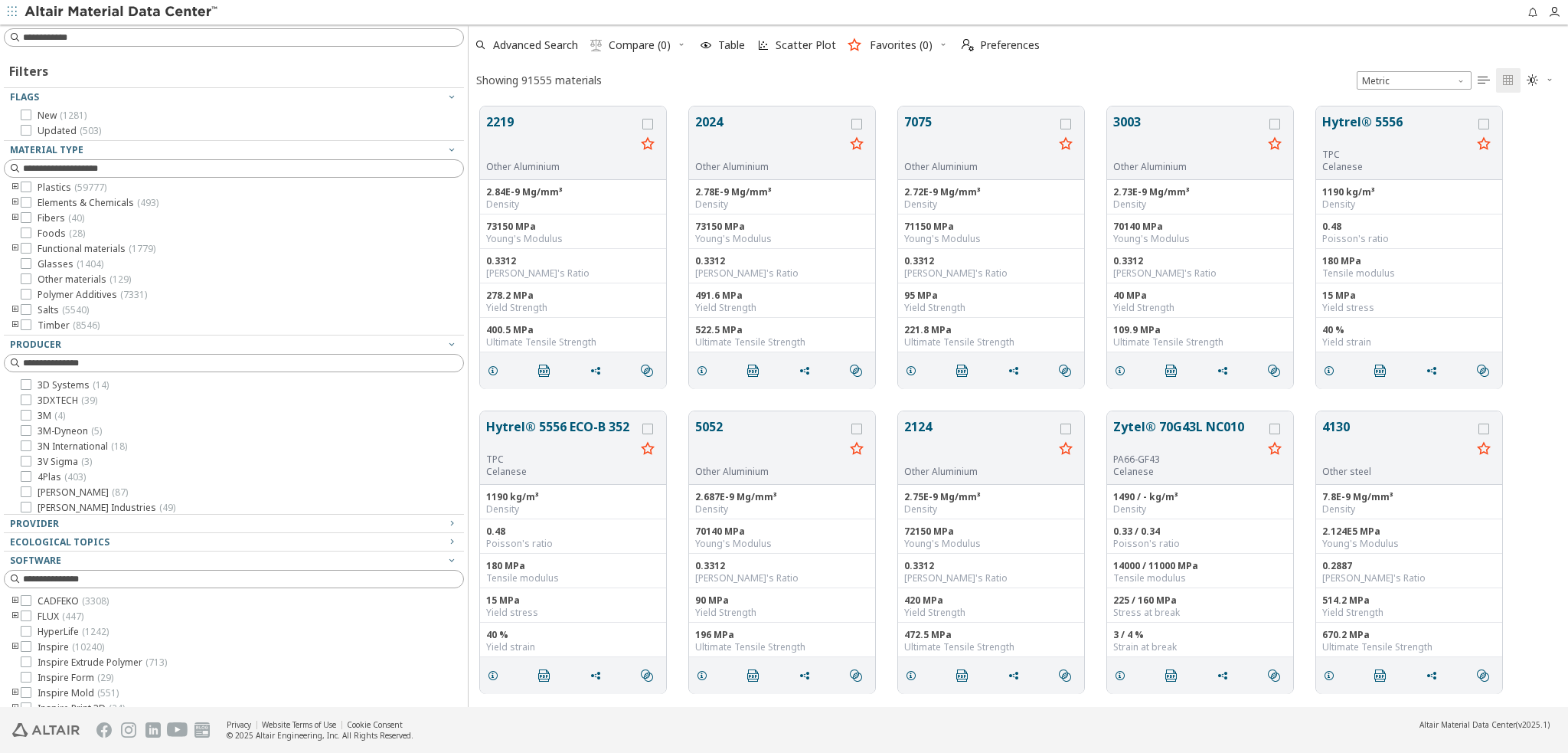
scroll to position [600, 1088]
click at [70, 39] on input at bounding box center [243, 38] width 440 height 16
type input "**"
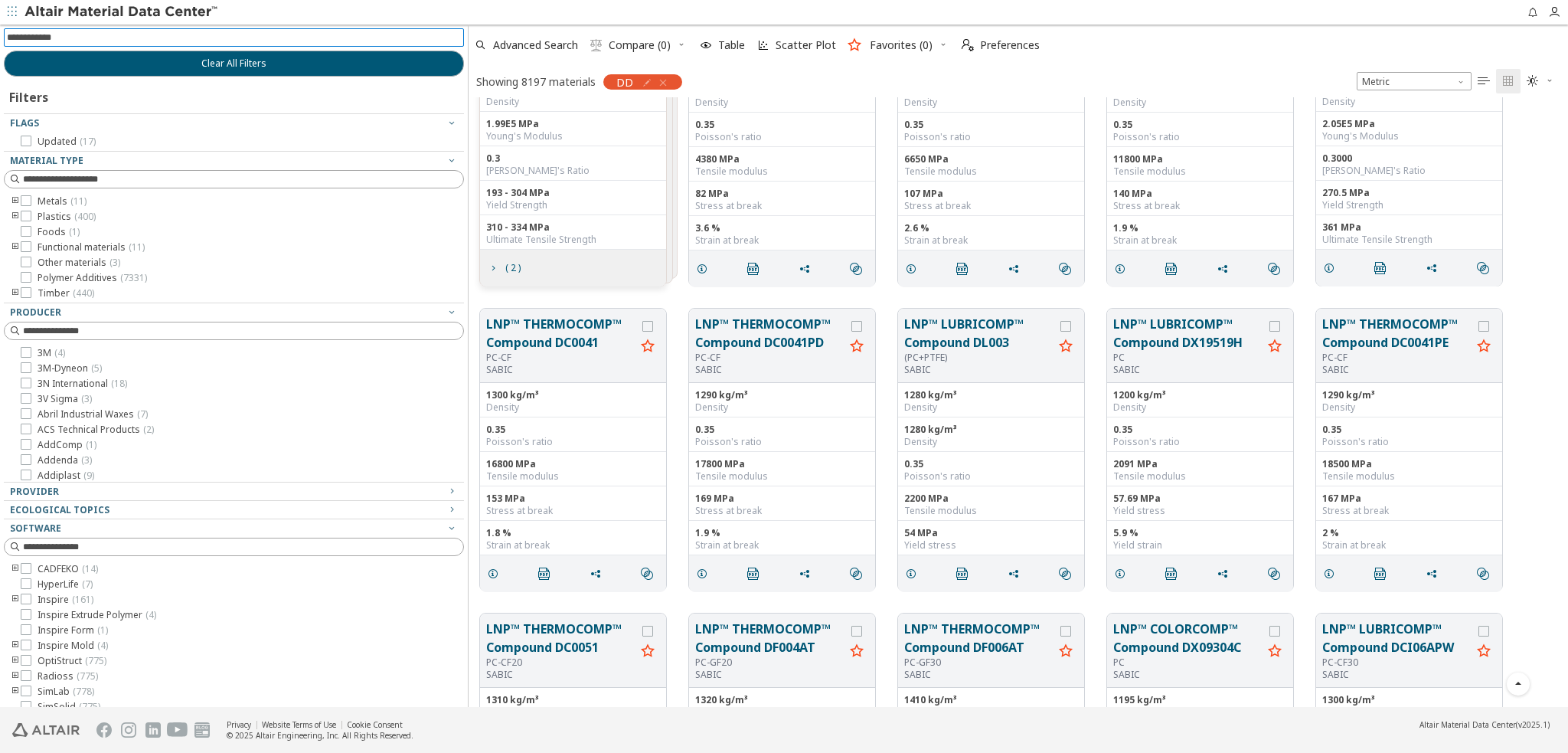
scroll to position [1072, 0]
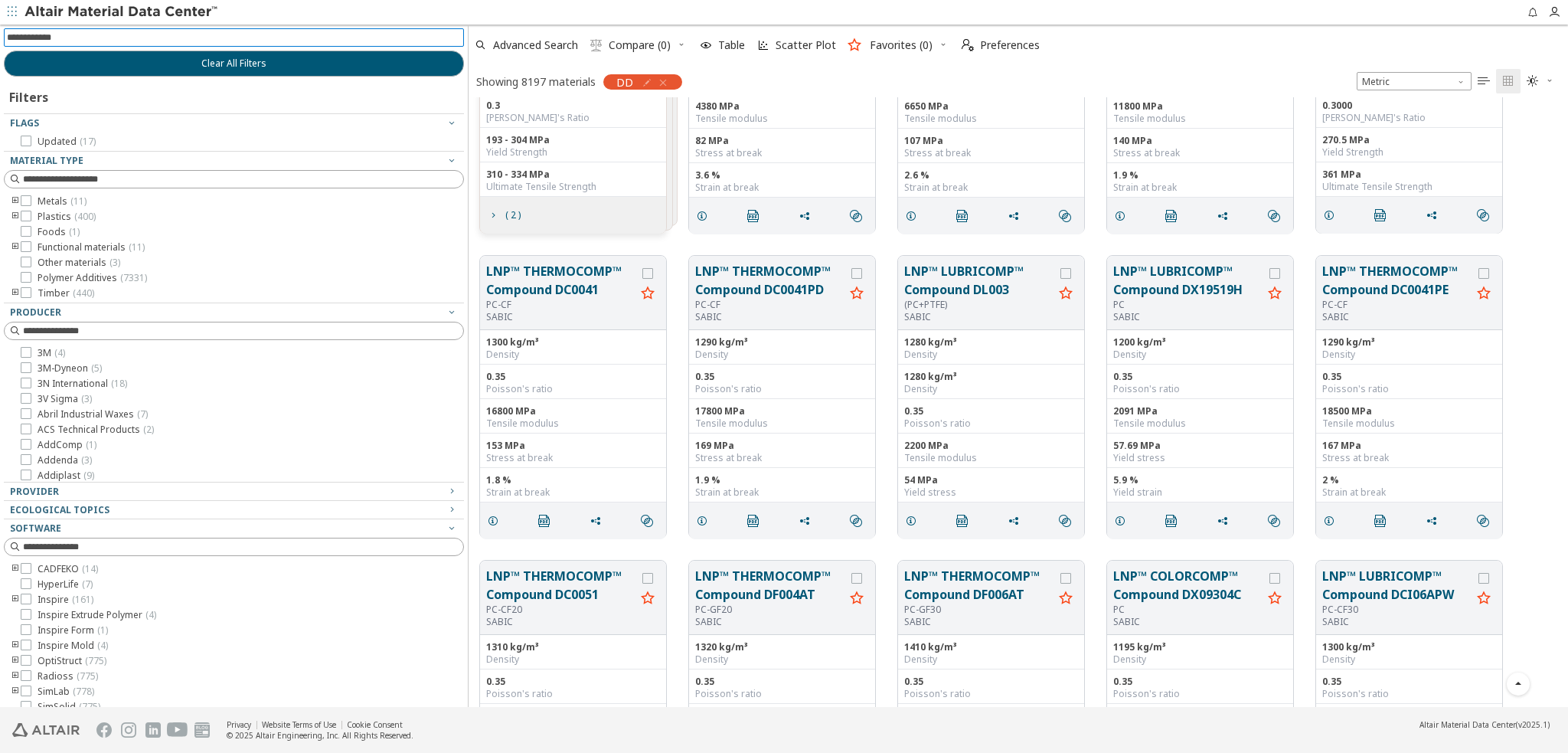
click at [72, 38] on input at bounding box center [235, 37] width 457 height 17
type input "***"
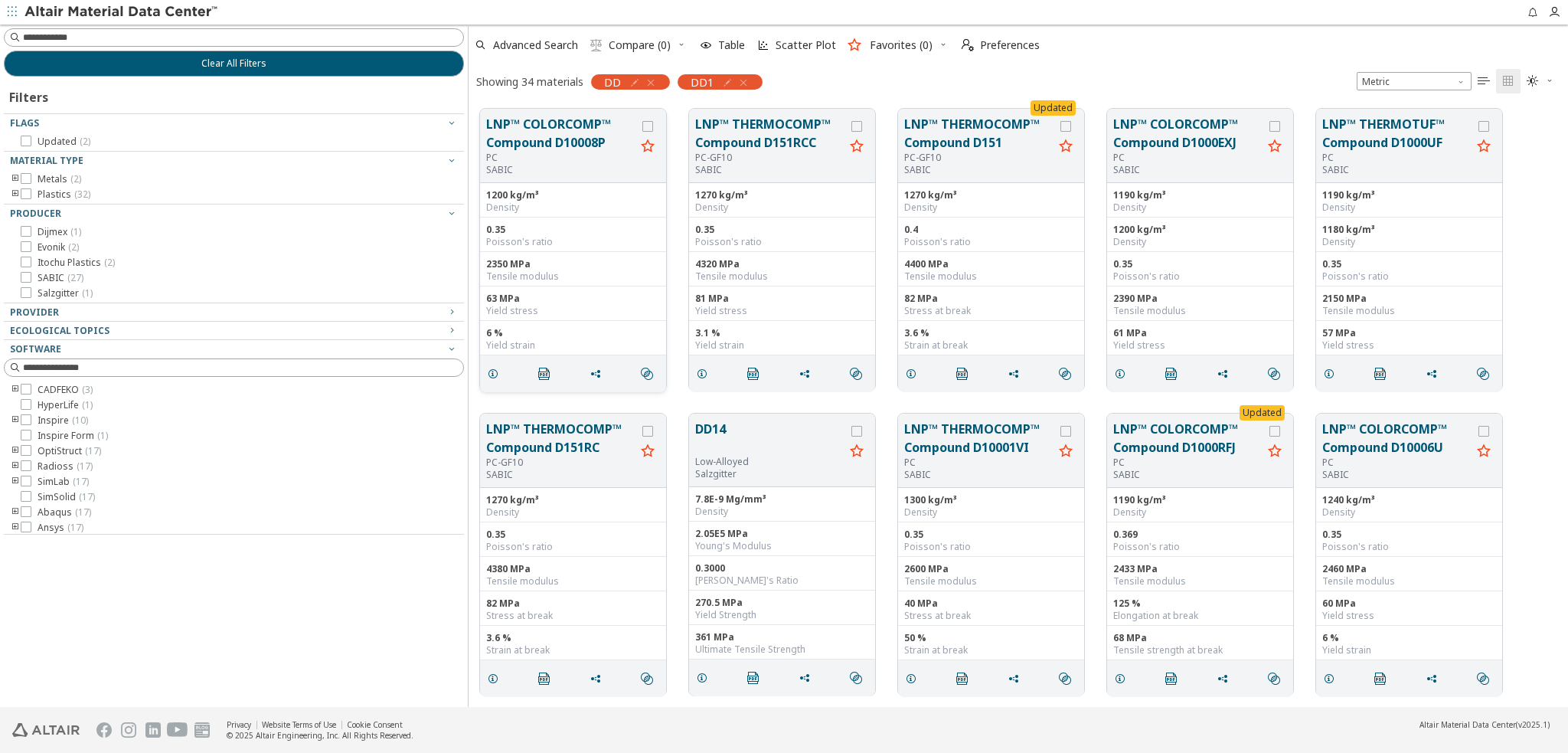
click at [539, 140] on button "LNP™ COLORCOMP™ Compound D10008P" at bounding box center [560, 133] width 150 height 37
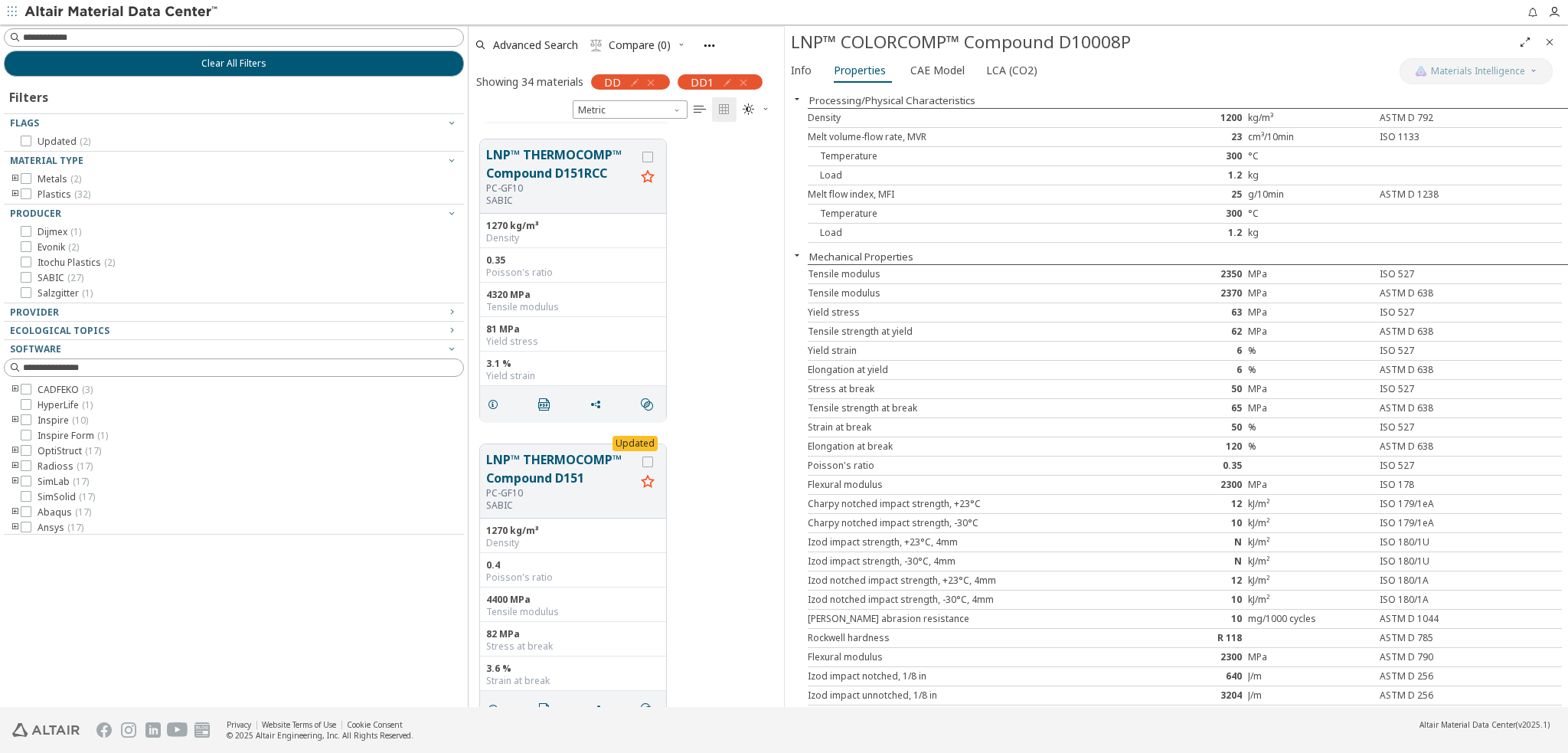
scroll to position [306, 0]
click at [655, 82] on icon "button" at bounding box center [650, 82] width 13 height 13
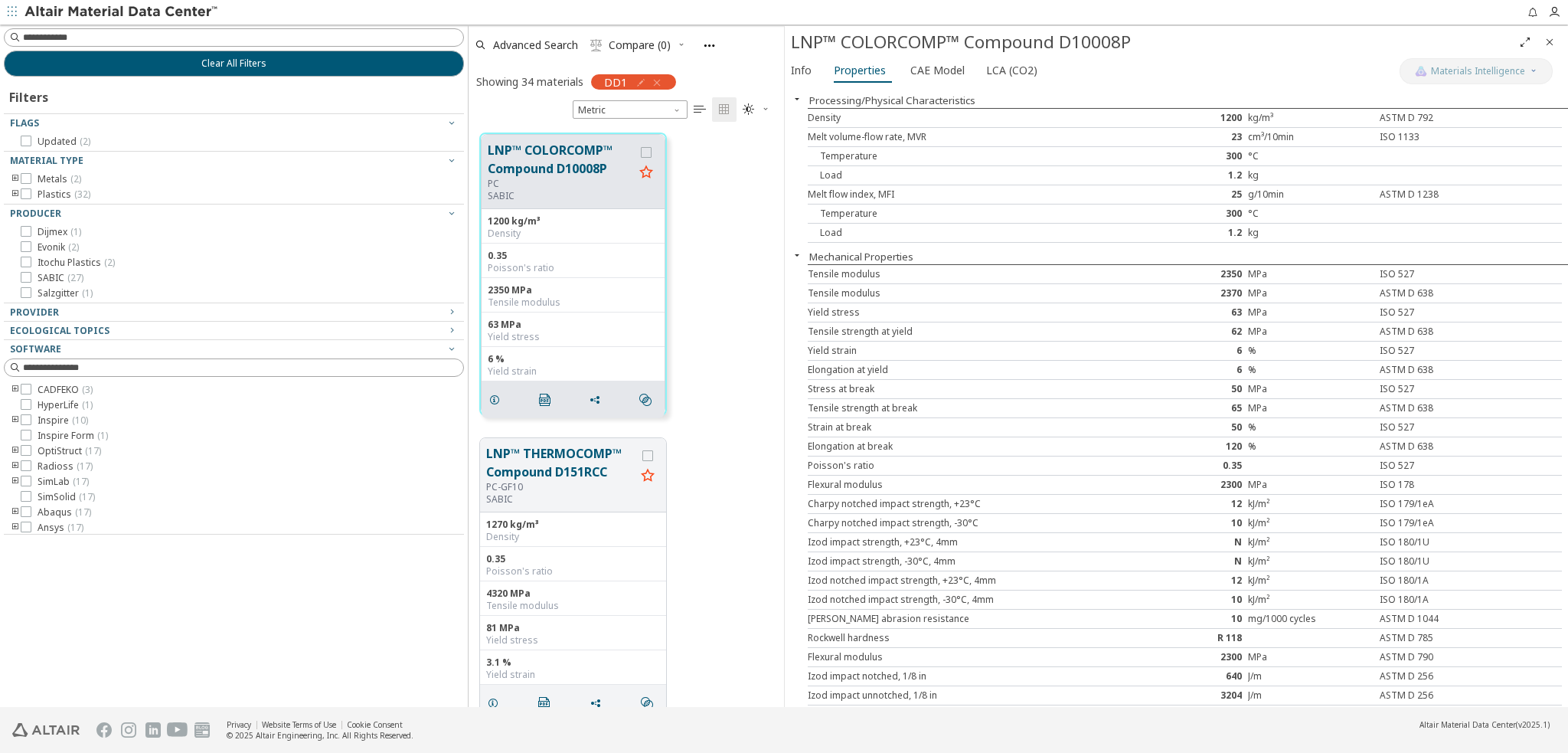
click at [1552, 40] on icon "Close" at bounding box center [1549, 42] width 13 height 13
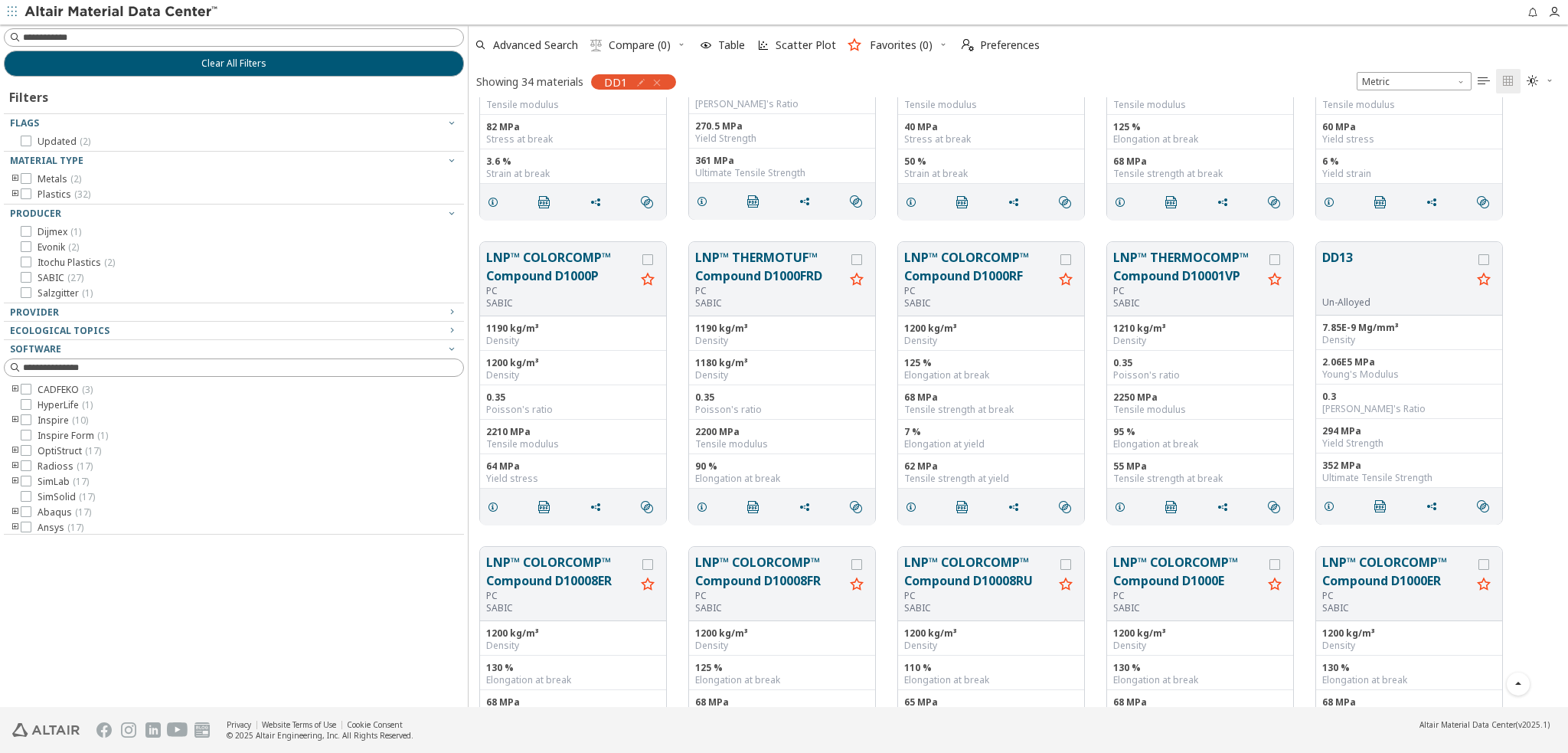
scroll to position [451, 0]
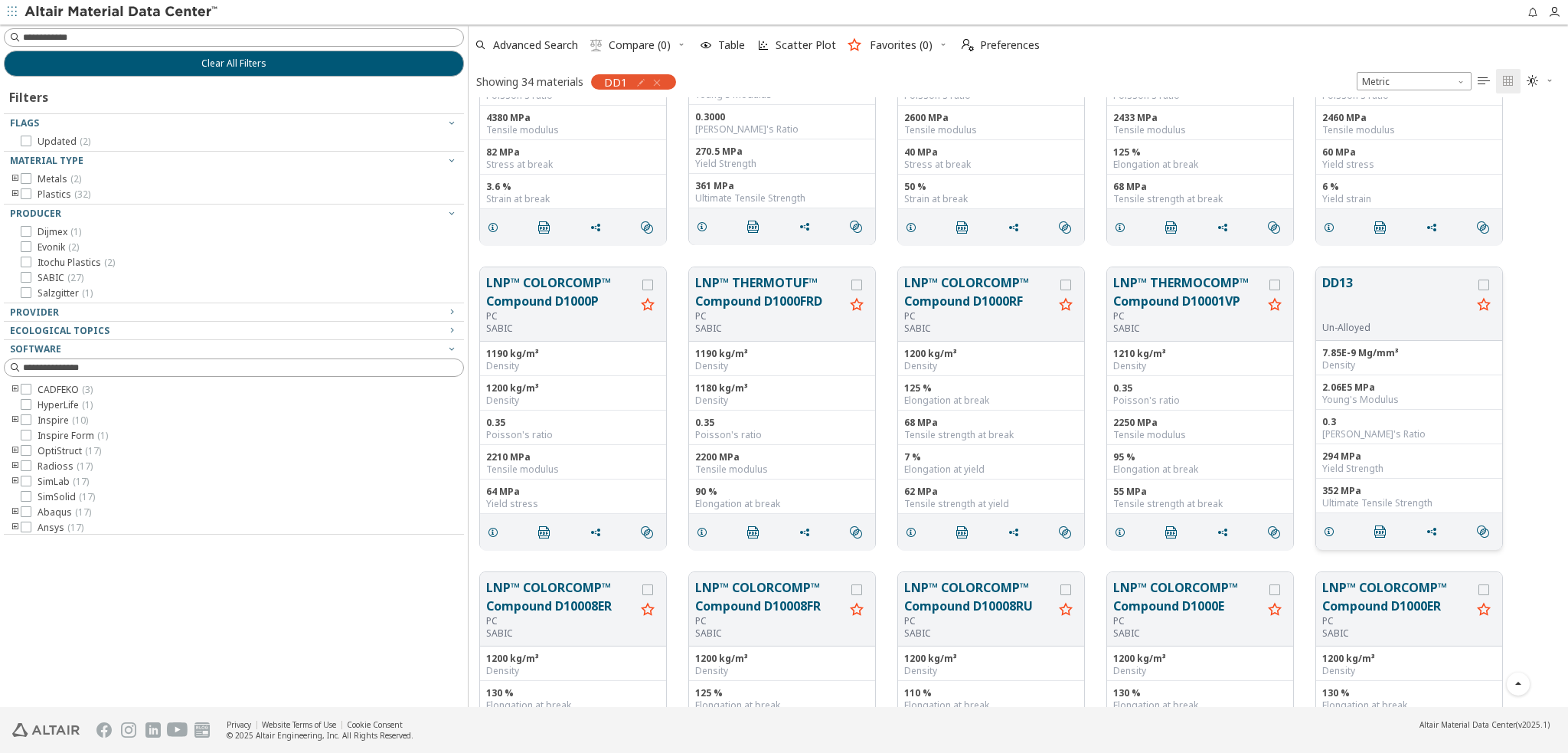
drag, startPoint x: 1353, startPoint y: 298, endPoint x: 1364, endPoint y: 294, distance: 11.7
click at [1364, 294] on button "DD13" at bounding box center [1397, 296] width 150 height 48
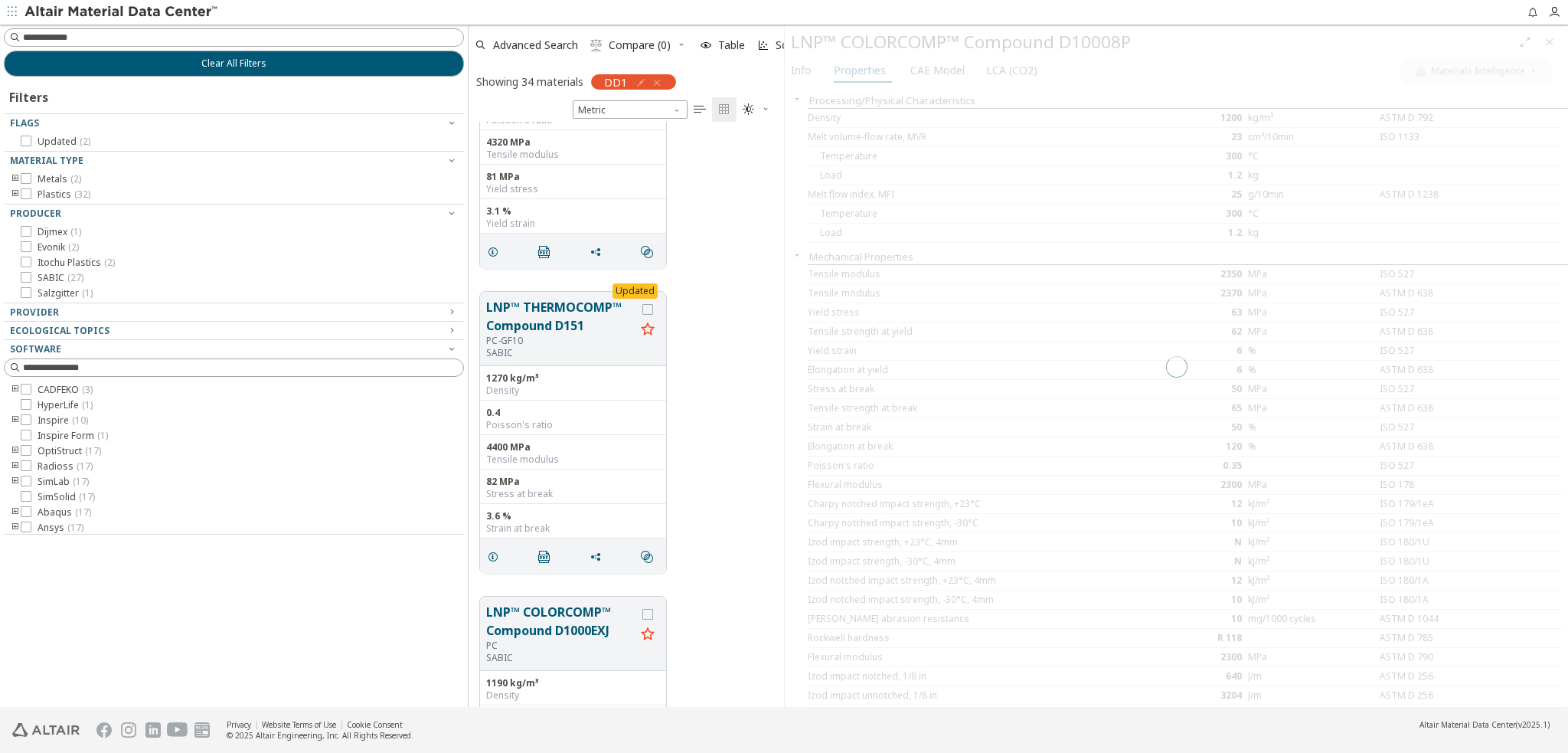
scroll to position [574, 303]
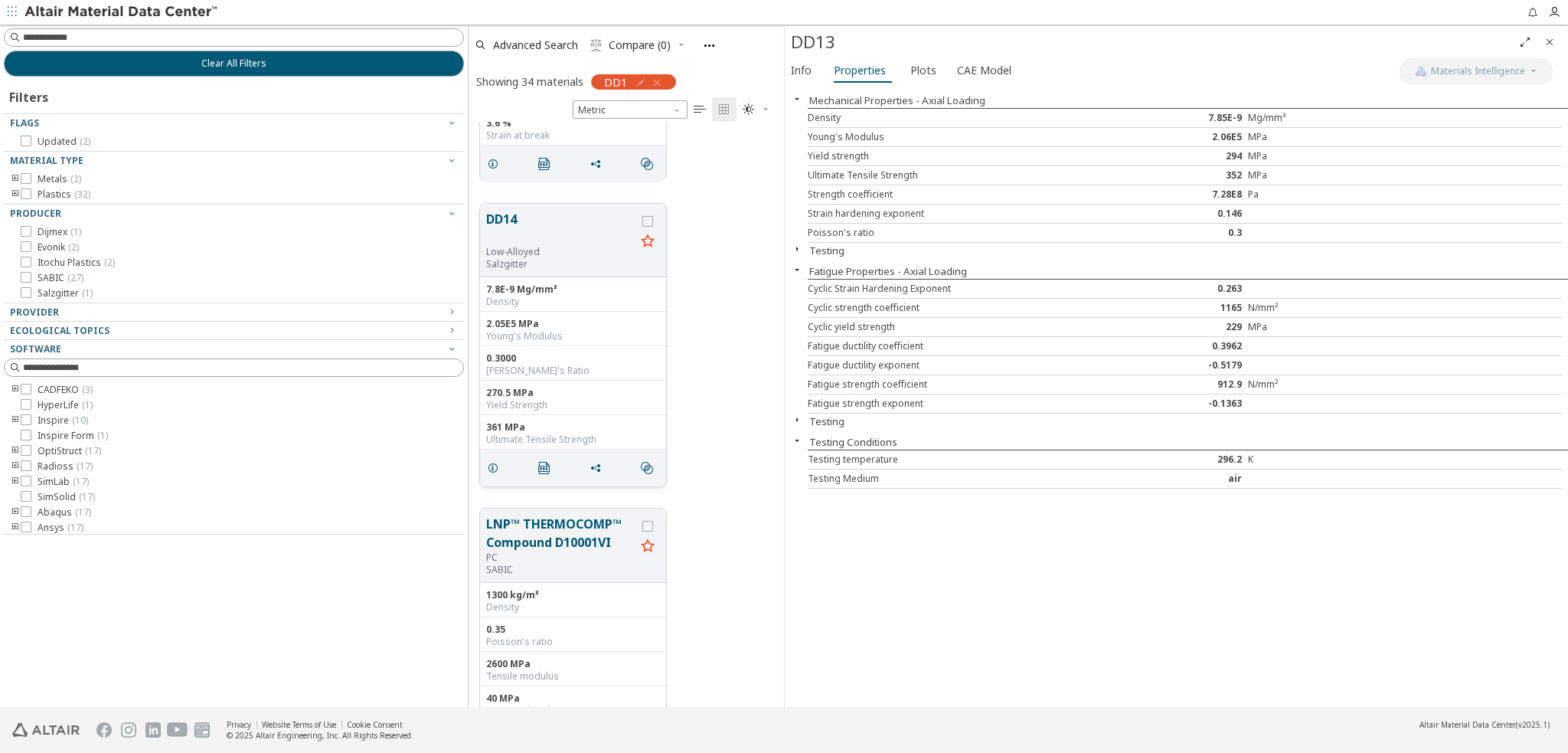
scroll to position [1761, 0]
click at [799, 66] on span "Info" at bounding box center [801, 69] width 21 height 24
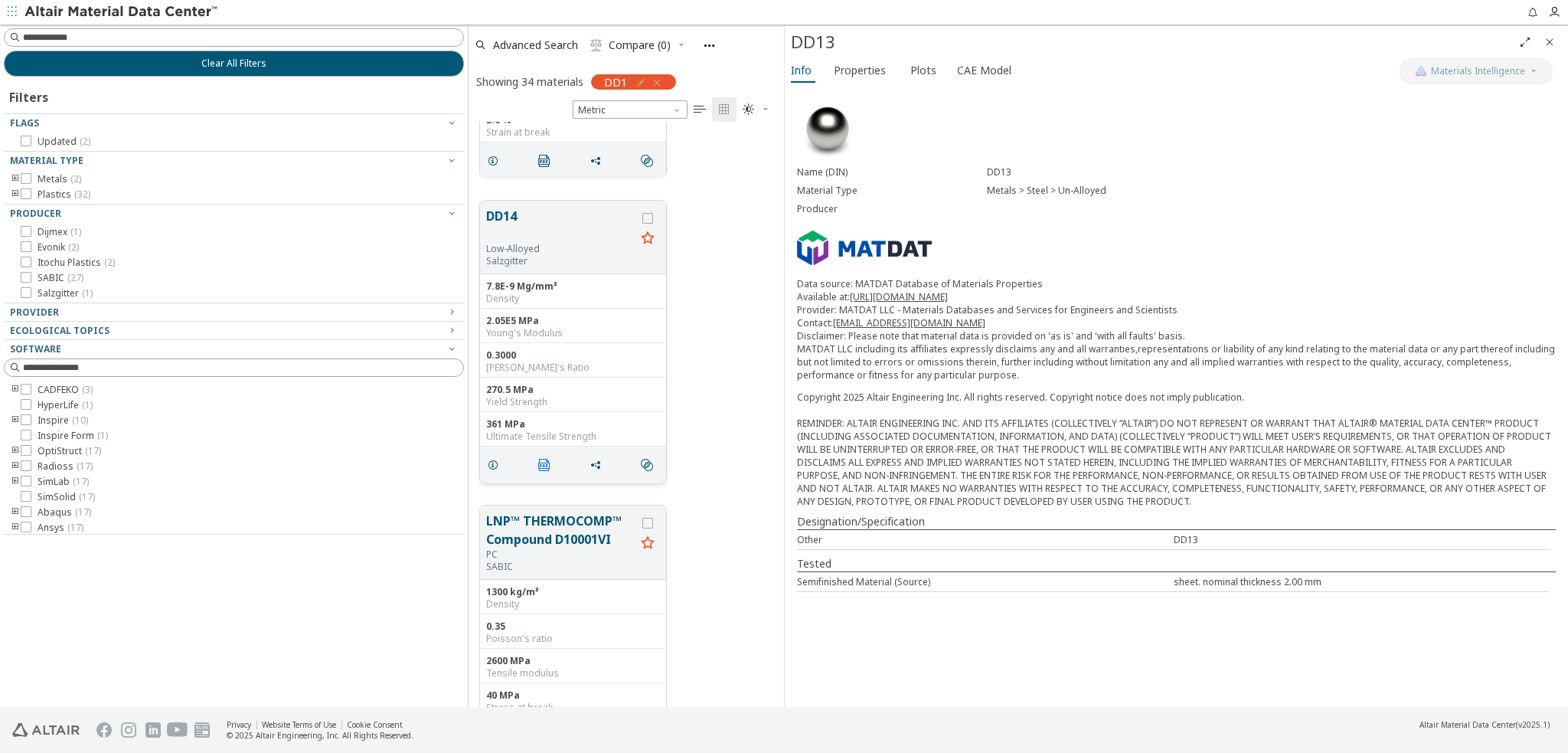
click at [539, 465] on icon "" at bounding box center [544, 465] width 13 height 13
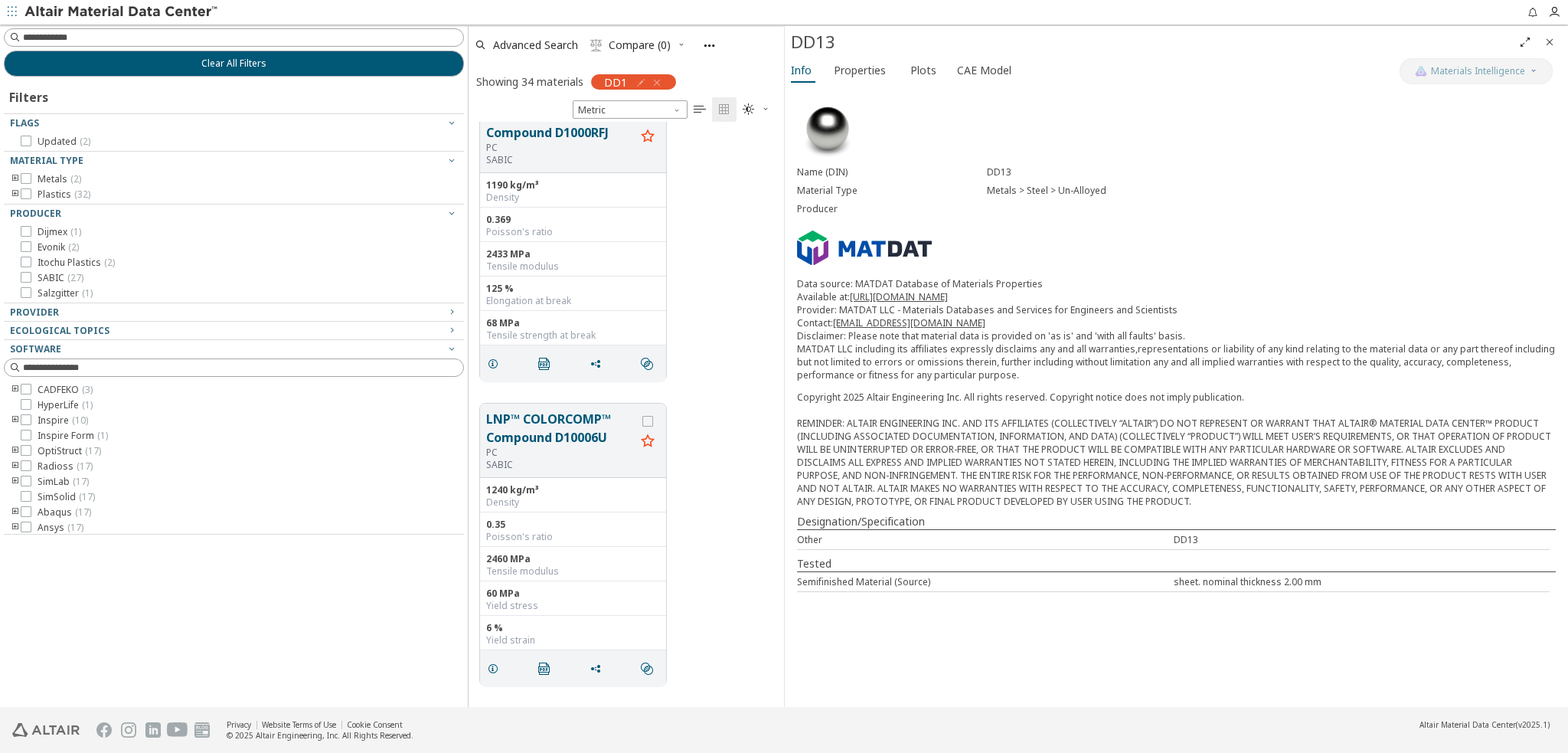
scroll to position [2526, 0]
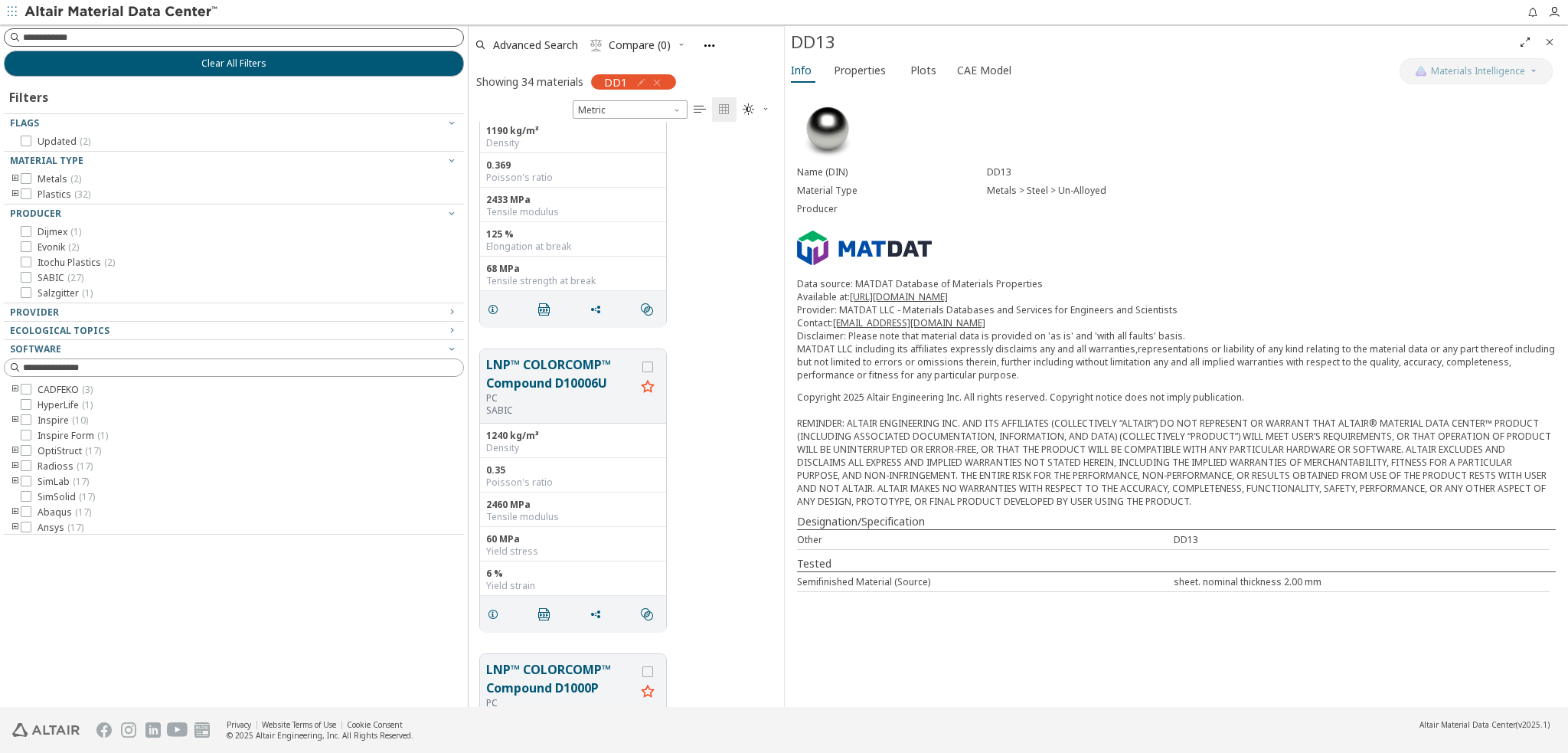
click at [76, 33] on input at bounding box center [243, 38] width 440 height 16
type input "****"
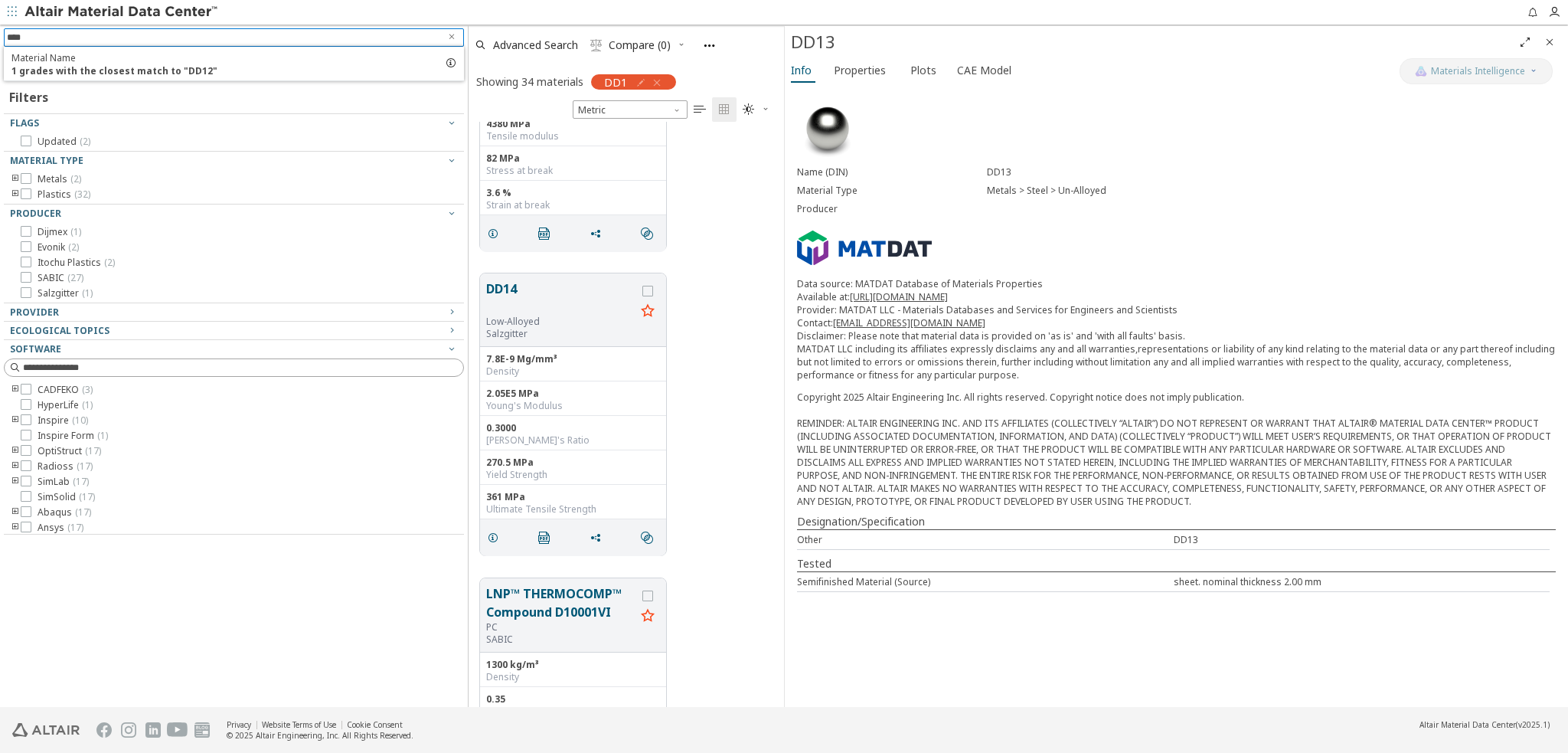
scroll to position [1608, 0]
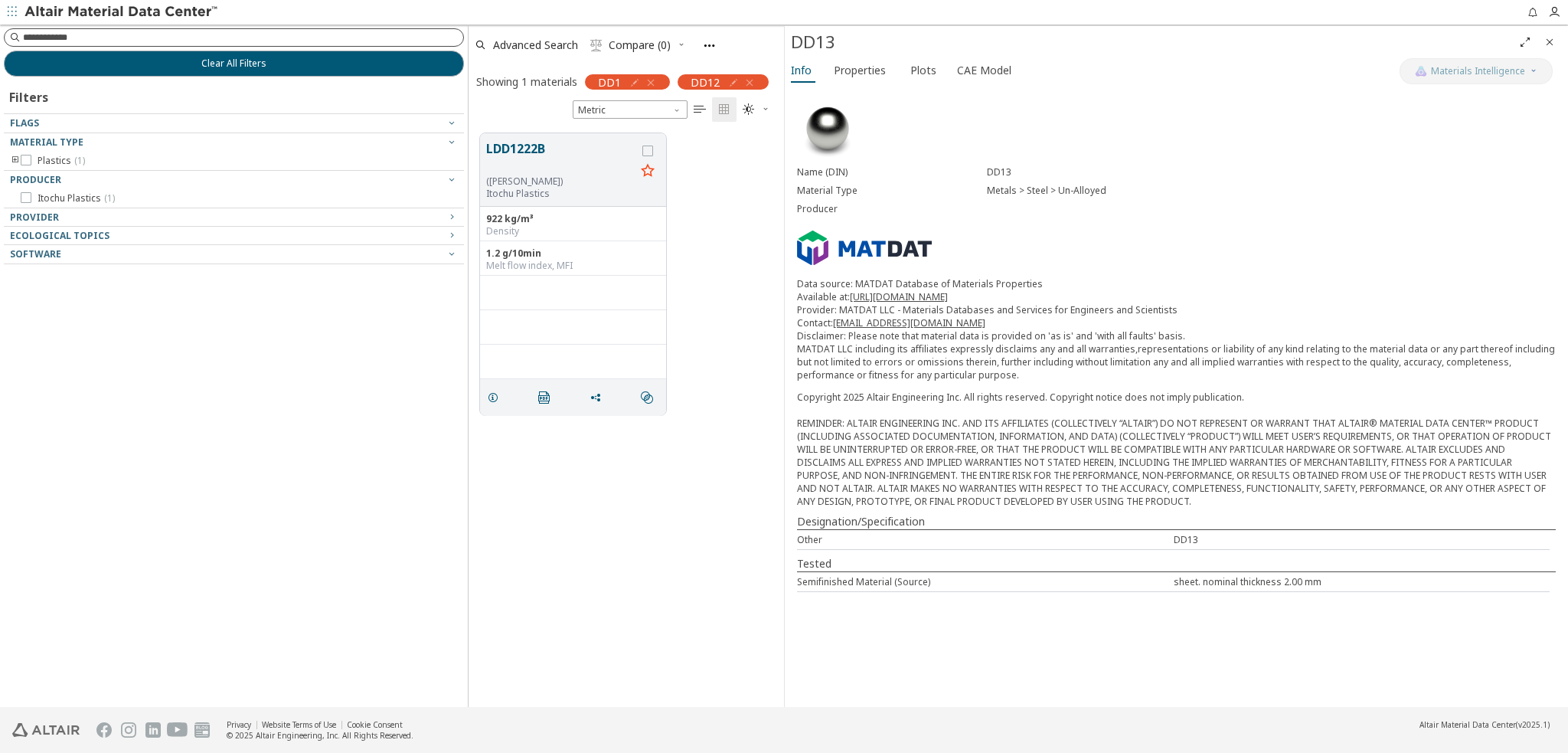
click at [83, 36] on input at bounding box center [243, 38] width 440 height 16
type input "****"
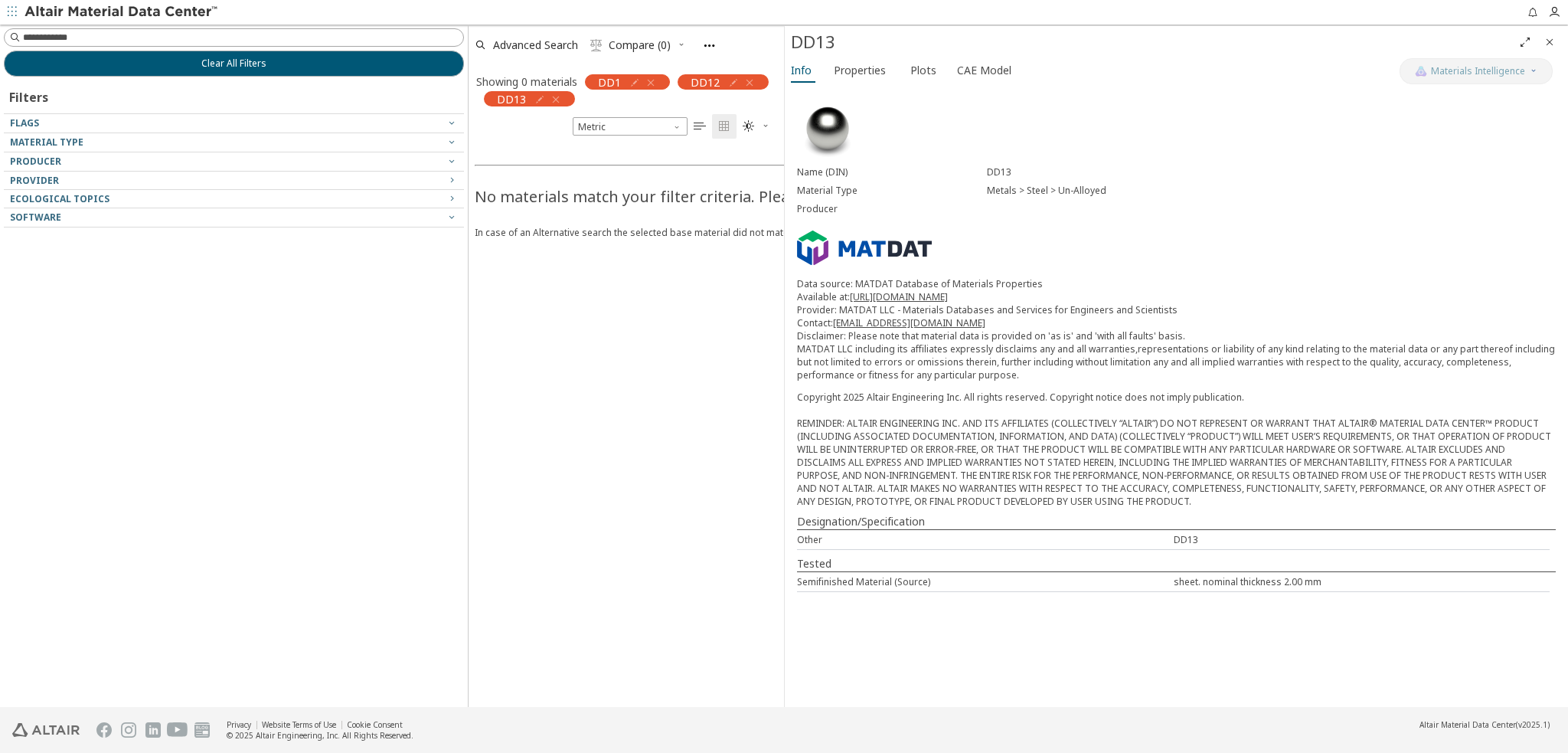
click at [651, 82] on icon "button" at bounding box center [650, 82] width 13 height 13
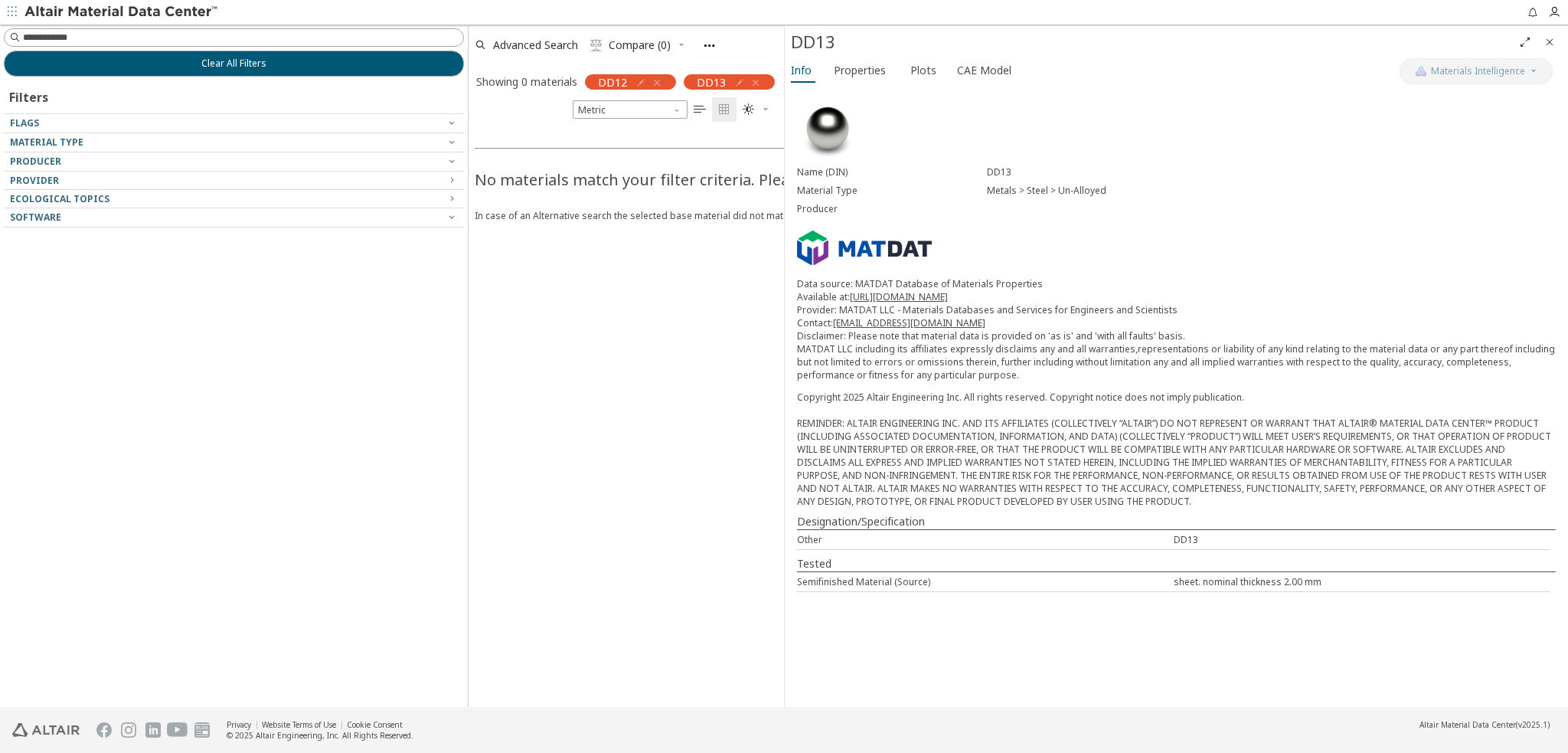
click at [658, 81] on icon "button" at bounding box center [656, 82] width 13 height 13
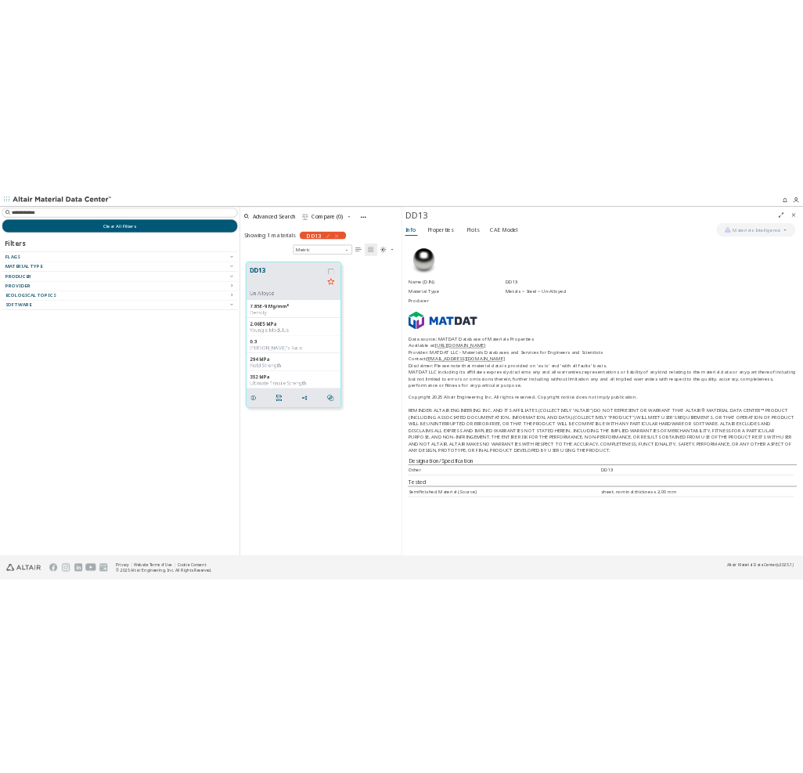
scroll to position [587, 310]
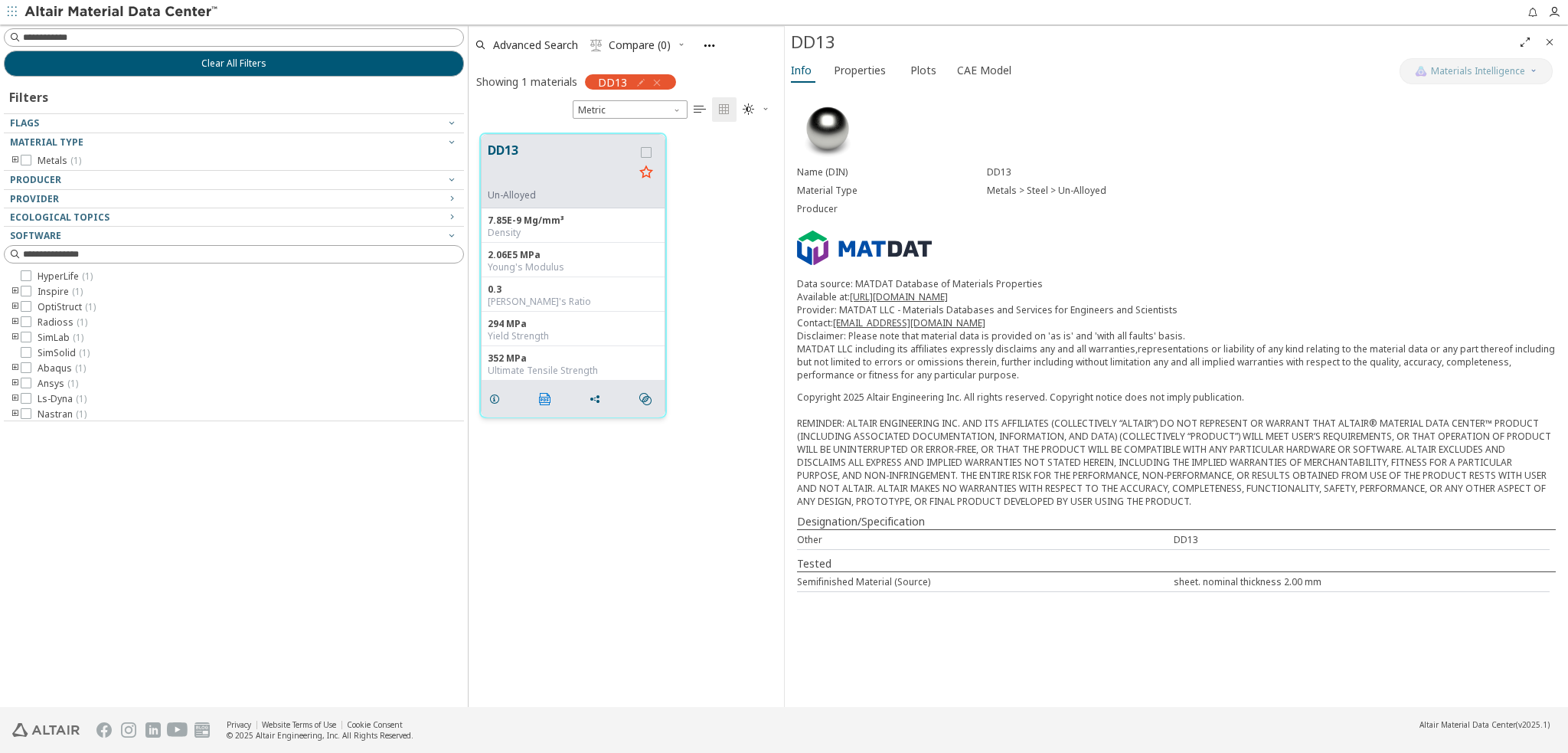
click at [543, 397] on icon "" at bounding box center [545, 399] width 13 height 13
click at [717, 178] on div "DD13 Un-Alloyed 7.85E-9 Mg/mm³ Density 2.06E5 MPa Young's Modulus 0.3 Poisson's…" at bounding box center [626, 275] width 316 height 307
click at [652, 619] on div "DD13 Un-Alloyed 7.85E-9 Mg/mm³ Density 2.06E5 MPa Young's Modulus 0.3 Poisson's…" at bounding box center [626, 414] width 316 height 586
click at [697, 601] on div "DD13 Un-Alloyed 7.85E-9 Mg/mm³ Density 2.06E5 MPa Young's Modulus 0.3 Poisson's…" at bounding box center [626, 414] width 316 height 586
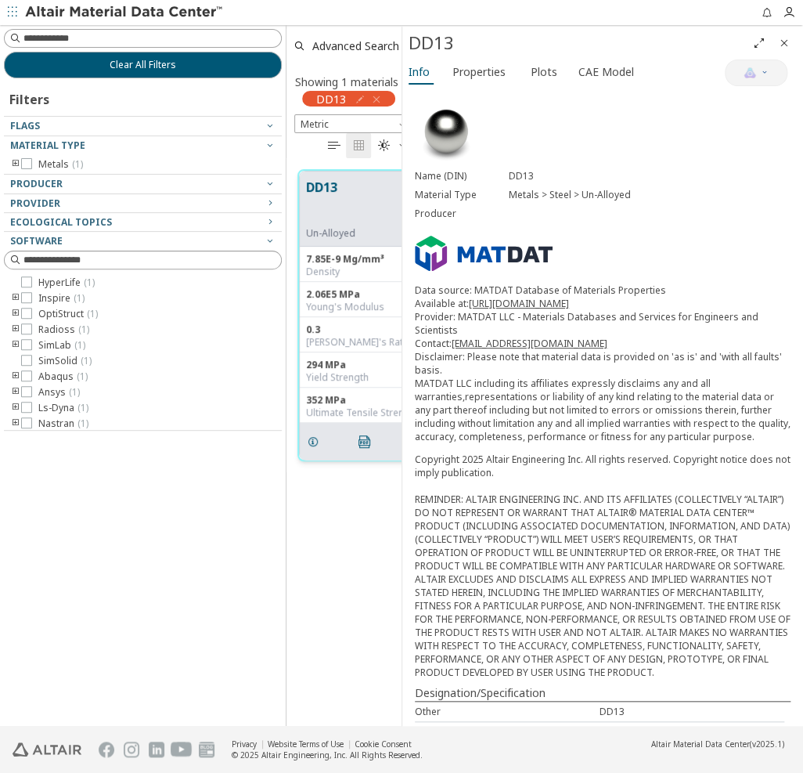
scroll to position [13, 13]
